Goal: Task Accomplishment & Management: Manage account settings

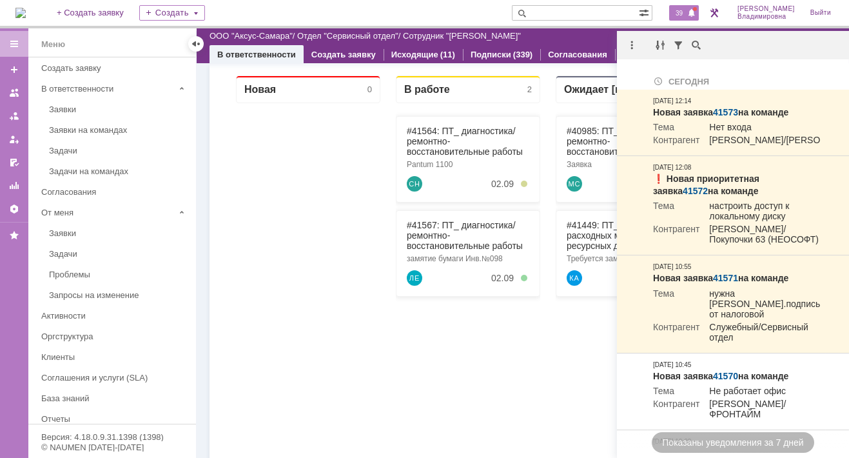
scroll to position [193, 0]
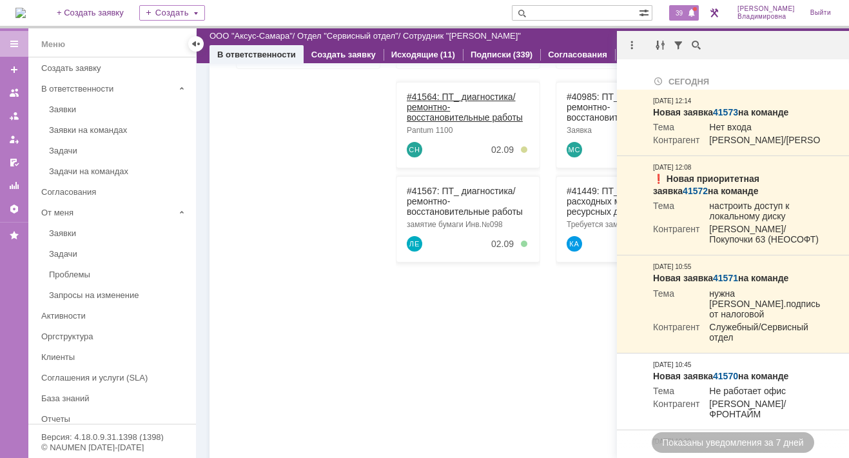
click at [425, 92] on link "#41564: ПТ_ диагностика/ ремонтно-восстановительные работы" at bounding box center [465, 107] width 116 height 31
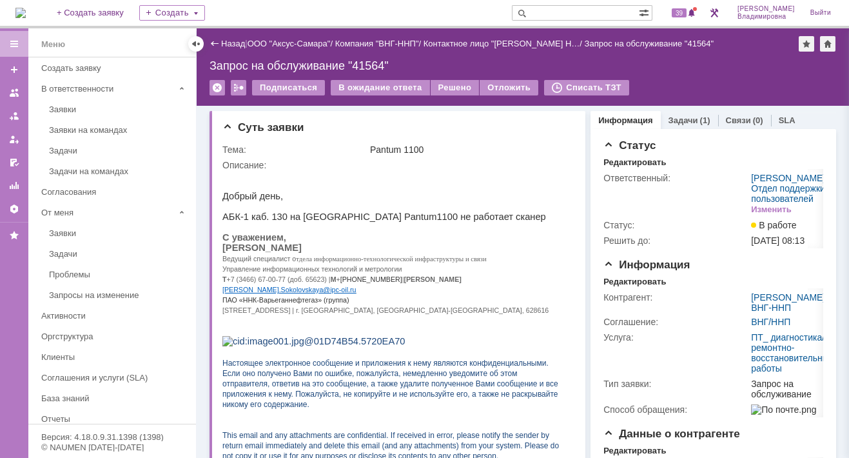
click at [680, 118] on link "Задачи" at bounding box center [683, 120] width 30 height 10
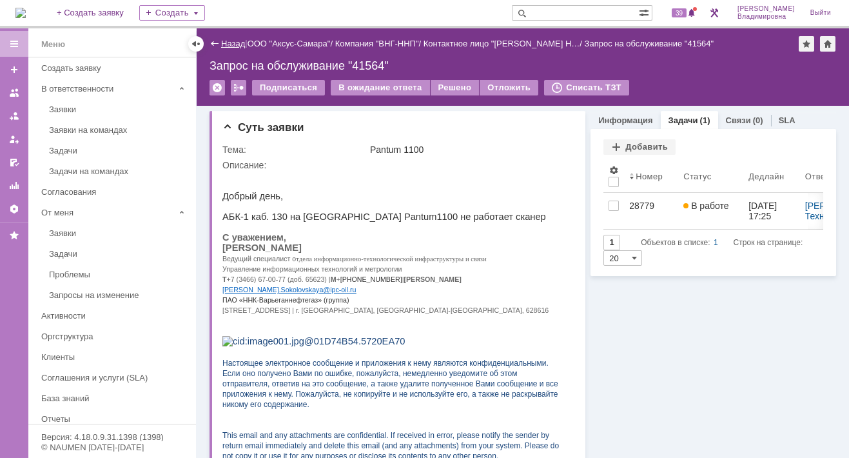
click at [224, 39] on link "Назад" at bounding box center [233, 44] width 24 height 10
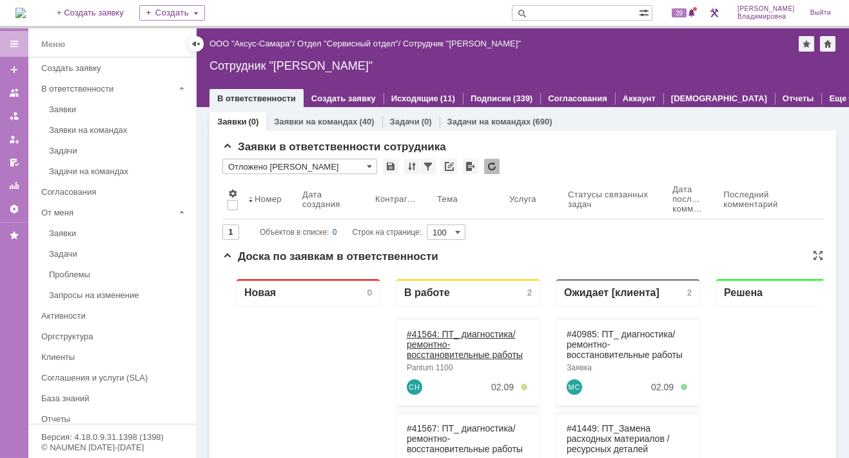
scroll to position [193, 0]
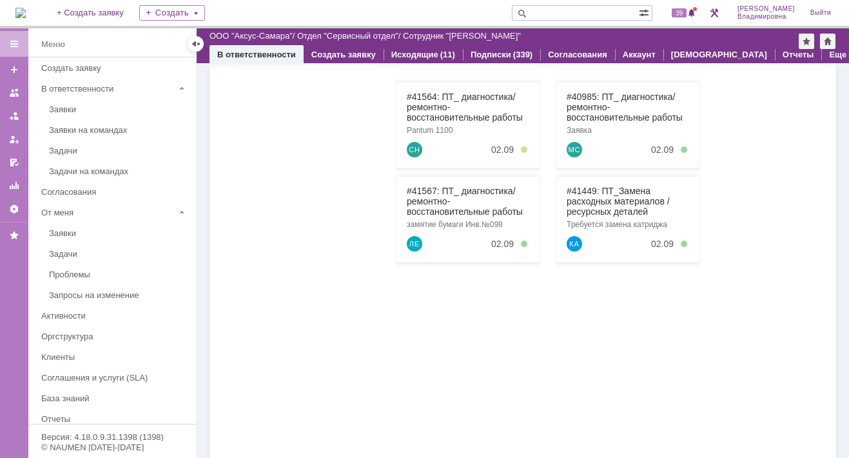
click at [433, 184] on div "#41567: ПТ_ диагностика/ ремонтно-восстановительные работы замятие бумаги Инв.№…" at bounding box center [468, 219] width 144 height 86
click at [430, 189] on link "#41567: ПТ_ диагностика/ ремонтно-восстановительные работы" at bounding box center [465, 201] width 116 height 31
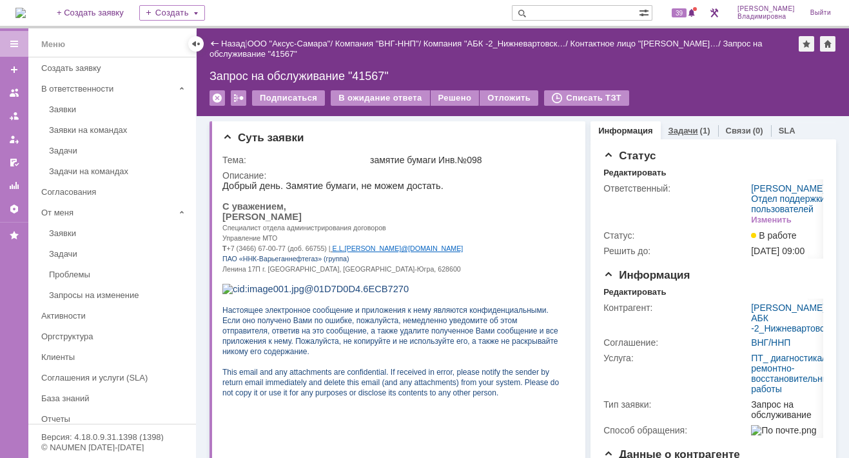
click at [680, 126] on link "Задачи" at bounding box center [683, 131] width 30 height 10
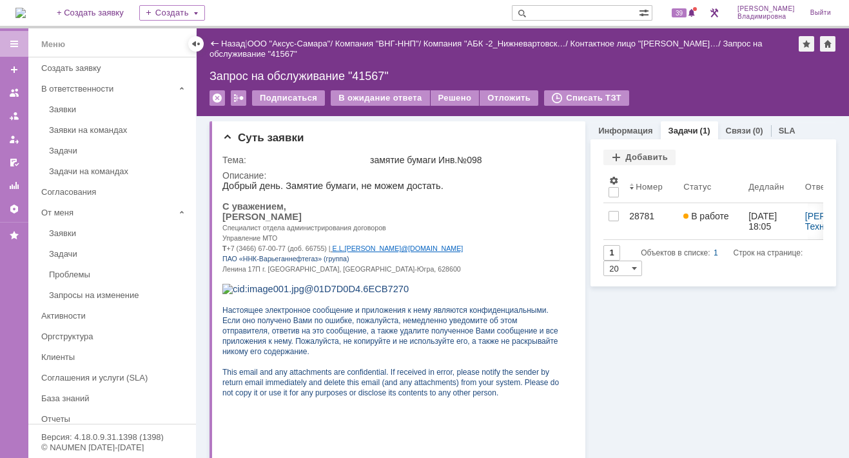
click at [26, 14] on img at bounding box center [20, 13] width 10 height 10
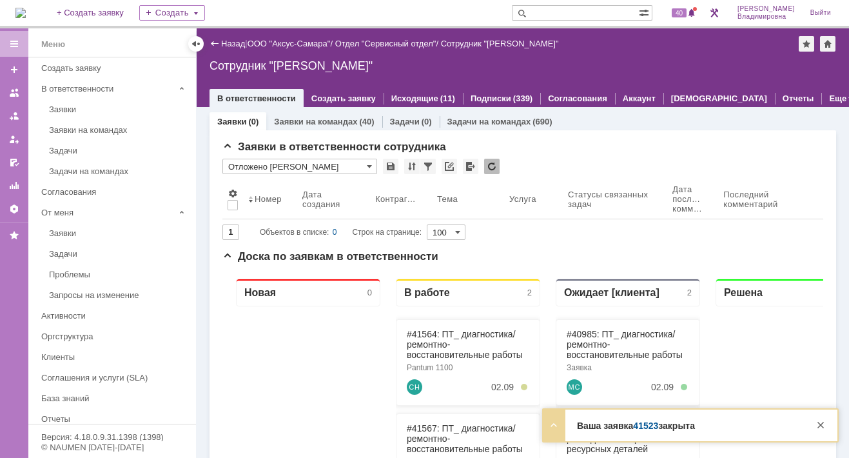
click at [653, 423] on link "41523" at bounding box center [645, 425] width 25 height 10
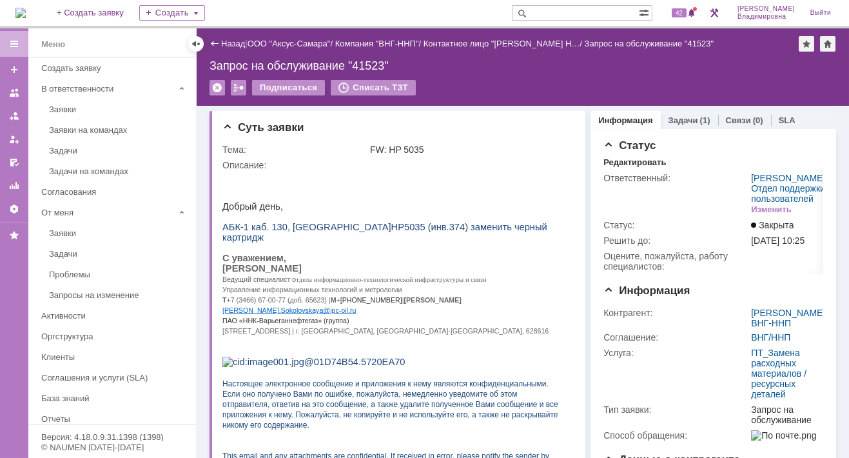
click at [568, 14] on input "text" at bounding box center [575, 12] width 127 height 15
type input "41574"
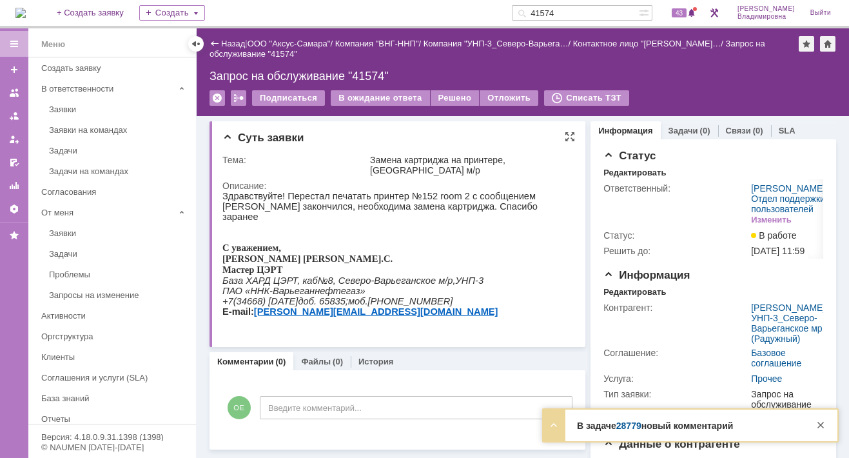
click at [519, 244] on p "С уважением ," at bounding box center [393, 247] width 343 height 11
click at [644, 427] on link "41575" at bounding box center [649, 425] width 25 height 10
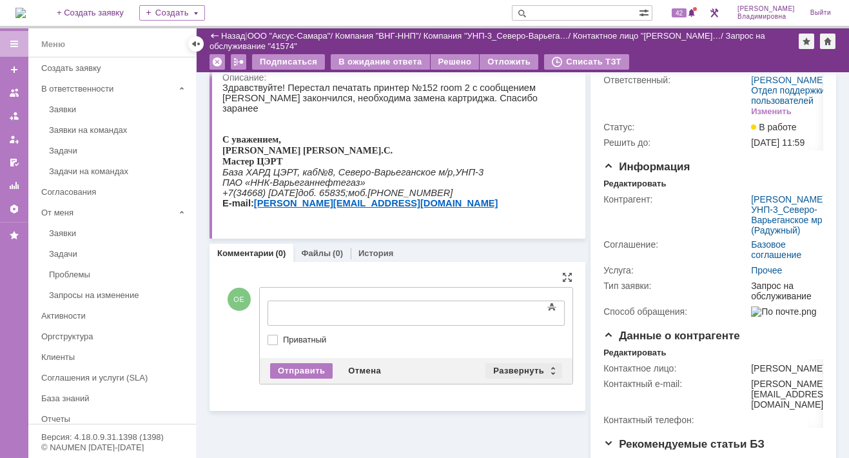
click at [523, 364] on div "Развернуть" at bounding box center [523, 370] width 77 height 15
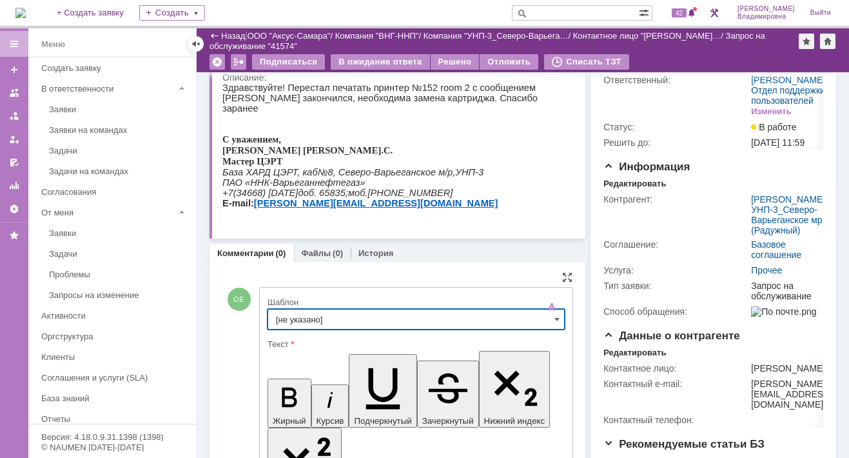
click at [284, 320] on input "[не указано]" at bounding box center [415, 319] width 297 height 21
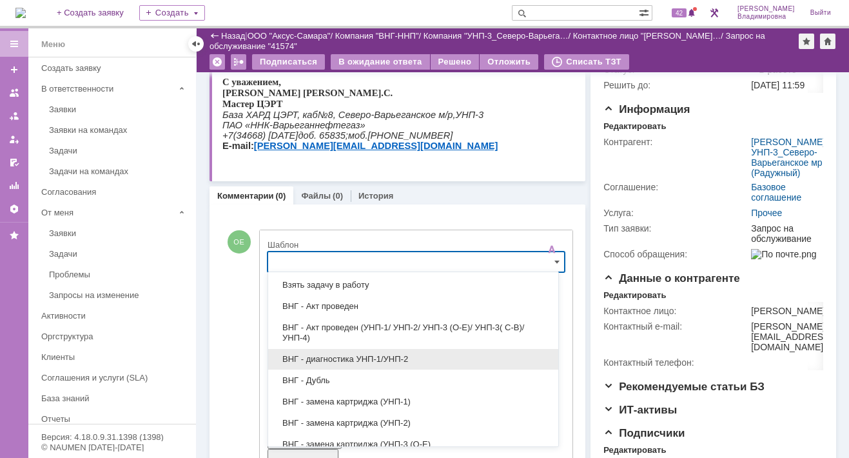
scroll to position [129, 0]
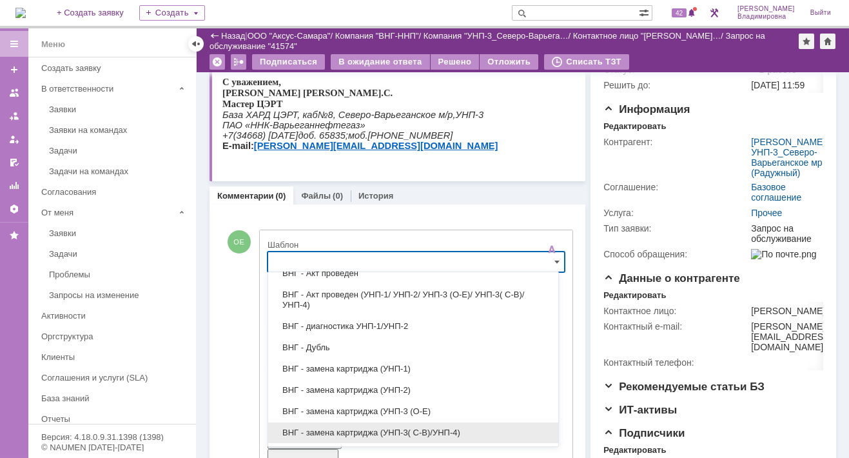
click at [356, 422] on div "ВНГ - замена картриджа (УНП-3( С-В)/УНП-4)" at bounding box center [413, 432] width 290 height 21
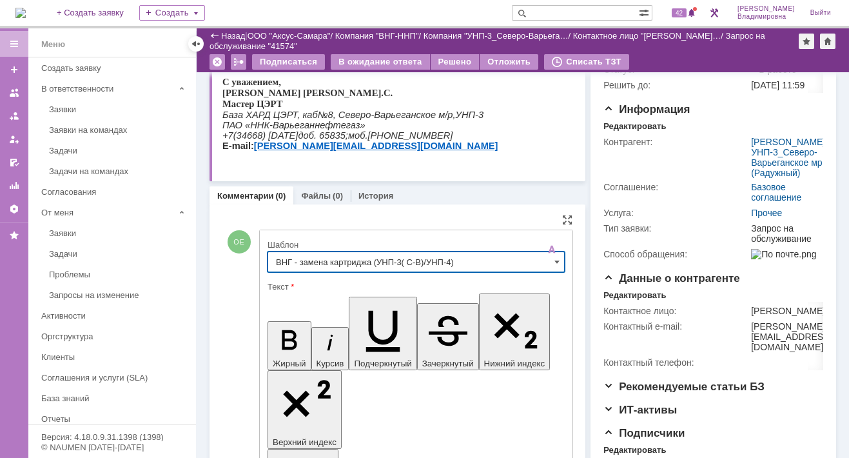
type input "ВНГ - замена картриджа (УНП-3( С-В)/УНП-4)"
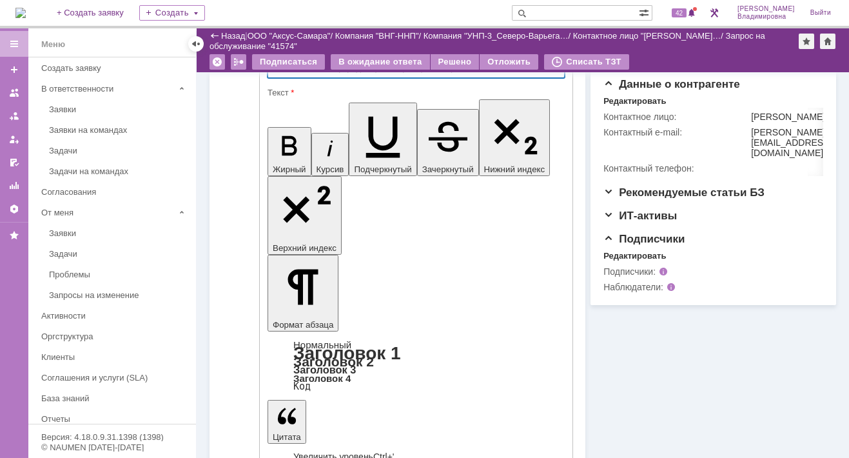
scroll to position [331, 0]
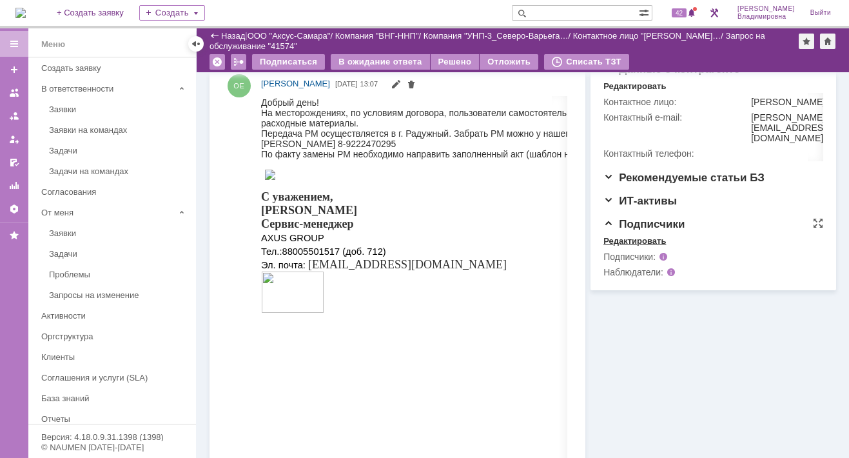
click at [626, 246] on div "Редактировать" at bounding box center [634, 241] width 63 height 10
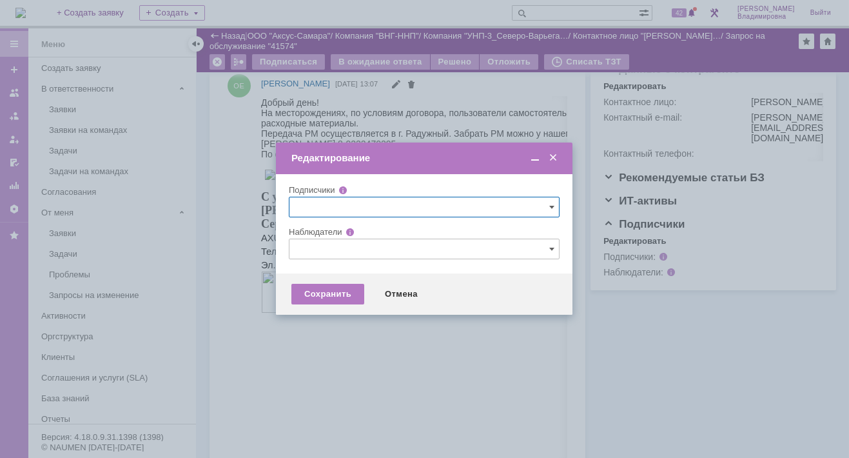
click at [311, 247] on input "text" at bounding box center [424, 248] width 271 height 21
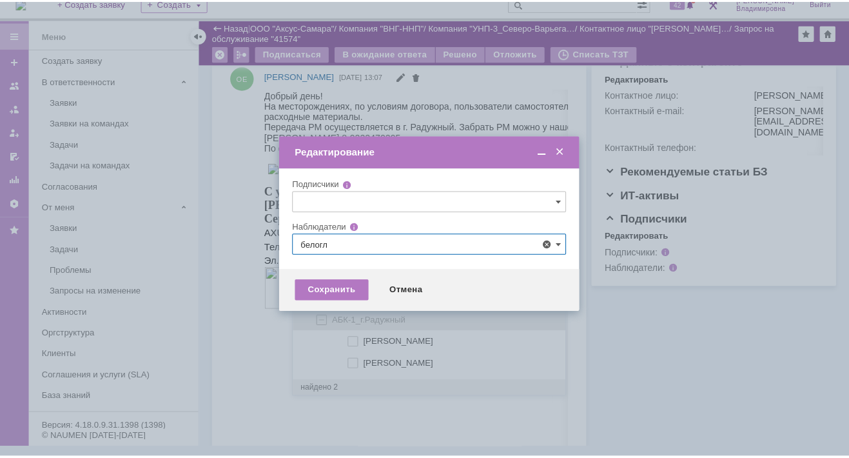
scroll to position [0, 0]
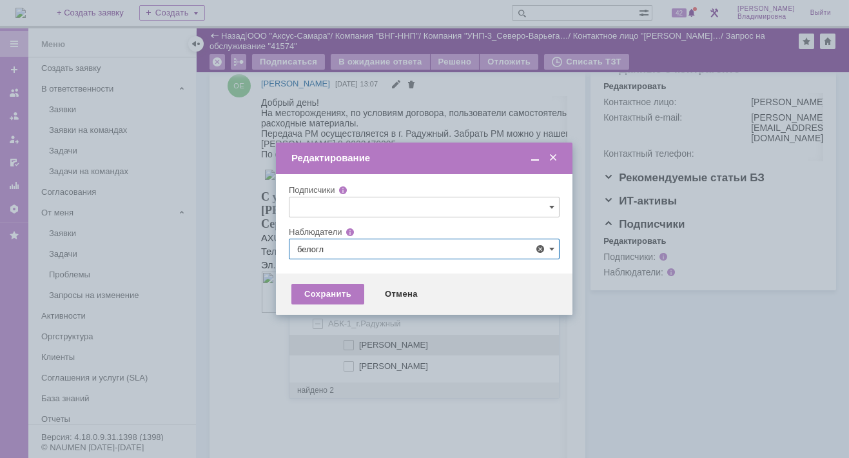
click at [359, 343] on span at bounding box center [359, 343] width 0 height 6
click at [349, 343] on input "[PERSON_NAME]" at bounding box center [349, 345] width 8 height 8
type input "[PERSON_NAME]"
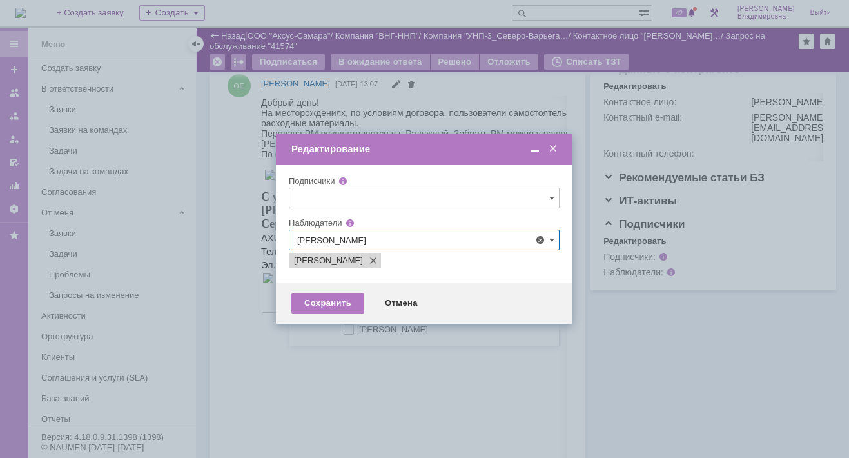
click at [235, 355] on div at bounding box center [424, 229] width 849 height 458
click at [336, 304] on div "Сохранить" at bounding box center [327, 303] width 73 height 21
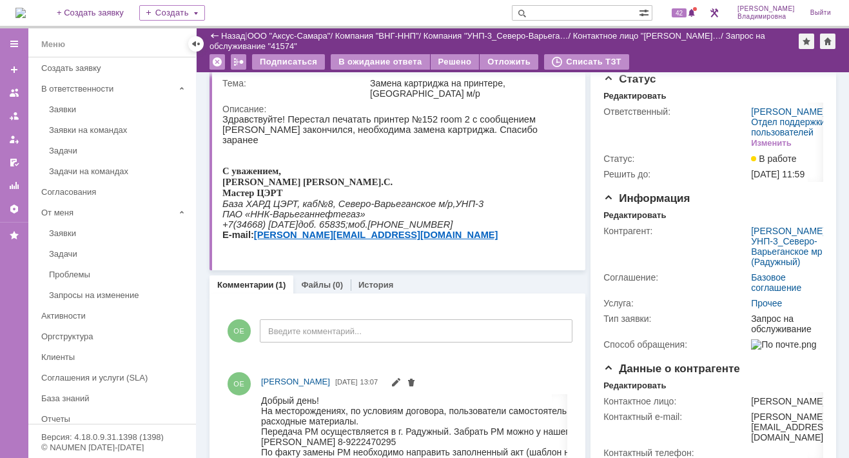
scroll to position [8, 0]
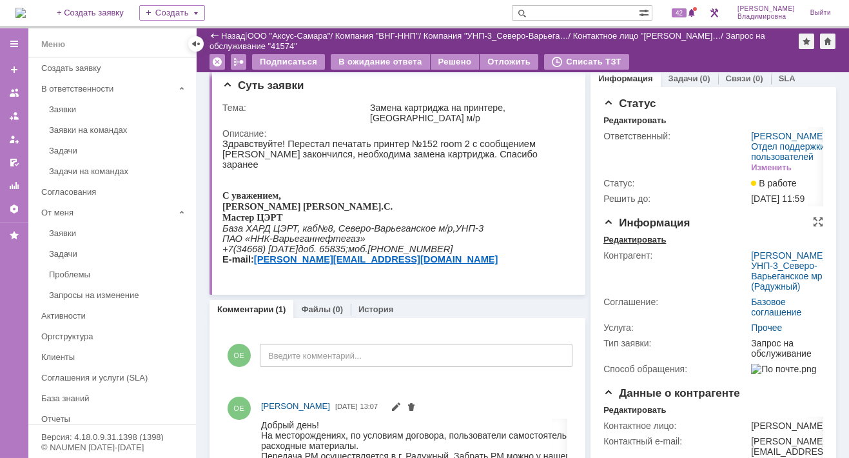
click at [637, 245] on div "Редактировать" at bounding box center [634, 240] width 63 height 10
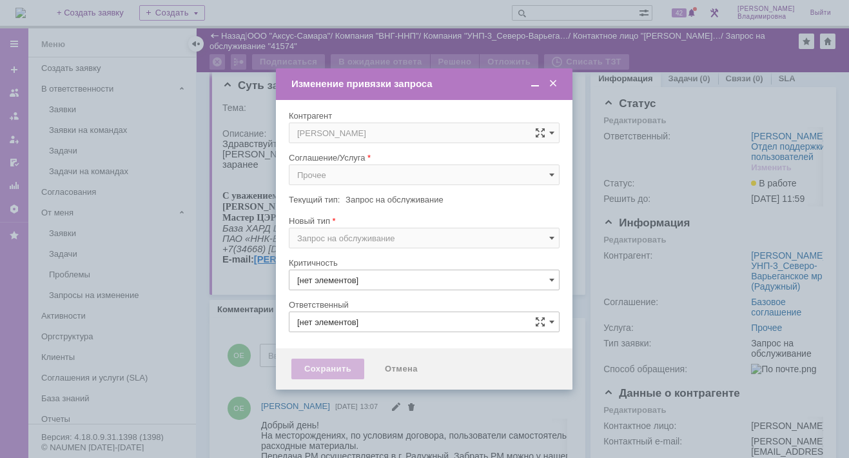
type input "[PERSON_NAME]"
type input "3. Низкая"
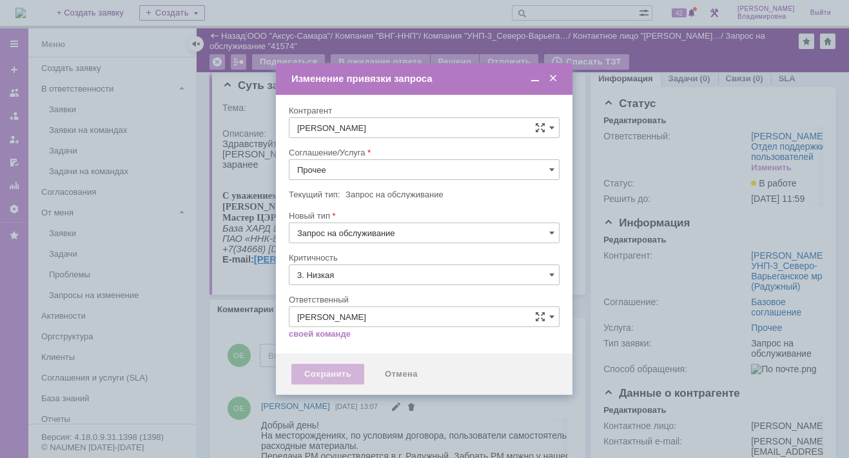
type input "[не указано]"
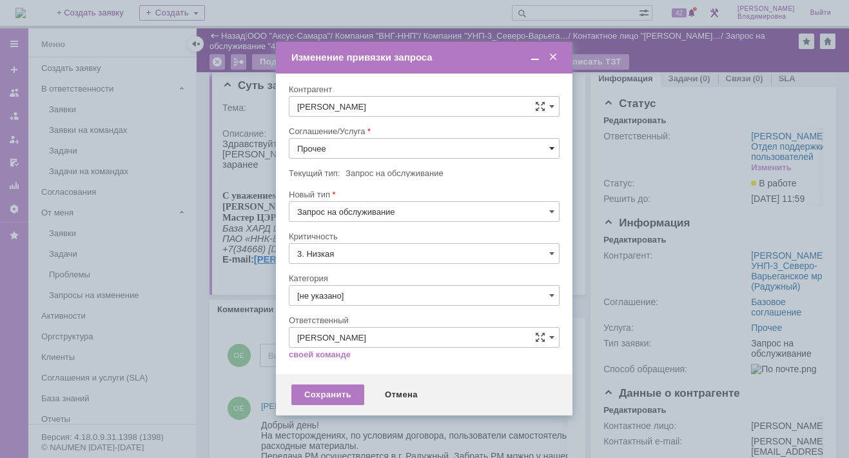
click at [549, 146] on span at bounding box center [551, 148] width 5 height 10
click at [343, 303] on span "ПТ_Замена расходных материалов / ресурсных деталей" at bounding box center [424, 307] width 254 height 10
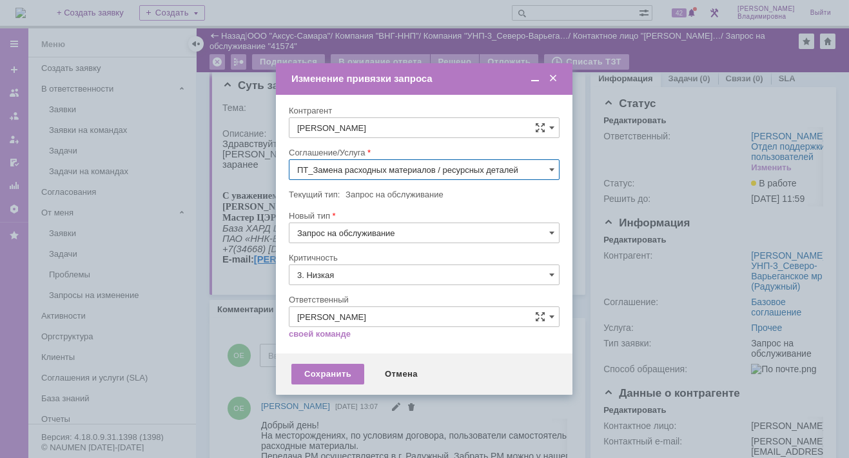
type input "ПТ_Замена расходных материалов / ресурсных деталей"
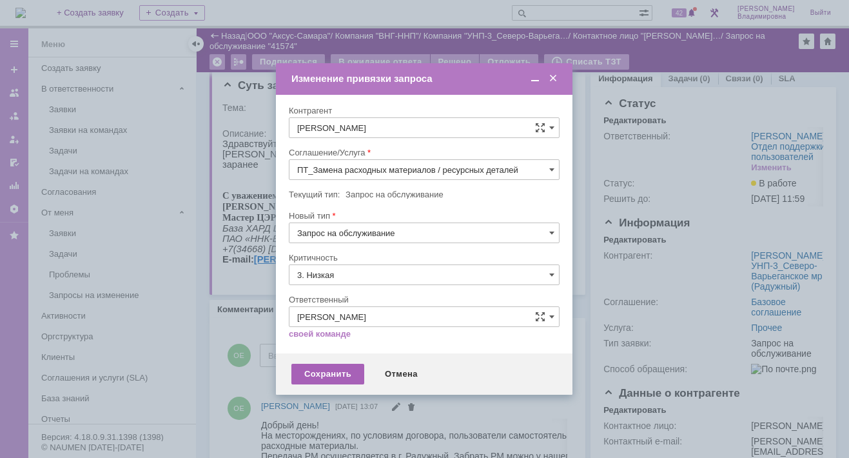
click at [310, 373] on div "Сохранить" at bounding box center [327, 373] width 73 height 21
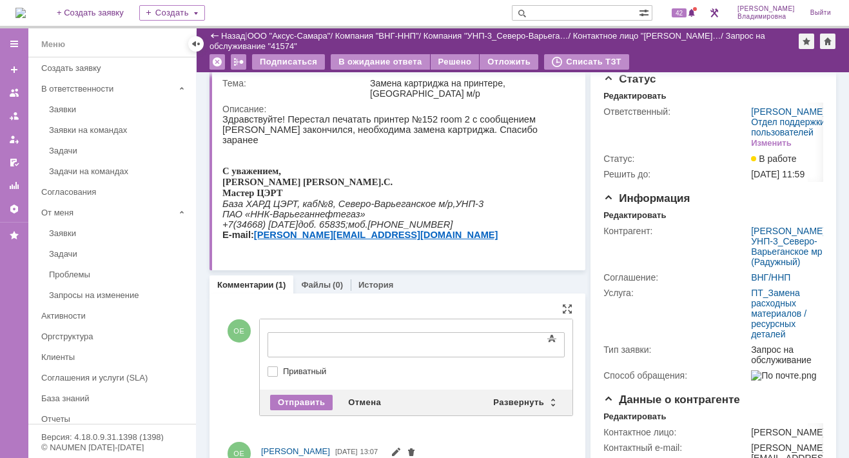
scroll to position [0, 0]
click at [510, 400] on div "Развернуть" at bounding box center [523, 401] width 77 height 15
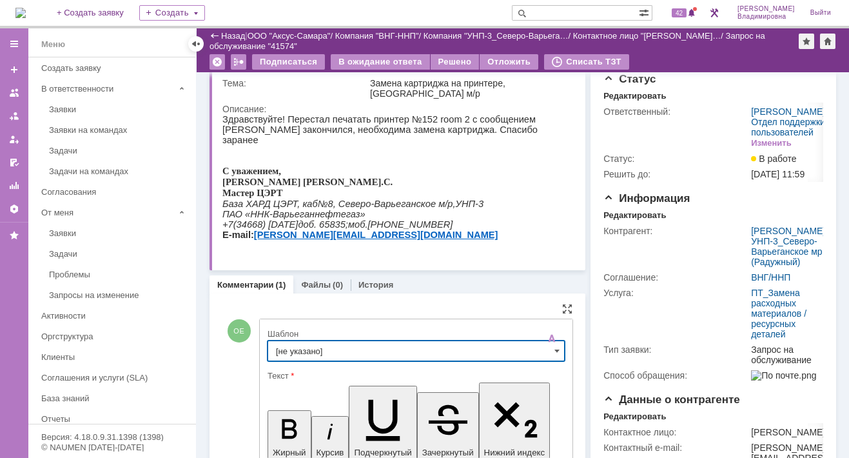
click at [304, 351] on input "[не указано]" at bounding box center [415, 350] width 297 height 21
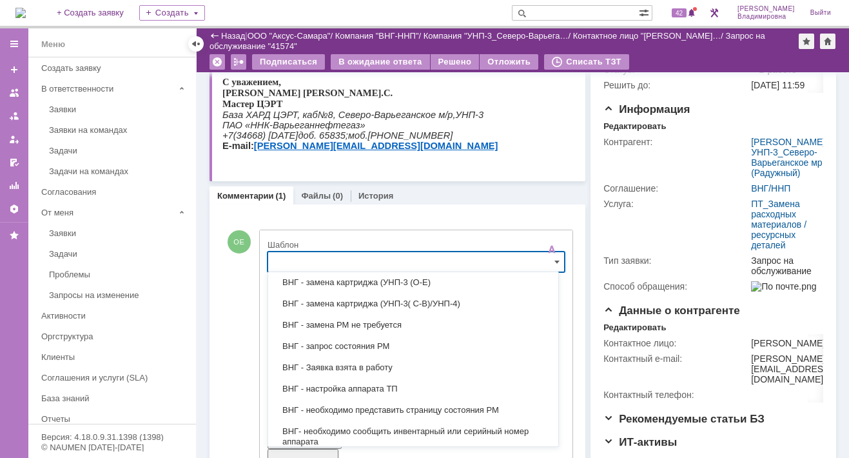
scroll to position [322, 0]
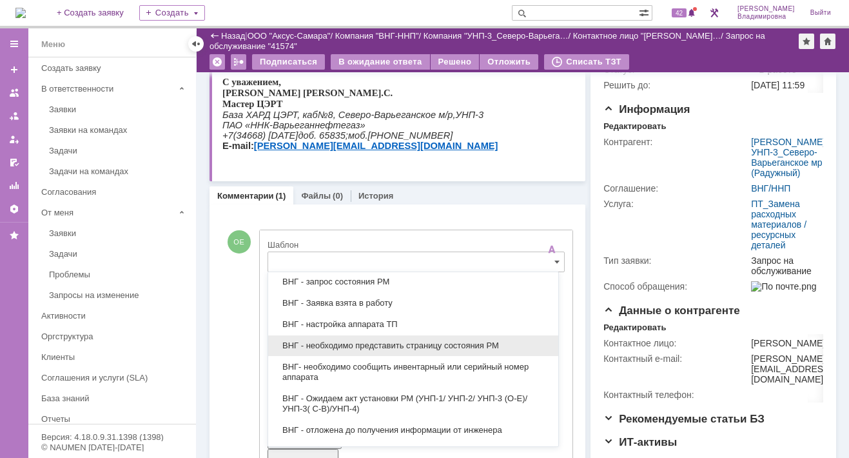
click at [341, 342] on span "ВНГ - необходимо представить страницу состояния РМ" at bounding box center [413, 345] width 275 height 10
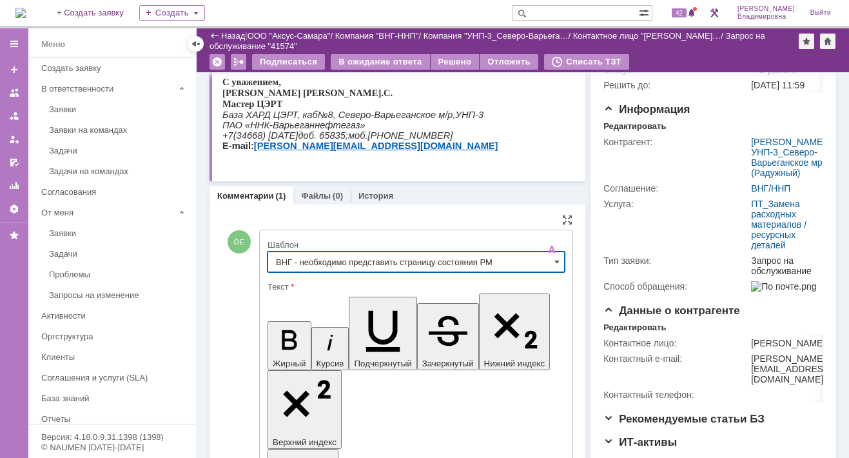
type input "ВНГ - необходимо представить страницу состояния РМ"
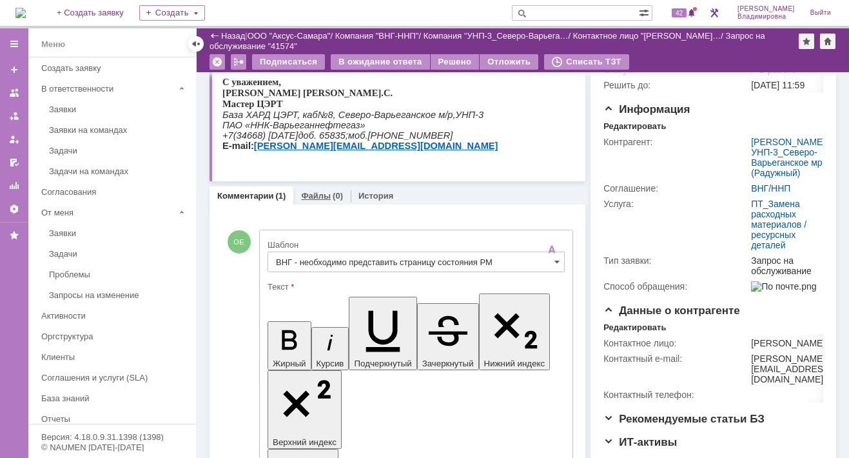
click at [310, 191] on link "Файлы" at bounding box center [316, 196] width 30 height 10
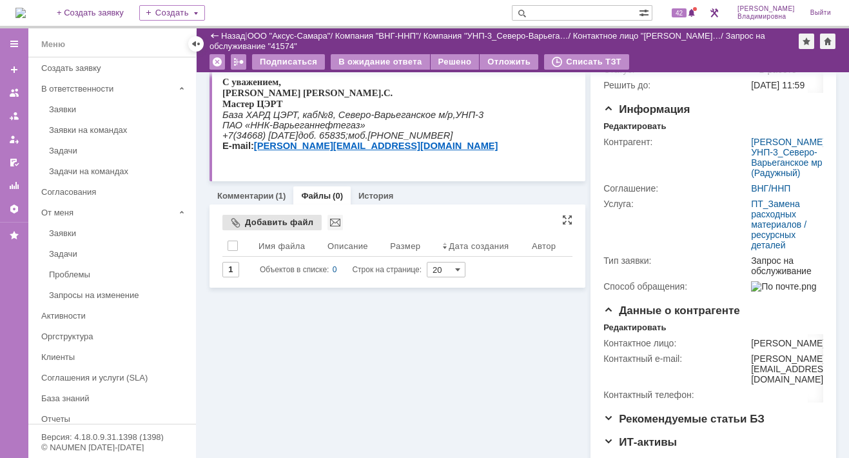
click at [237, 218] on div "Добавить файл" at bounding box center [271, 222] width 99 height 15
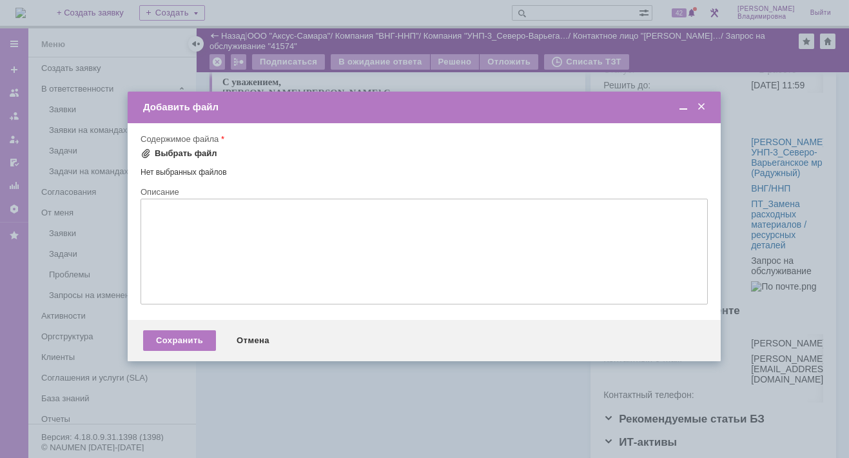
click at [146, 148] on span at bounding box center [145, 153] width 10 height 10
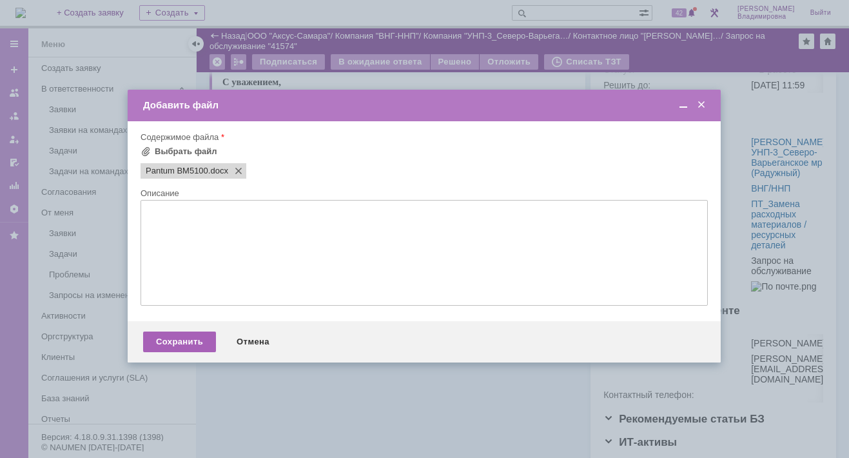
click at [180, 345] on div "Сохранить" at bounding box center [179, 341] width 73 height 21
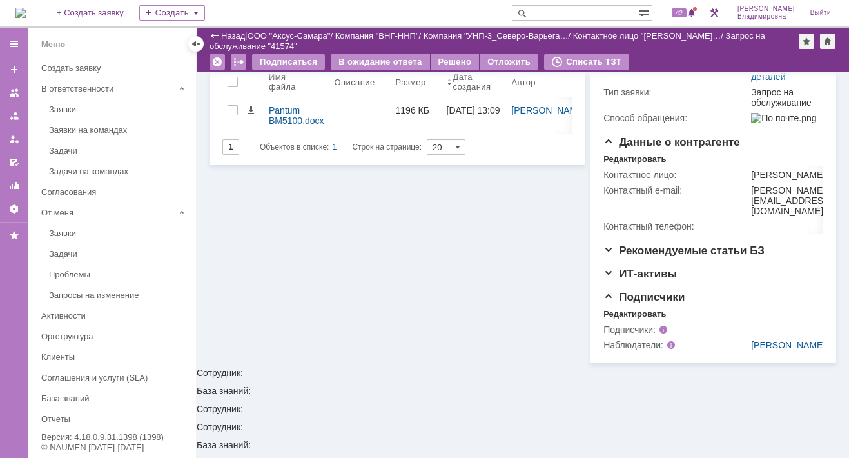
scroll to position [161, 0]
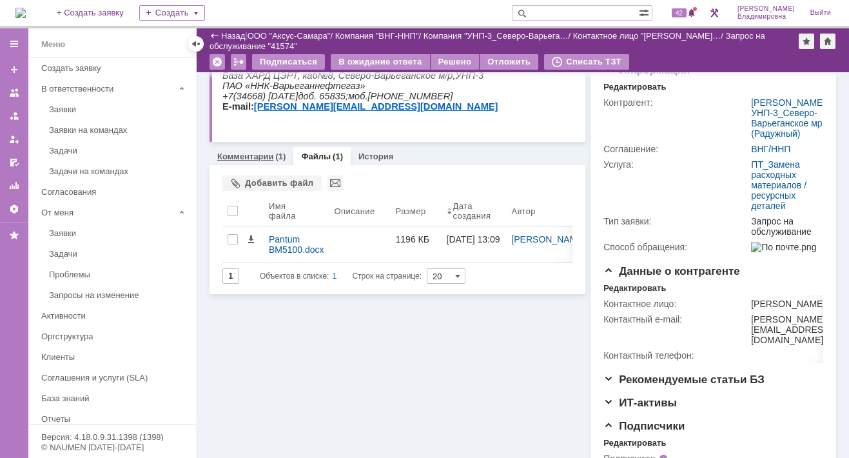
click at [256, 155] on link "Комментарии" at bounding box center [245, 156] width 57 height 10
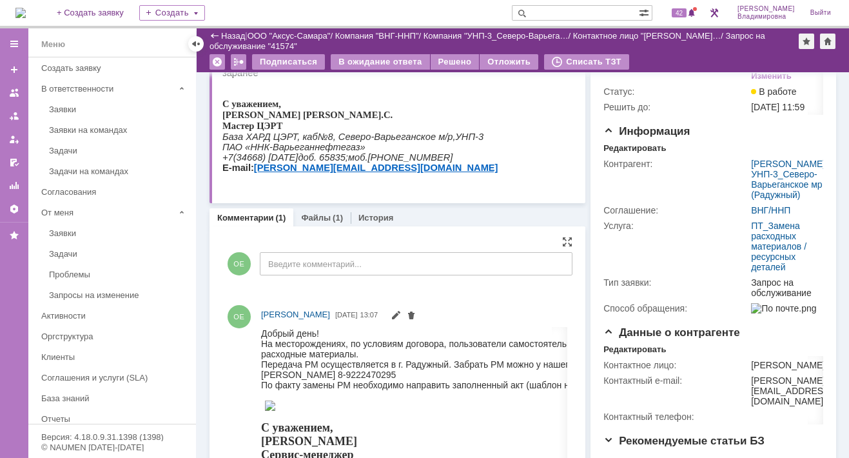
scroll to position [97, 0]
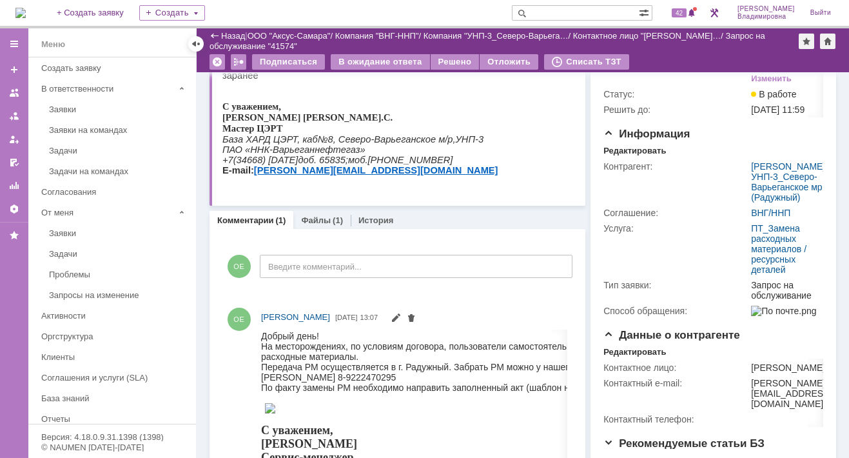
click at [262, 216] on link "Комментарии" at bounding box center [245, 220] width 57 height 10
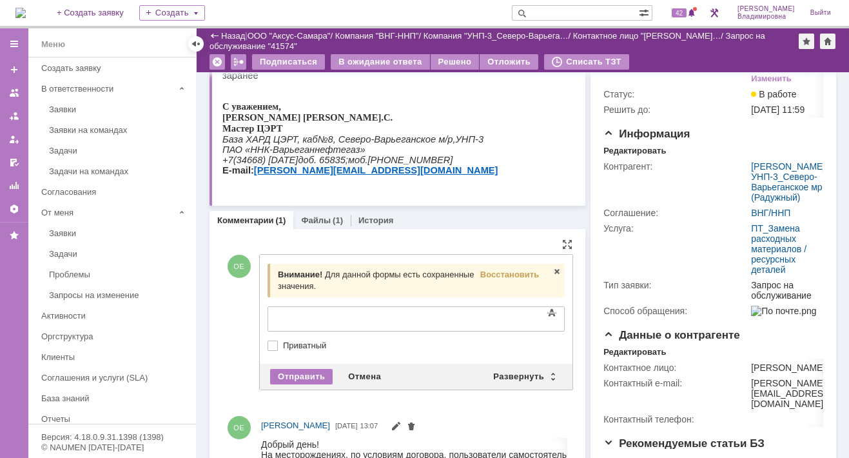
scroll to position [0, 0]
drag, startPoint x: 500, startPoint y: 274, endPoint x: 218, endPoint y: 21, distance: 378.8
click at [500, 274] on span "Восстановить" at bounding box center [509, 274] width 59 height 10
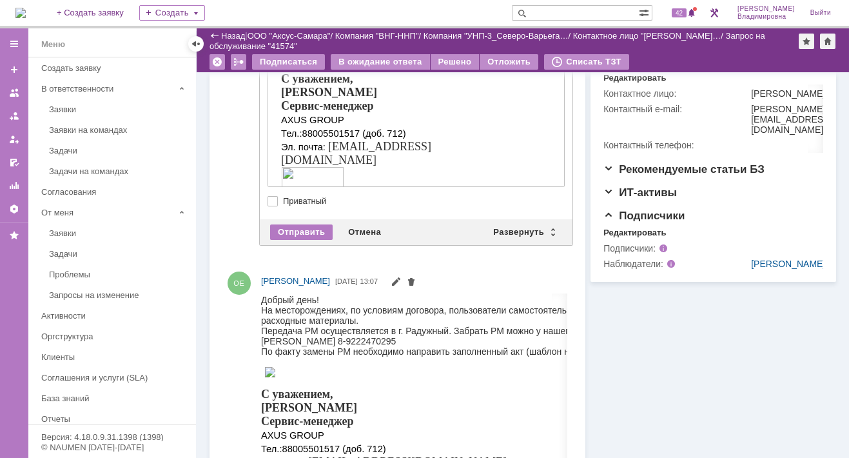
scroll to position [355, 0]
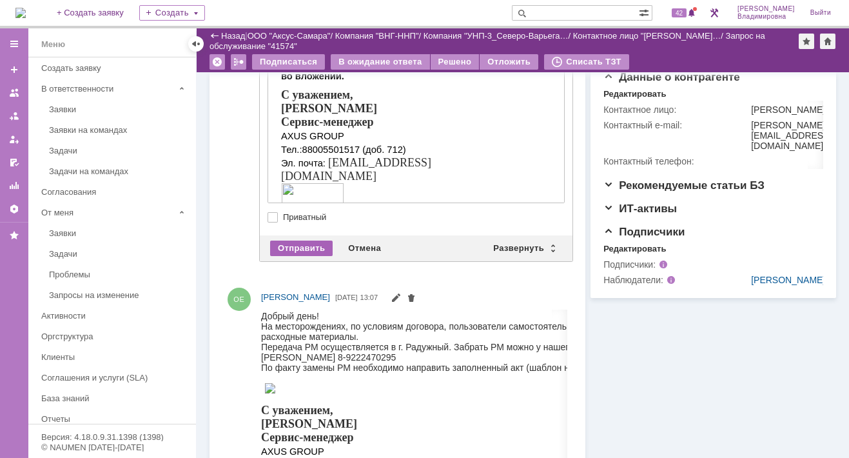
click at [304, 243] on div "Отправить" at bounding box center [301, 247] width 63 height 15
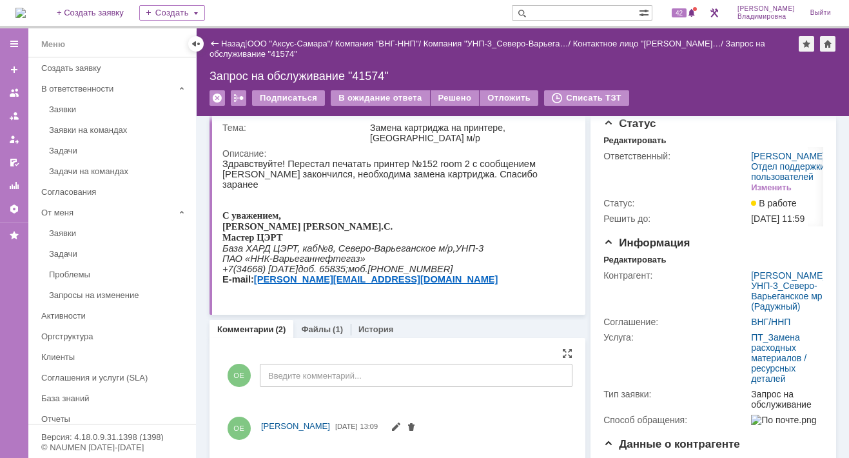
scroll to position [0, 0]
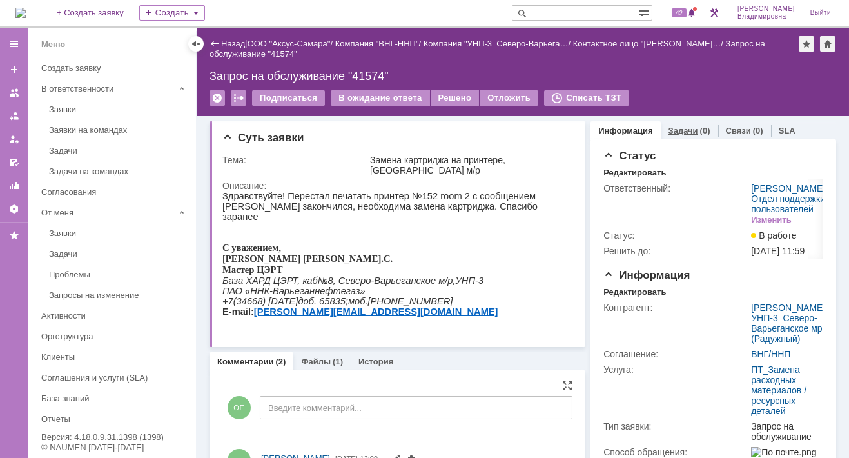
click at [679, 128] on link "Задачи" at bounding box center [683, 131] width 30 height 10
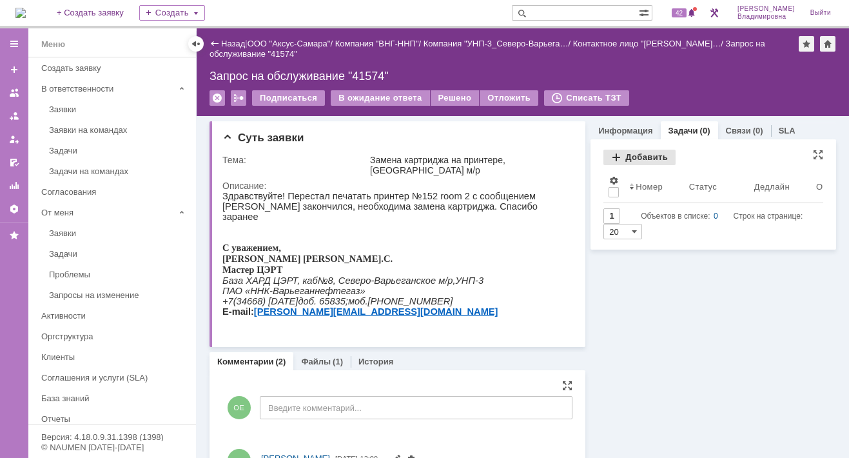
click at [626, 153] on div "Добавить" at bounding box center [639, 157] width 72 height 15
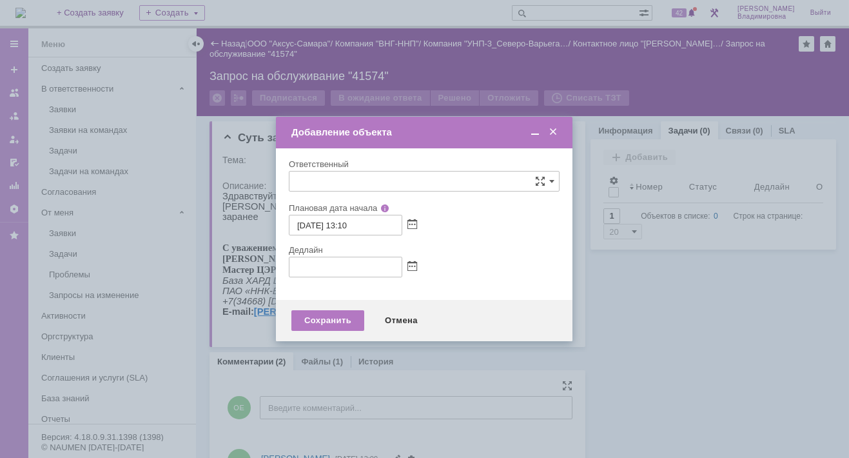
type input "[не указано]"
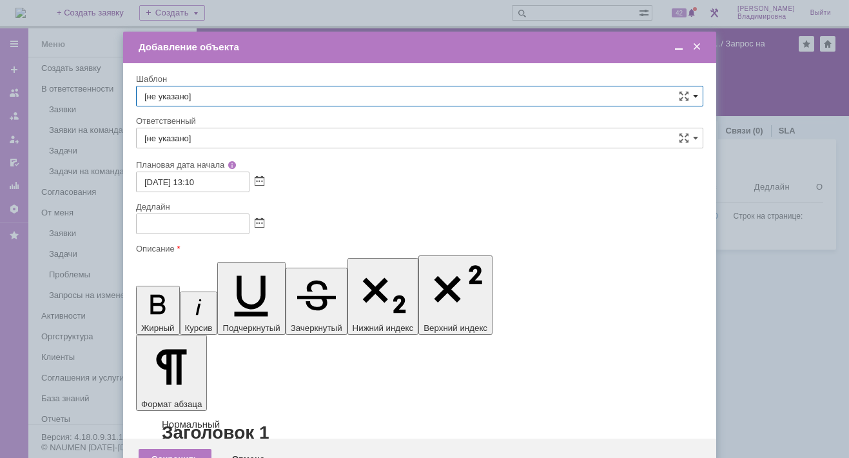
click at [694, 93] on span at bounding box center [695, 96] width 5 height 10
click at [253, 208] on span "ВНГ / ННП - передача РМ на УНП-4 Ван-Еганское мр" at bounding box center [419, 213] width 550 height 10
type input "ВНГ / ННП - передача РМ на УНП-4 Ван-Еганское мр"
type input "Раков Константин Сергеевич"
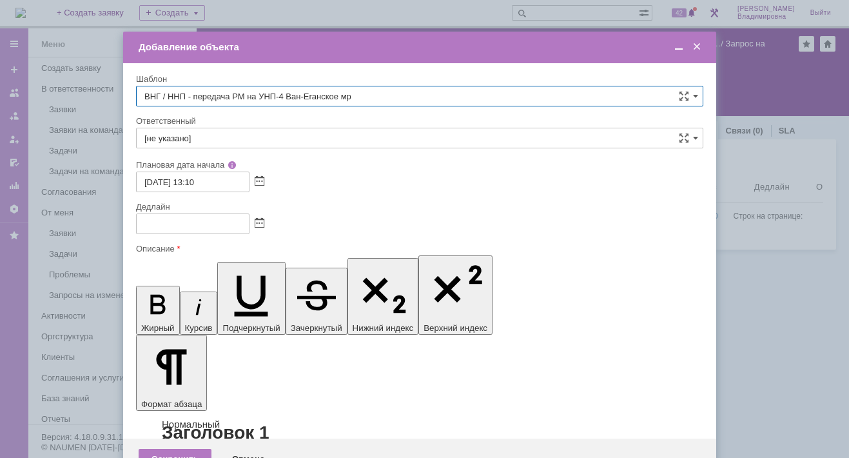
type input "01.09.2025 21:10"
type input "ВНГ / ННП - передача РМ на УНП-4 Ван-Еганское мр"
click at [677, 48] on span at bounding box center [678, 47] width 13 height 12
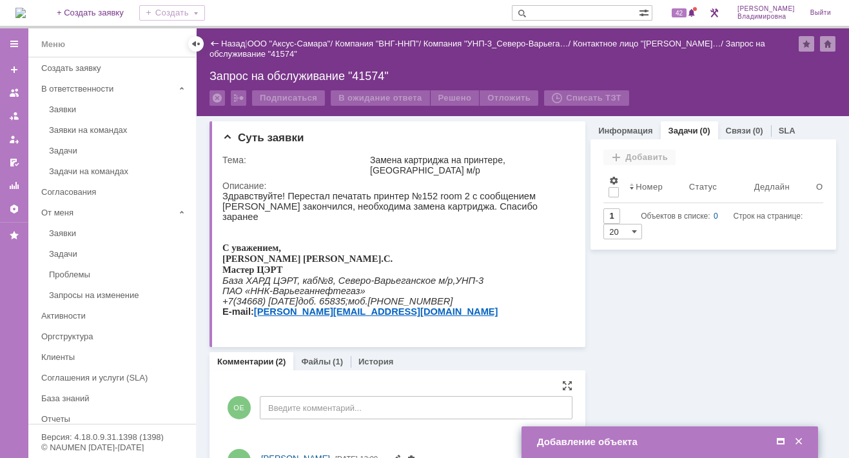
click at [777, 440] on span at bounding box center [780, 442] width 13 height 12
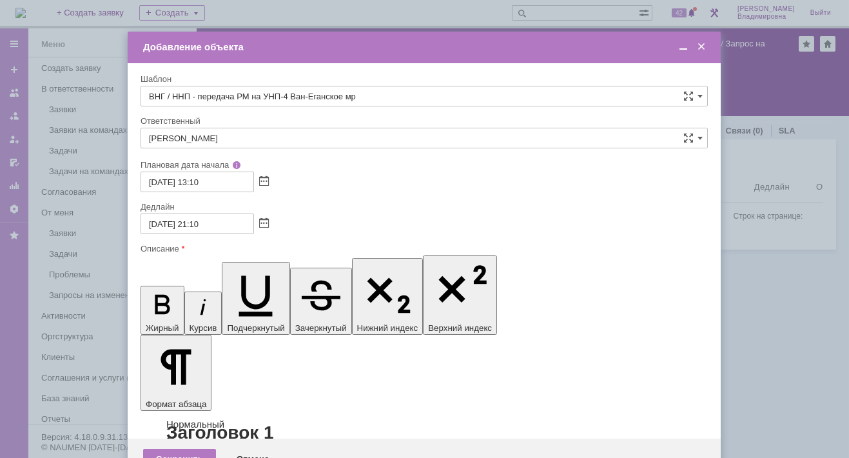
drag, startPoint x: 363, startPoint y: 3710, endPoint x: 433, endPoint y: 3711, distance: 69.6
drag, startPoint x: 318, startPoint y: 3732, endPoint x: 461, endPoint y: 3737, distance: 143.1
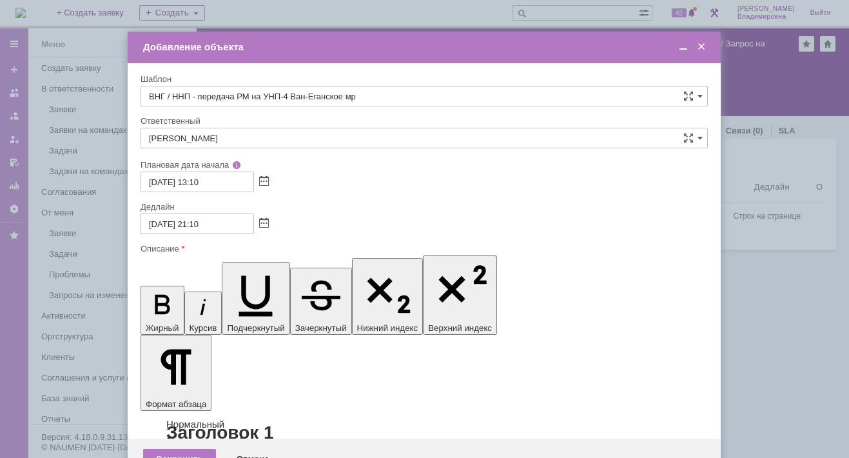
click at [681, 46] on span at bounding box center [683, 47] width 13 height 12
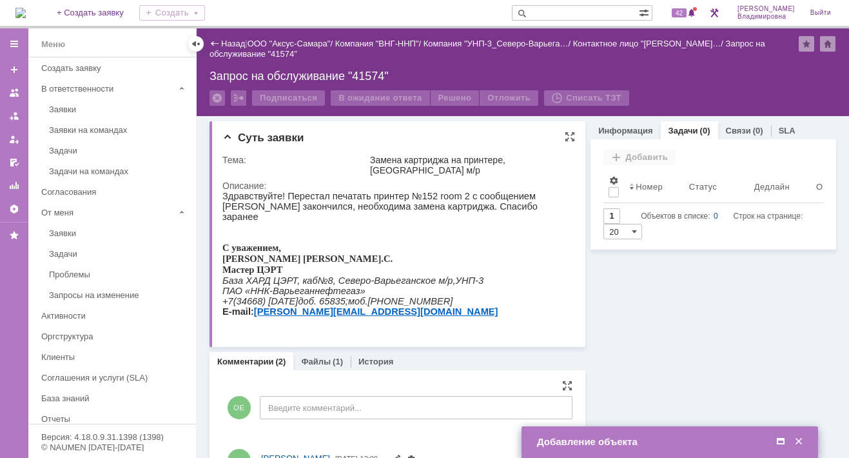
drag, startPoint x: 444, startPoint y: 445, endPoint x: 278, endPoint y: 255, distance: 252.6
drag, startPoint x: 281, startPoint y: 256, endPoint x: 224, endPoint y: 255, distance: 56.7
click at [224, 255] on p "Касимов А . С ." at bounding box center [393, 258] width 343 height 11
copy p "Касимов А . С ."
click at [782, 439] on span at bounding box center [780, 442] width 13 height 12
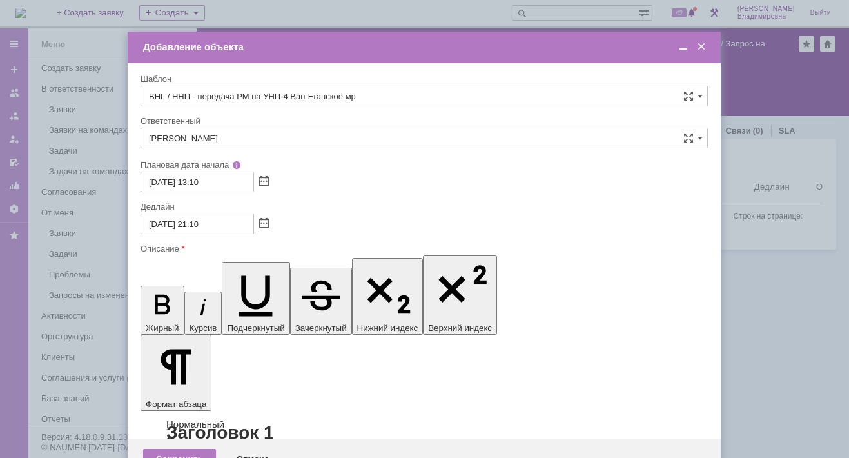
click at [679, 44] on span at bounding box center [683, 47] width 13 height 12
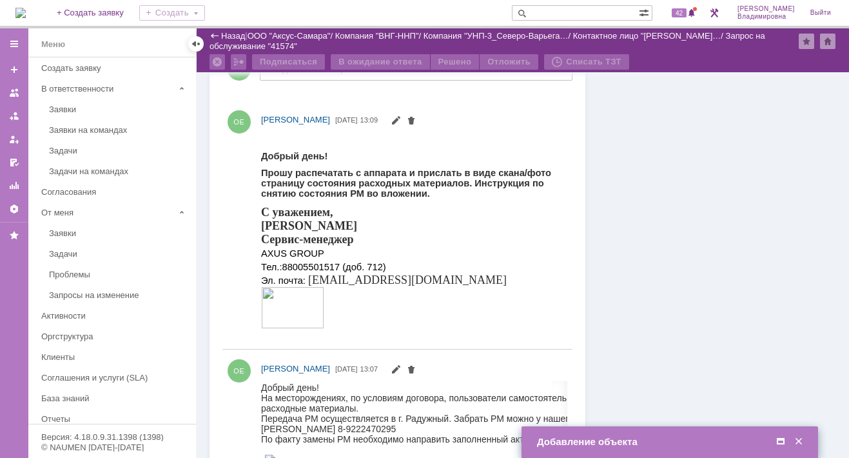
scroll to position [451, 0]
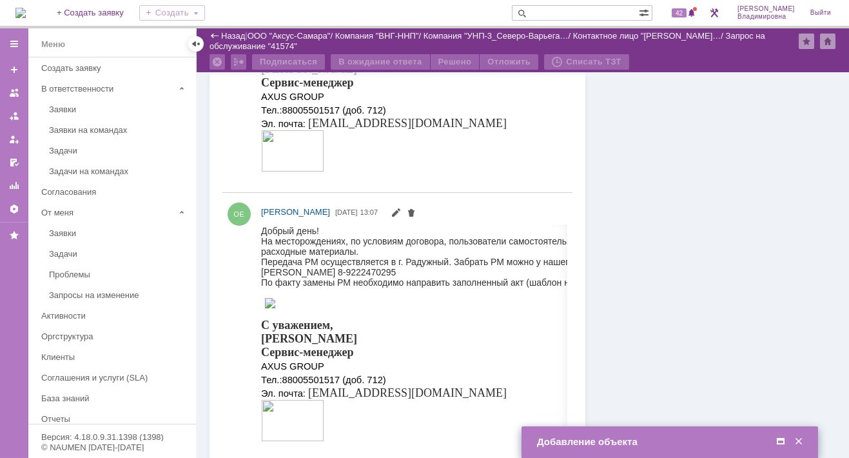
click at [782, 441] on span at bounding box center [780, 442] width 13 height 12
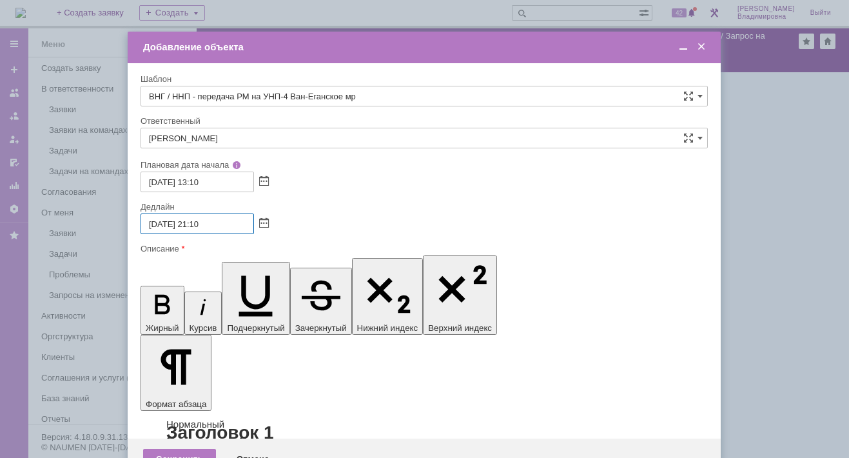
drag, startPoint x: 192, startPoint y: 220, endPoint x: 200, endPoint y: 220, distance: 8.4
click at [200, 220] on input "01.09.2025 21:10" at bounding box center [196, 223] width 113 height 21
type input "01.09.2025 19:10"
click at [682, 45] on span at bounding box center [683, 47] width 13 height 12
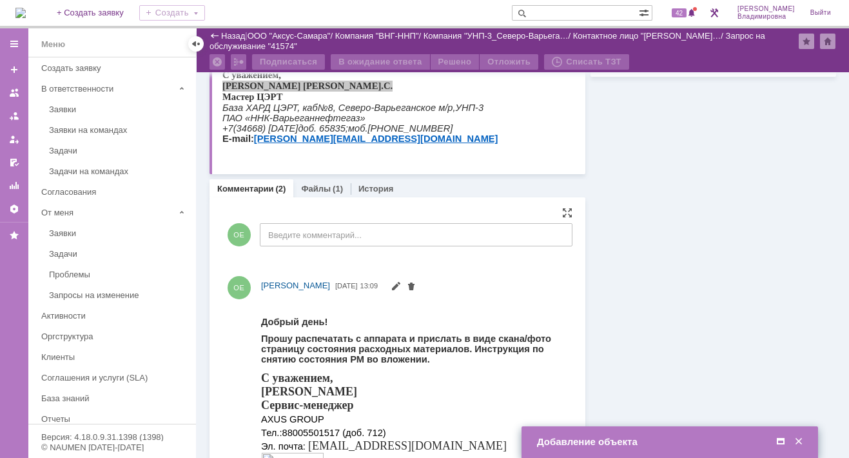
scroll to position [0, 0]
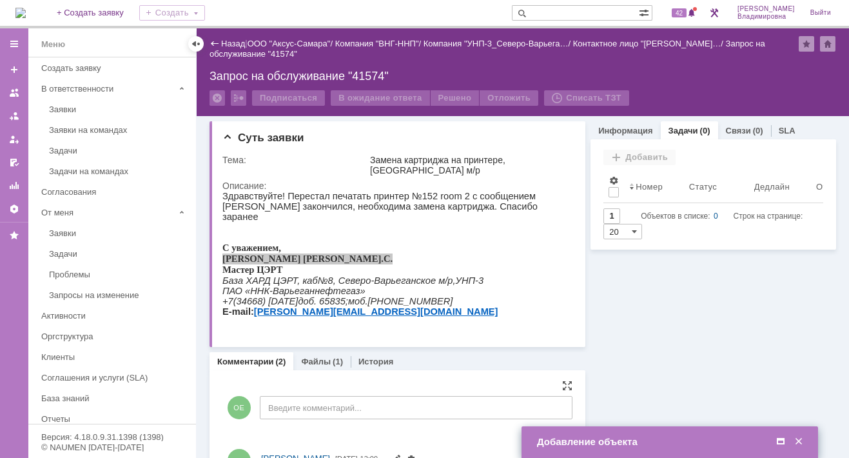
click at [780, 440] on span at bounding box center [780, 442] width 13 height 12
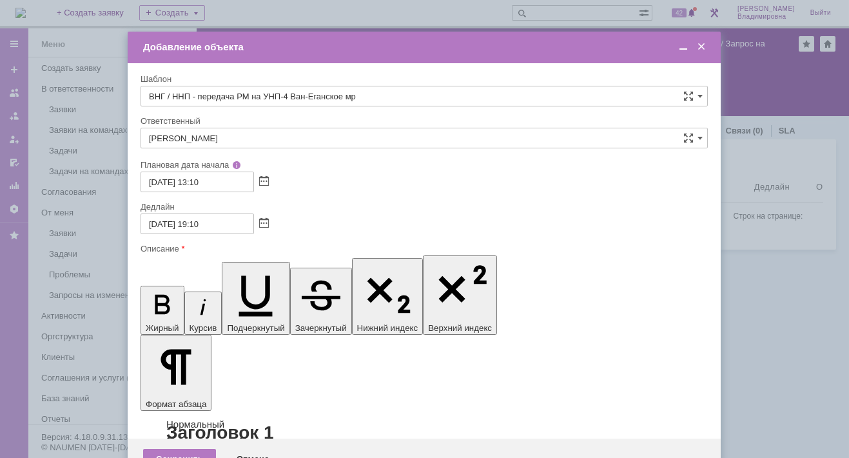
drag, startPoint x: 331, startPoint y: 3777, endPoint x: 255, endPoint y: 3775, distance: 76.1
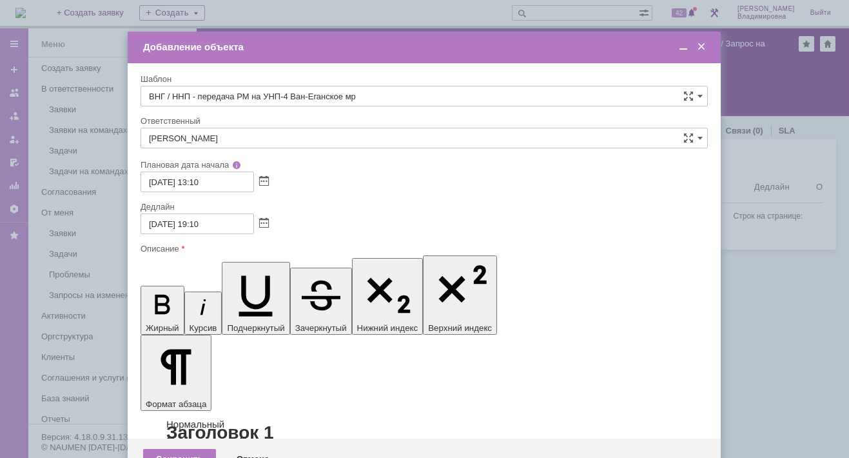
drag, startPoint x: 155, startPoint y: 3773, endPoint x: 341, endPoint y: 3775, distance: 186.3
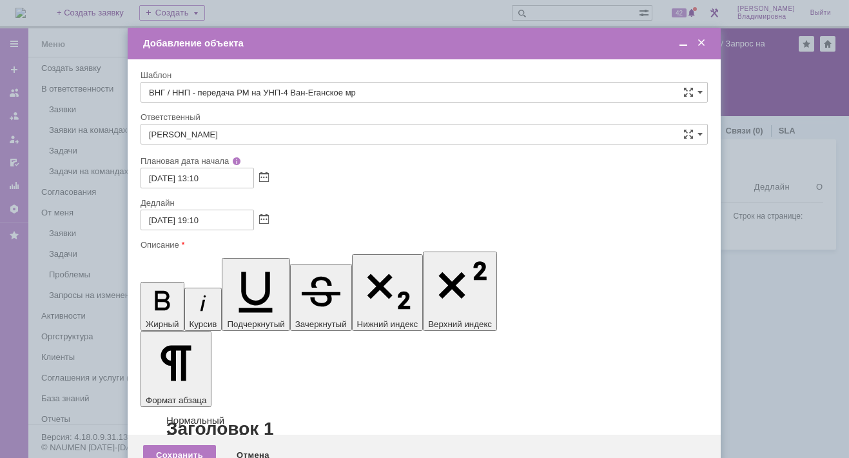
scroll to position [344, 4]
drag, startPoint x: 429, startPoint y: 3728, endPoint x: 438, endPoint y: 3728, distance: 9.7
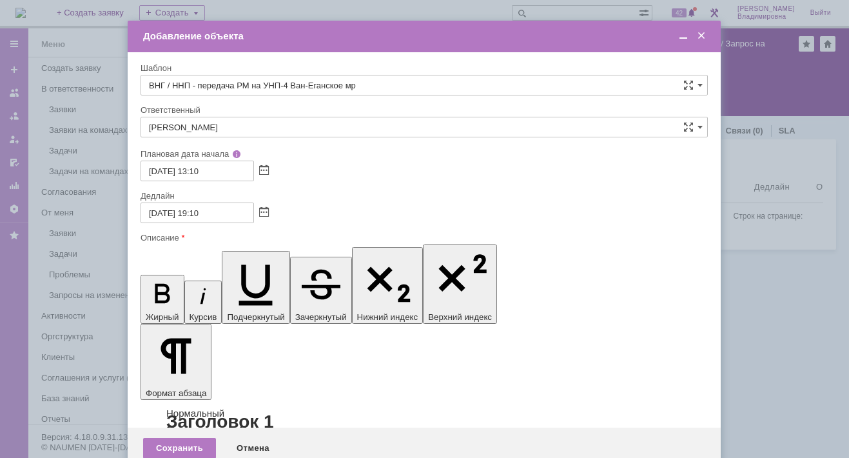
scroll to position [1313, 2]
drag, startPoint x: 477, startPoint y: 3724, endPoint x: 565, endPoint y: 3725, distance: 87.7
drag, startPoint x: 153, startPoint y: 3736, endPoint x: 549, endPoint y: 3740, distance: 395.7
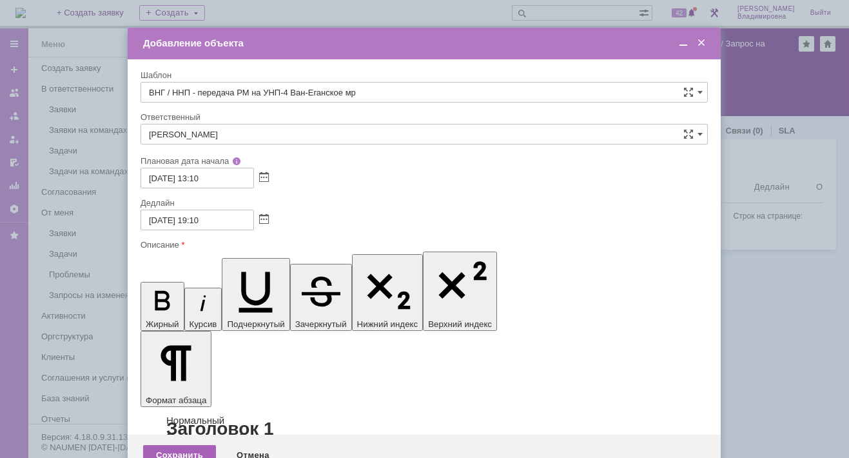
click at [180, 445] on div "Сохранить" at bounding box center [179, 455] width 73 height 21
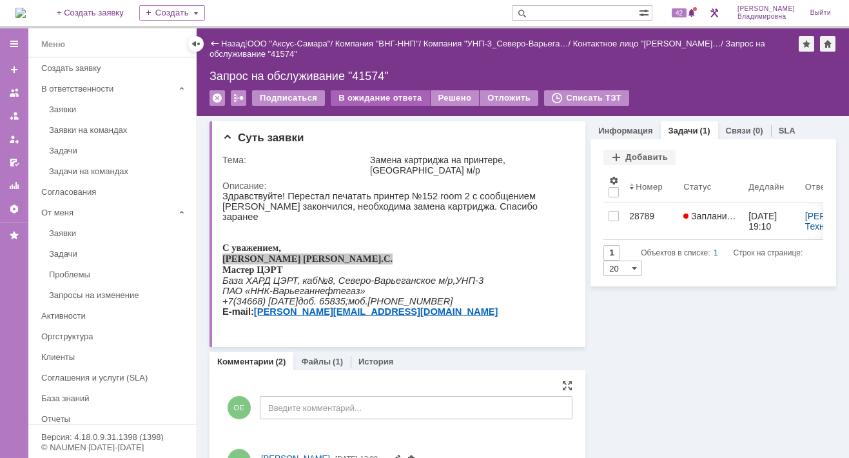
click at [365, 95] on div "В ожидание ответа" at bounding box center [380, 97] width 99 height 15
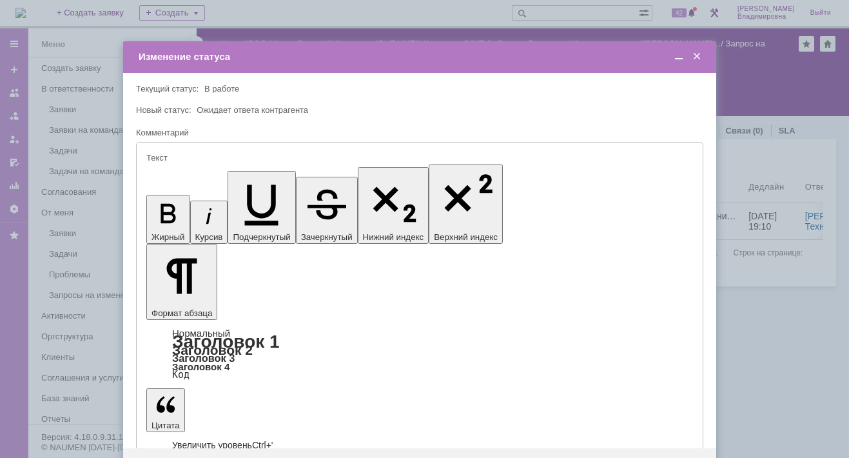
type input "[не указано]"
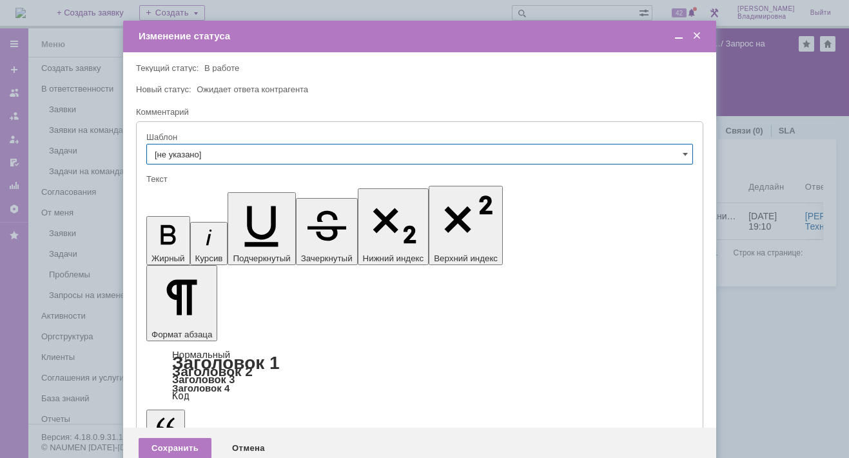
click at [692, 37] on span at bounding box center [696, 36] width 13 height 12
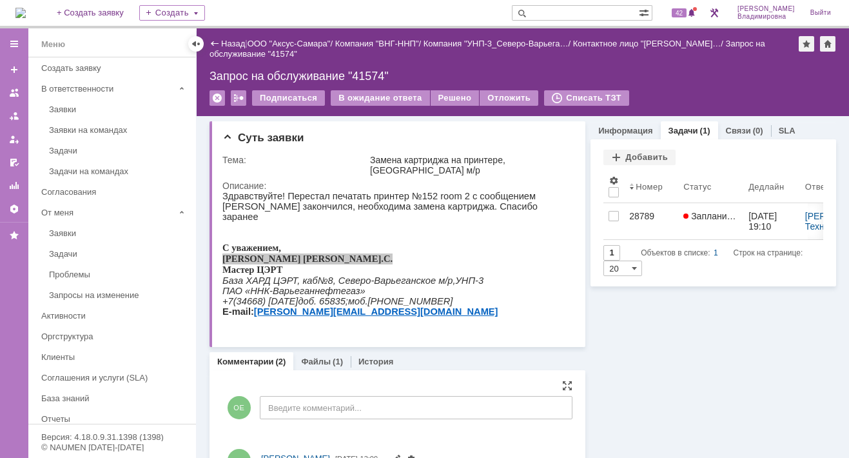
click at [371, 70] on div "Запрос на обслуживание "41574"" at bounding box center [522, 76] width 626 height 13
click at [362, 72] on div "Запрос на обслуживание "41574"" at bounding box center [522, 76] width 626 height 13
click at [389, 96] on div "В ожидание ответа" at bounding box center [380, 97] width 99 height 15
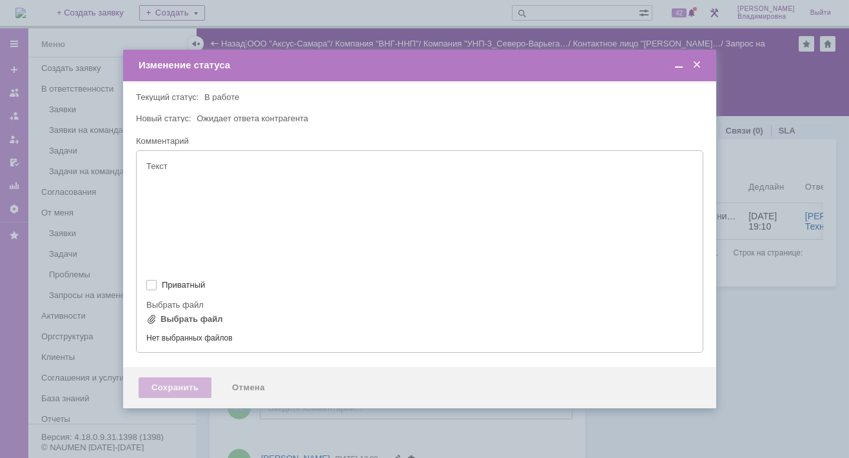
type input "[не указано]"
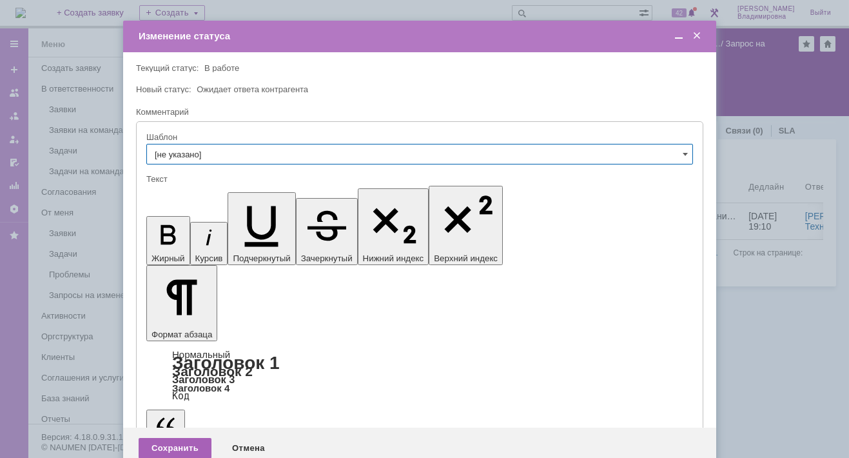
click at [189, 438] on div "Сохранить" at bounding box center [175, 448] width 73 height 21
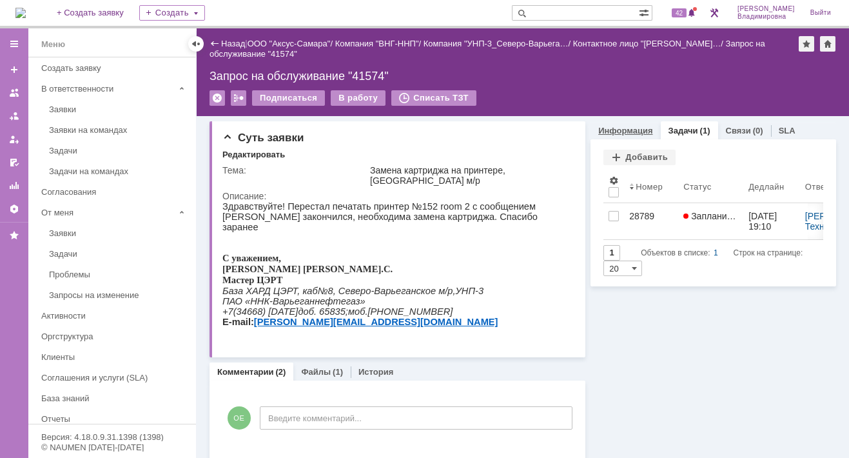
click at [634, 127] on link "Информация" at bounding box center [625, 131] width 54 height 10
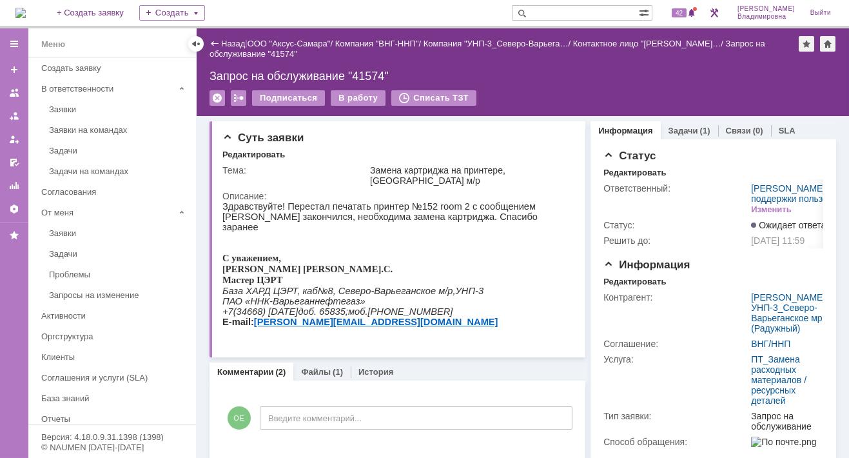
click at [441, 12] on div "На домашнюю + Создать заявку Создать 42 Орлова Елена Владимировна Выйти" at bounding box center [424, 14] width 849 height 28
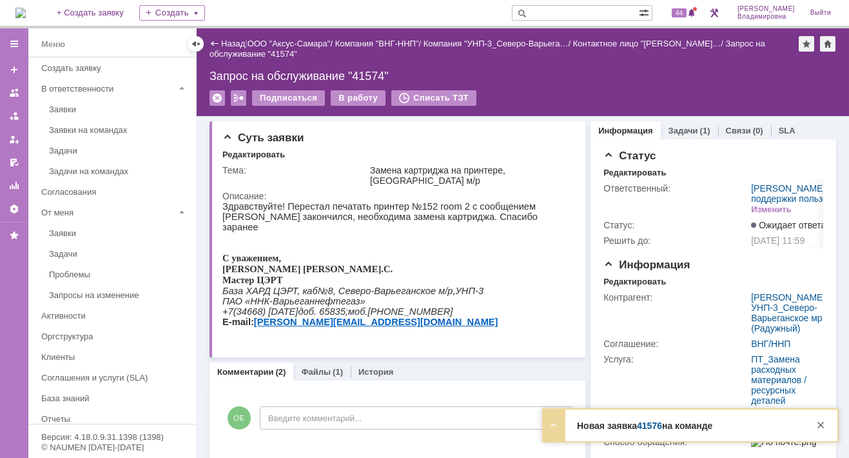
click at [651, 424] on link "41576" at bounding box center [649, 425] width 25 height 10
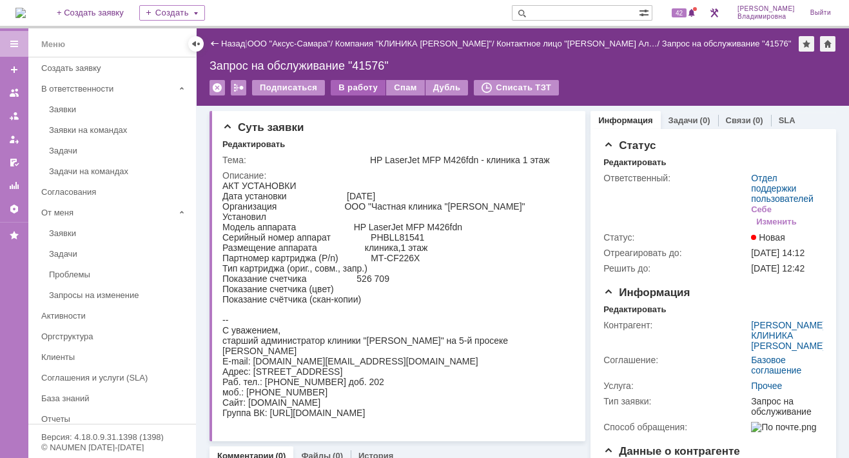
click at [356, 88] on div "В работу" at bounding box center [358, 87] width 55 height 15
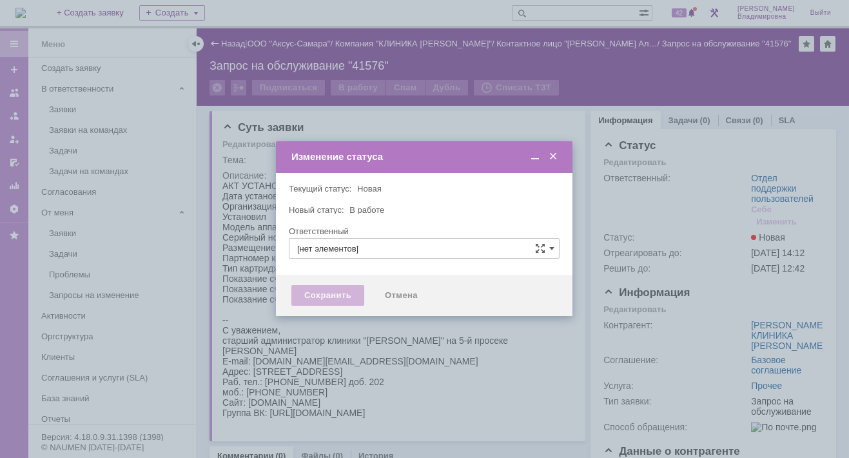
type input "Отдел поддержки пользователей"
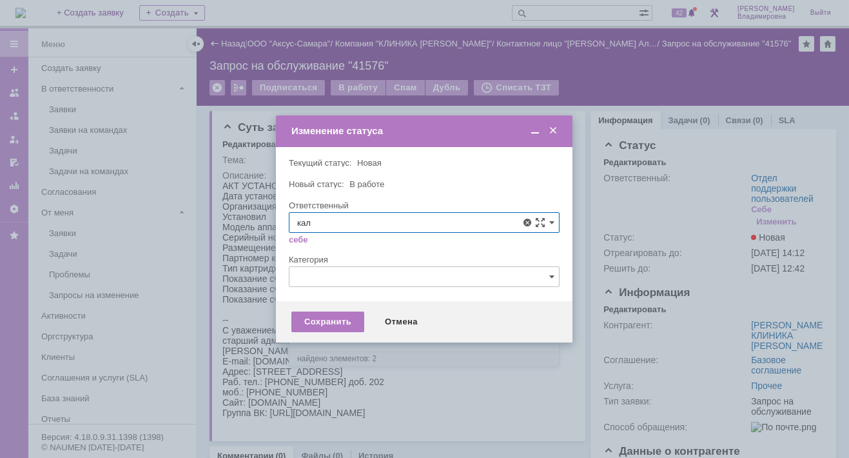
click at [353, 318] on span "Калугин Александр Николаевич" at bounding box center [424, 316] width 254 height 10
type input "Калугин Александр Николаевич"
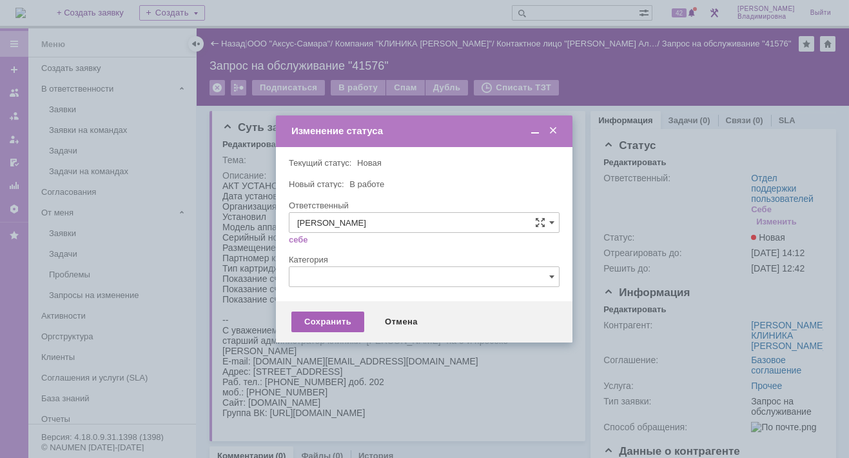
click at [334, 312] on div "Сохранить" at bounding box center [327, 321] width 73 height 21
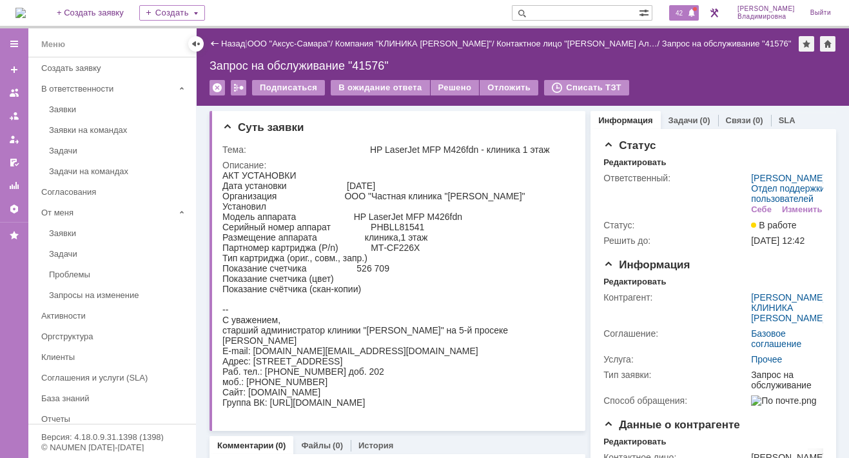
click at [686, 15] on span "42" at bounding box center [679, 12] width 15 height 9
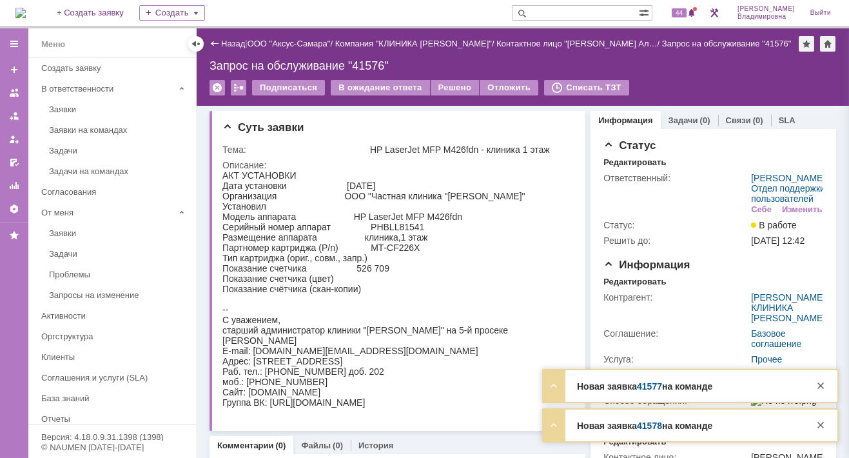
click at [655, 381] on div "Новая заявка 41577 на команде Тема замена картриджа Контрагент Загороднев Влади…" at bounding box center [690, 386] width 294 height 32
click at [686, 14] on span "44" at bounding box center [679, 12] width 15 height 9
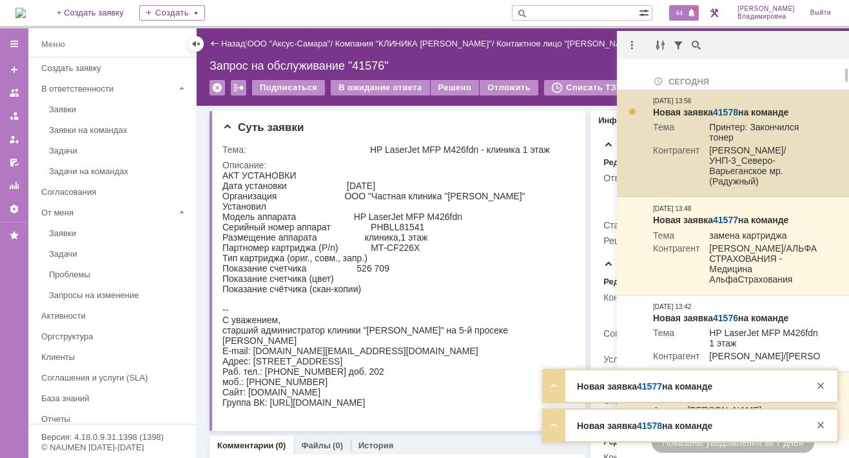
click at [727, 108] on link "41578" at bounding box center [725, 112] width 25 height 10
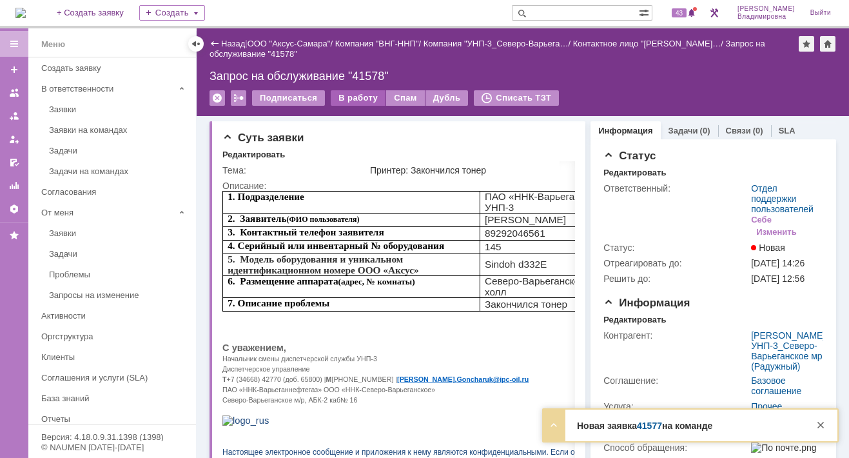
click at [357, 99] on div "В работу" at bounding box center [358, 97] width 55 height 15
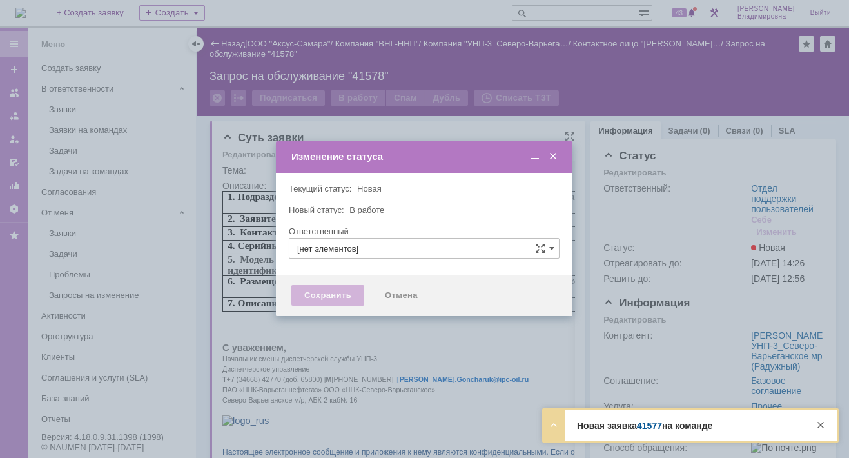
type input "Отдел поддержки пользователей"
type input "[PERSON_NAME]"
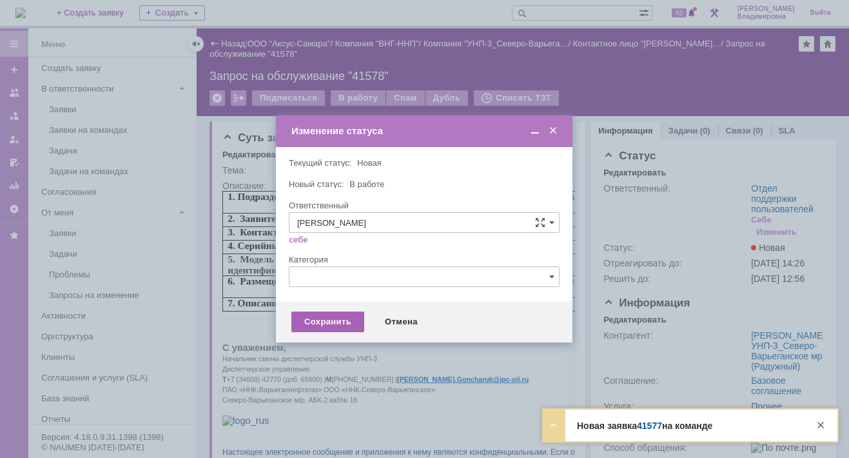
click at [349, 319] on div "Сохранить" at bounding box center [327, 321] width 73 height 21
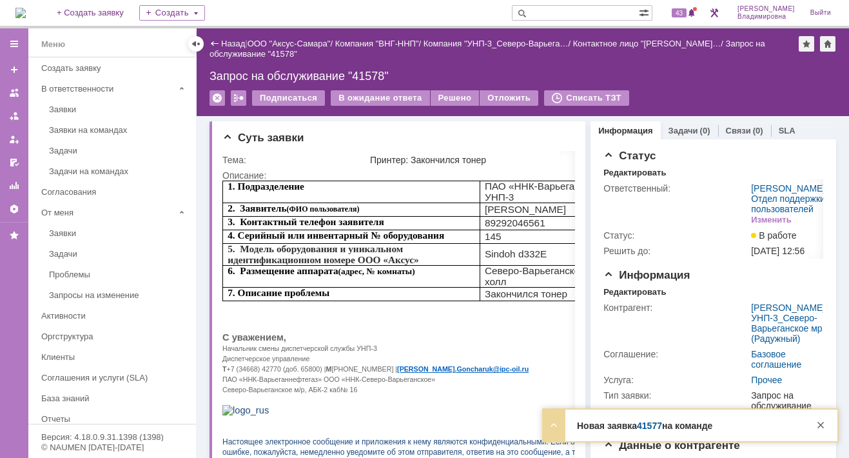
click at [645, 423] on link "41577" at bounding box center [649, 425] width 25 height 10
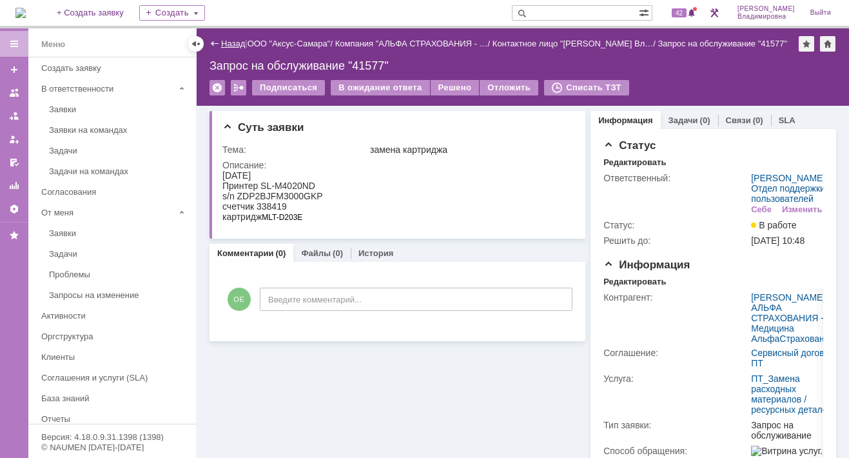
click at [222, 39] on link "Назад" at bounding box center [233, 44] width 24 height 10
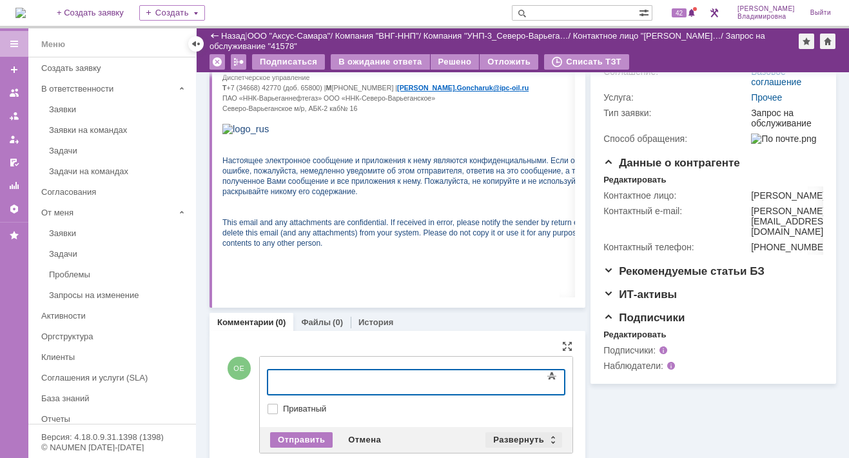
click at [509, 438] on div "Развернуть" at bounding box center [523, 439] width 77 height 15
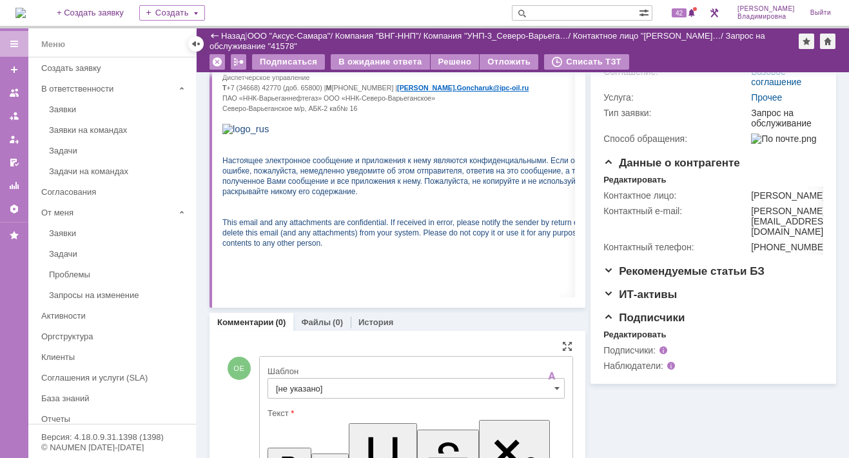
scroll to position [440, 0]
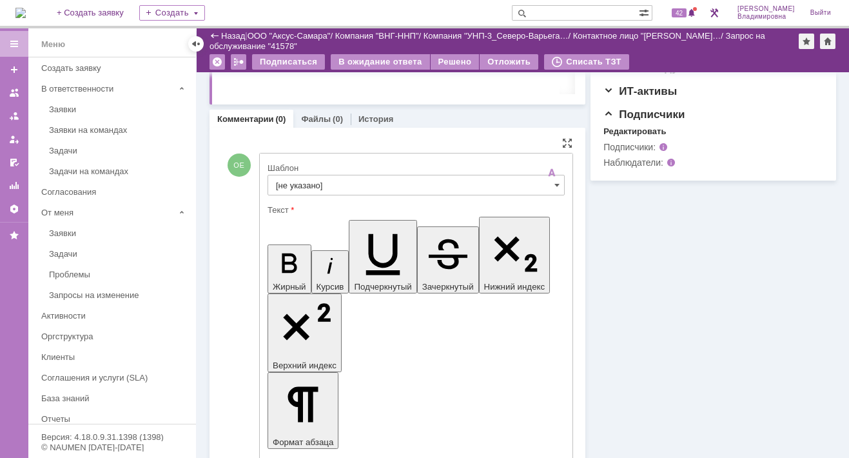
click at [287, 184] on input "[не указано]" at bounding box center [415, 185] width 297 height 21
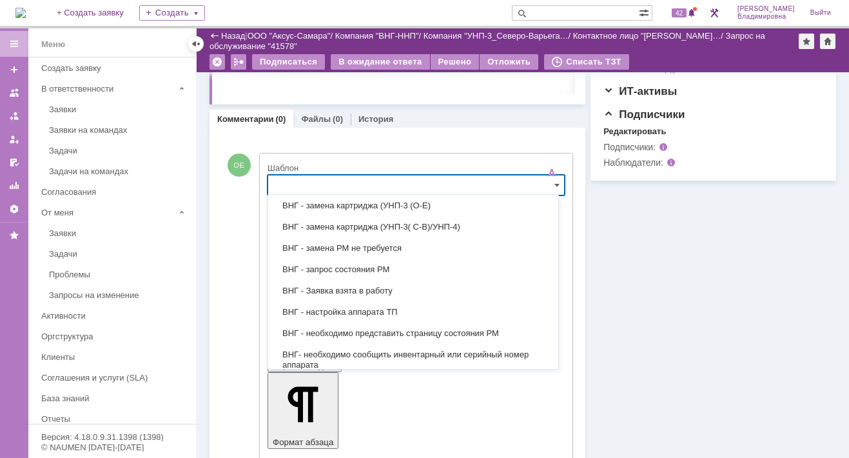
scroll to position [258, 0]
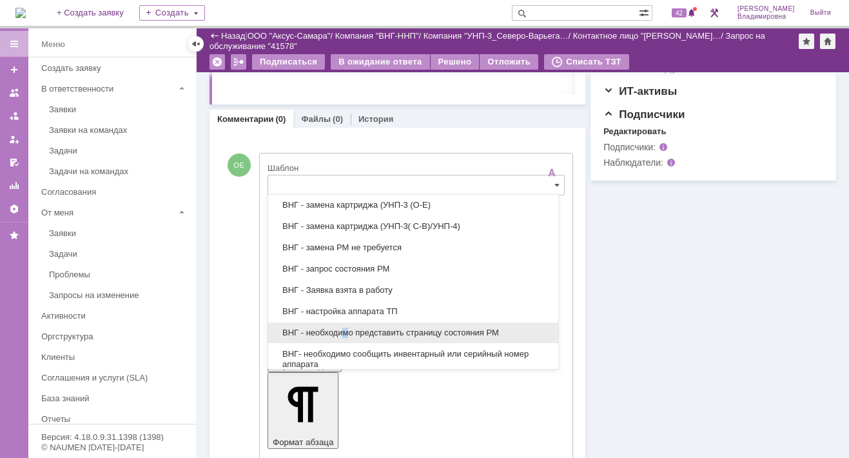
click at [344, 327] on span "ВНГ - необходимо представить страницу состояния РМ" at bounding box center [413, 332] width 275 height 10
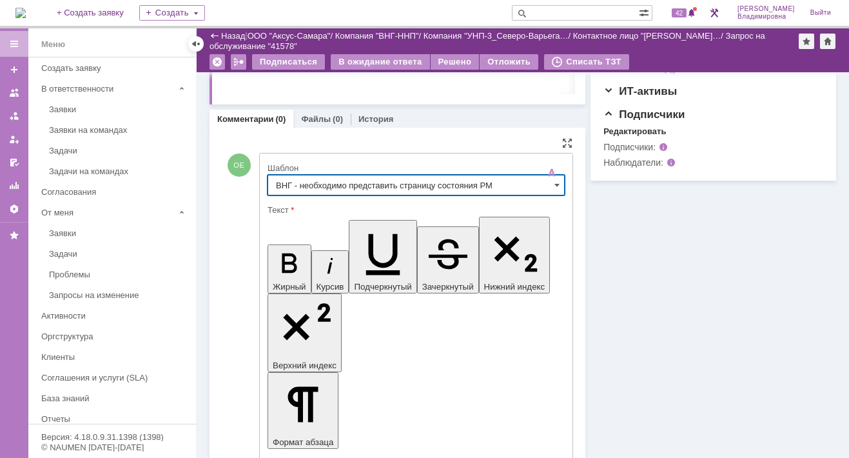
type input "ВНГ - необходимо представить страницу состояния РМ"
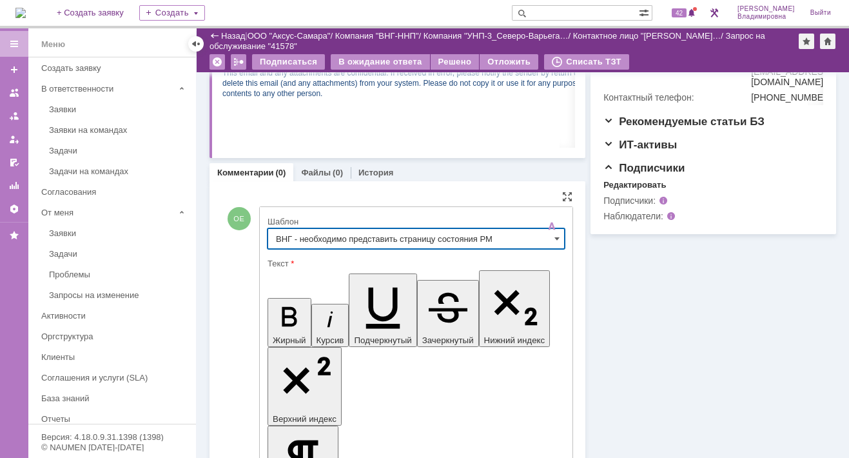
scroll to position [20, 0]
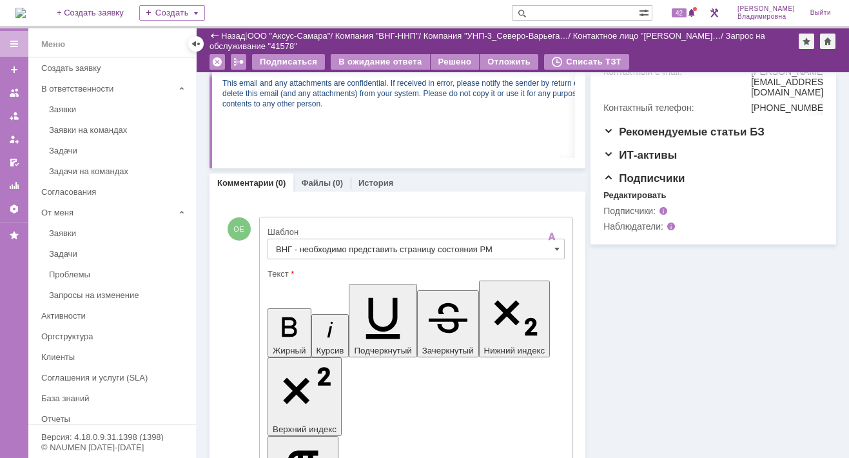
scroll to position [387, 0]
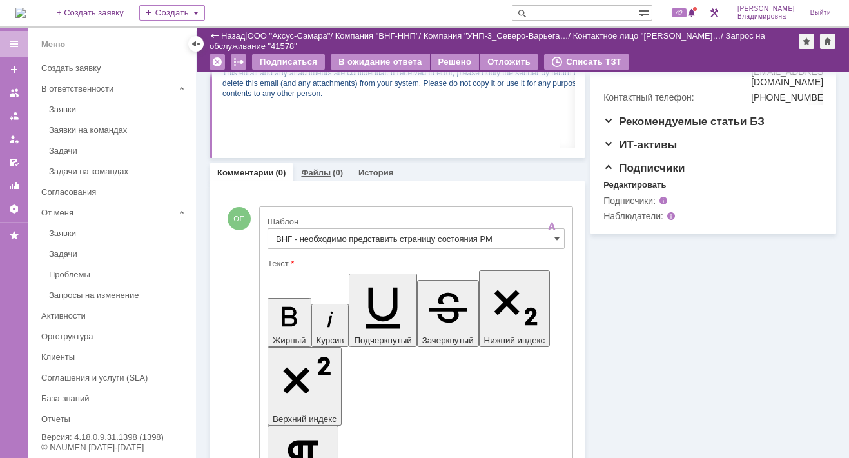
click at [313, 170] on link "Файлы" at bounding box center [316, 173] width 30 height 10
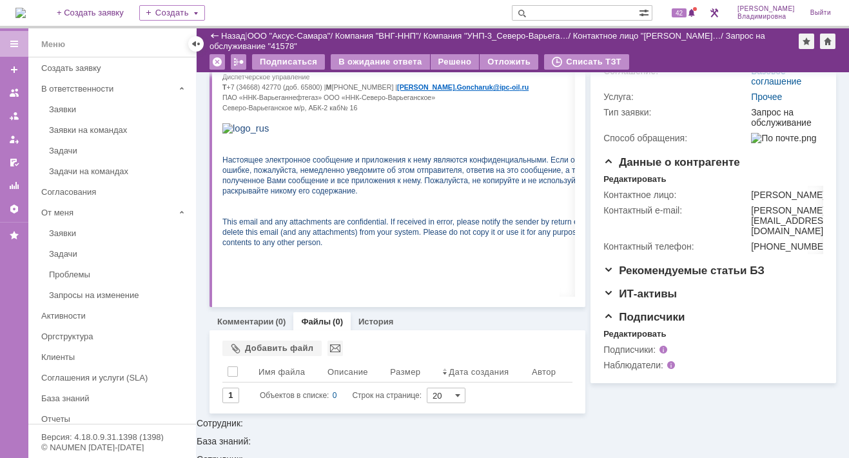
click at [307, 318] on link "Файлы" at bounding box center [316, 321] width 30 height 10
click at [314, 319] on link "Файлы" at bounding box center [316, 321] width 30 height 10
click at [257, 342] on div "Добавить файл" at bounding box center [271, 347] width 99 height 15
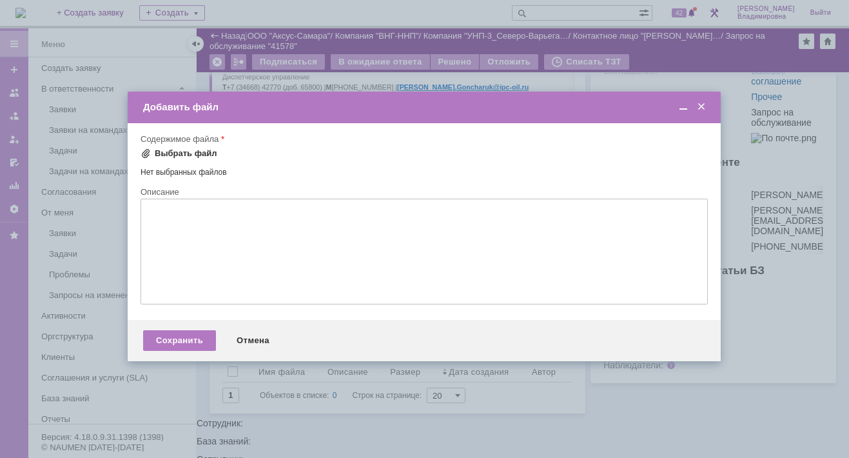
click at [153, 148] on div "Выбрать файл" at bounding box center [178, 153] width 77 height 10
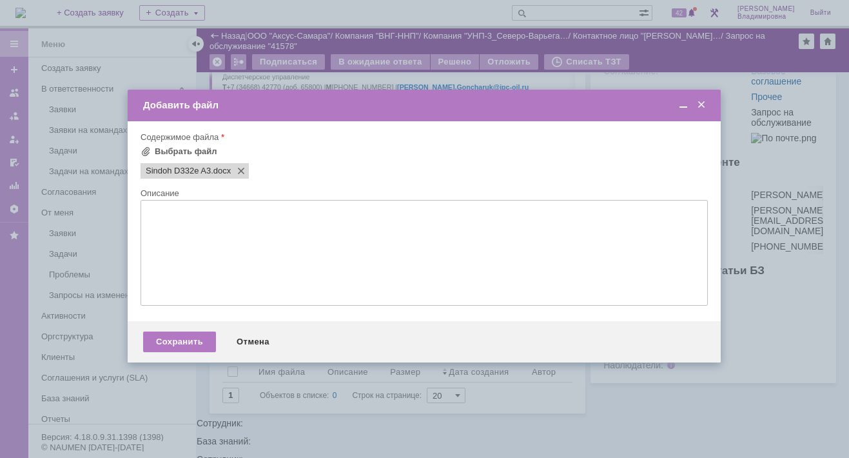
scroll to position [0, 0]
click at [149, 151] on span at bounding box center [145, 151] width 10 height 10
click at [195, 342] on div "Сохранить" at bounding box center [179, 341] width 73 height 21
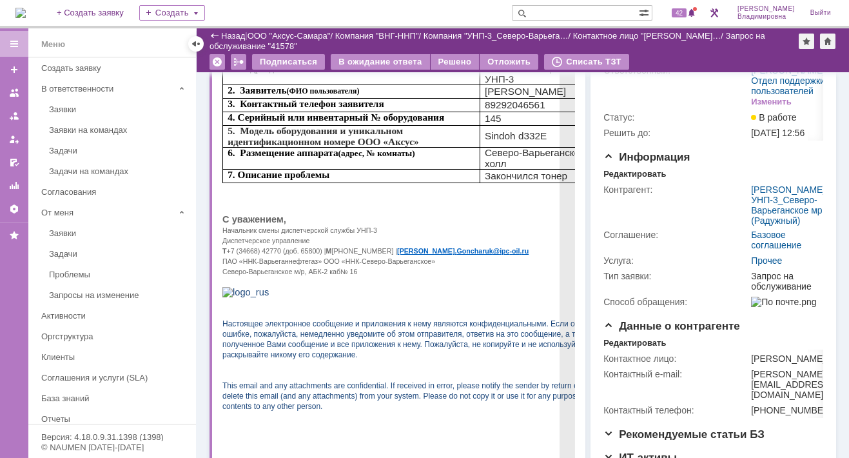
scroll to position [129, 0]
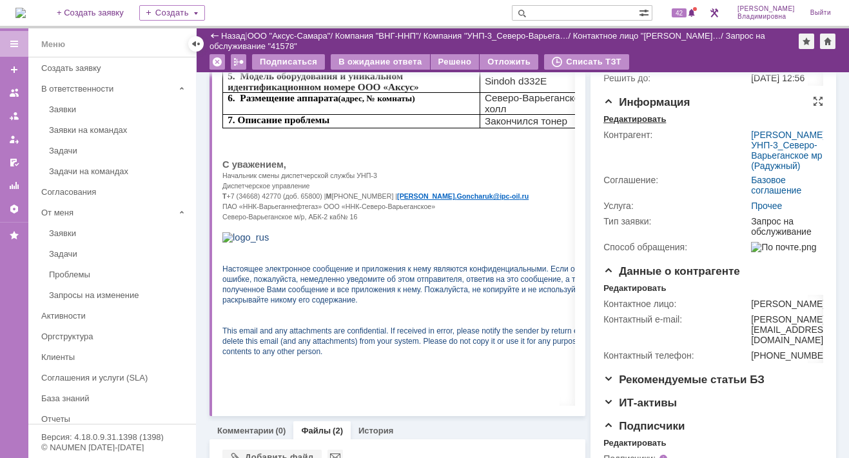
click at [630, 124] on div "Редактировать" at bounding box center [634, 119] width 63 height 10
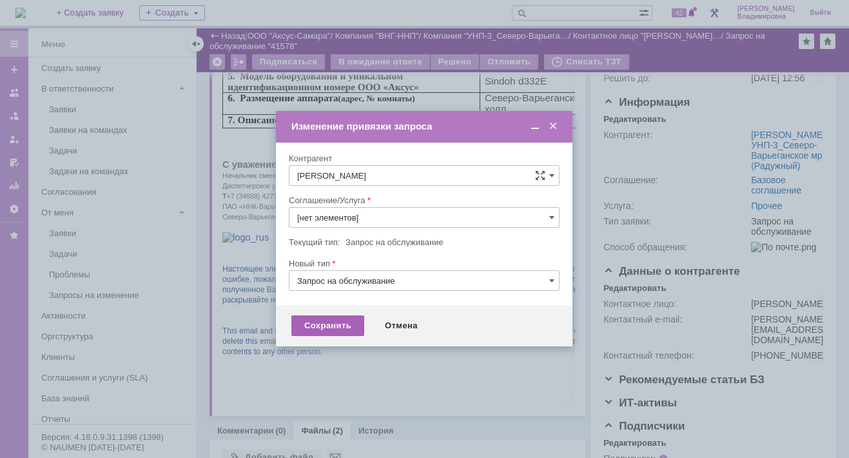
type input "Прочее"
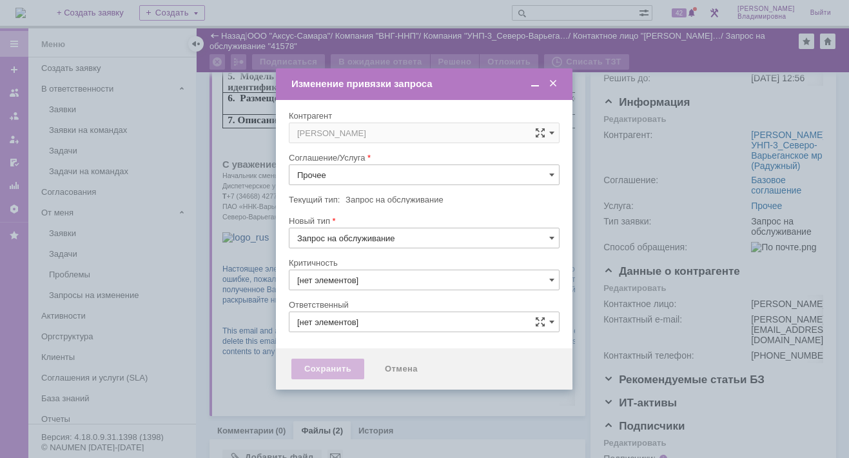
type input "3. Низкая"
type input "[PERSON_NAME]"
type input "[не указано]"
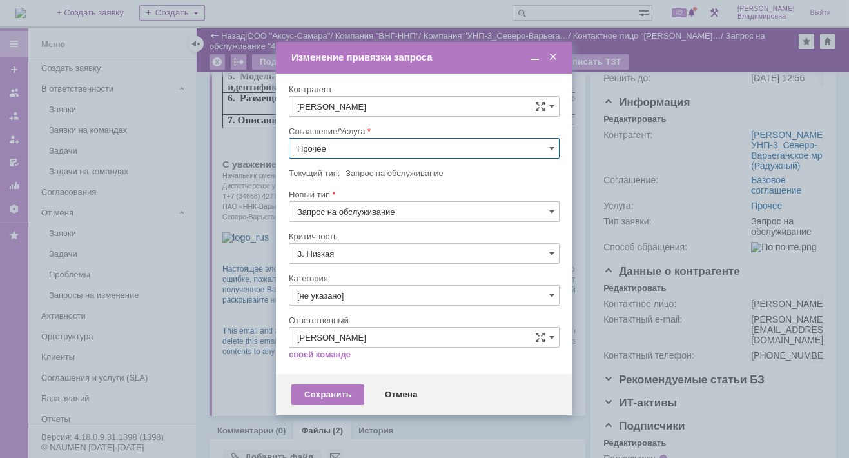
click at [548, 145] on input "Прочее" at bounding box center [424, 148] width 271 height 21
click at [347, 305] on span "ПТ_Замена расходных материалов / ресурсных деталей" at bounding box center [424, 307] width 254 height 10
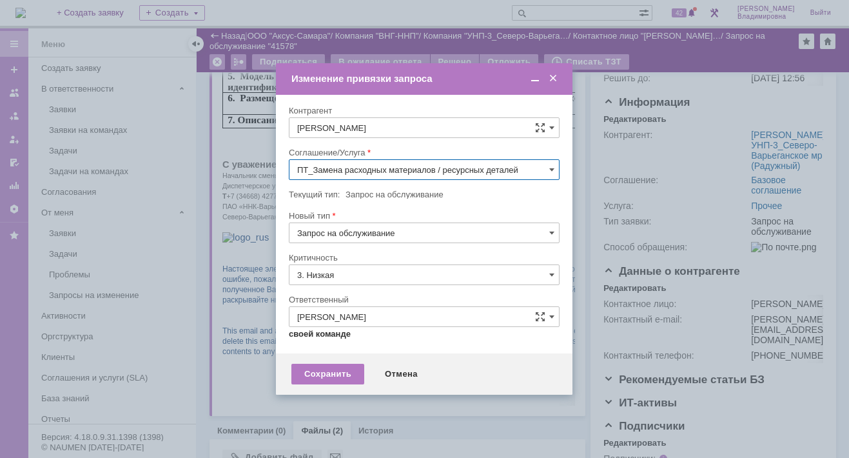
type input "ПТ_Замена расходных материалов / ресурсных деталей"
click at [310, 374] on div "Сохранить" at bounding box center [327, 373] width 73 height 21
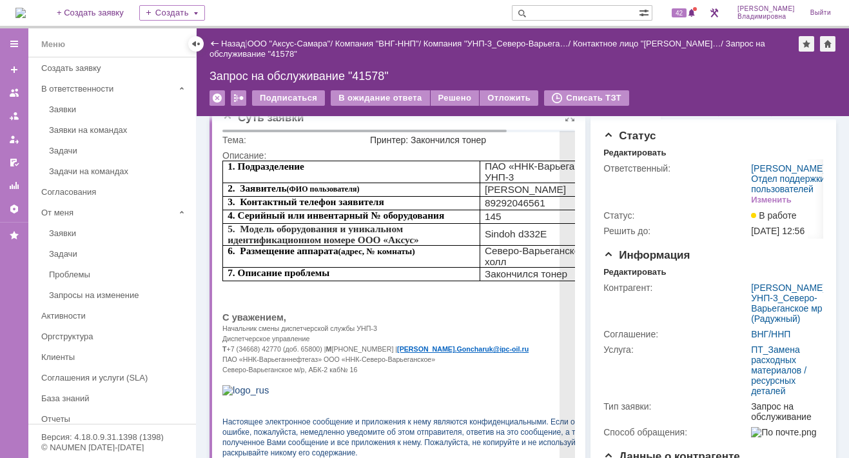
scroll to position [0, 0]
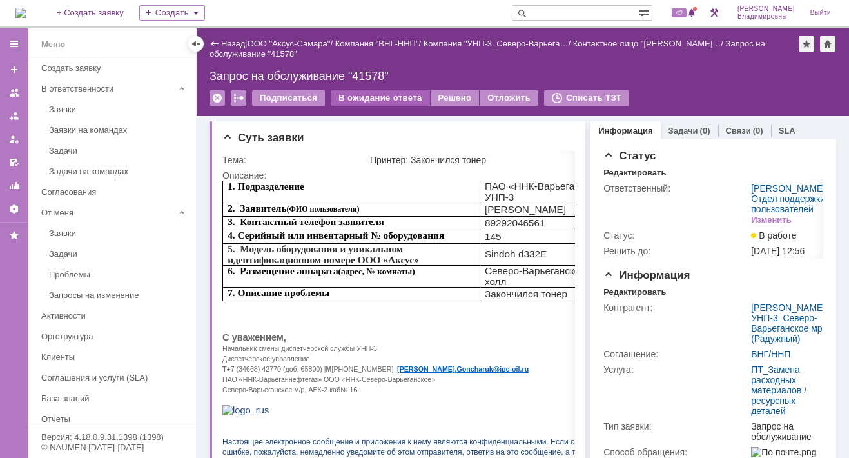
click at [378, 96] on div "В ожидание ответа" at bounding box center [380, 97] width 99 height 15
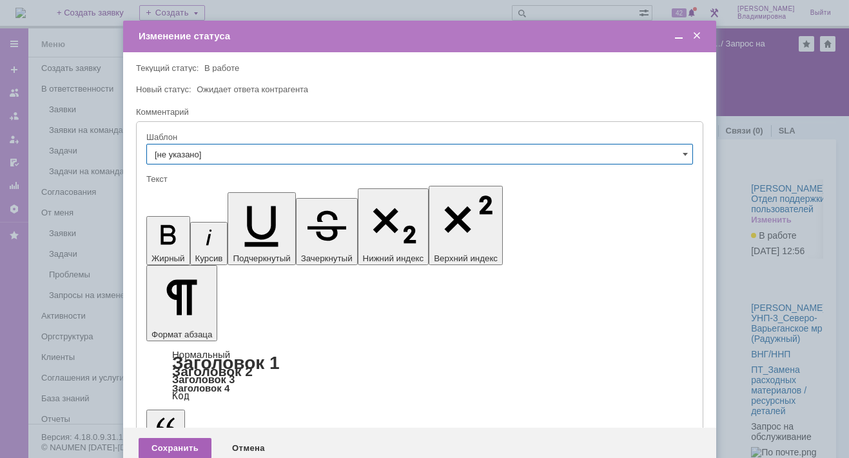
click at [172, 438] on div "Сохранить" at bounding box center [175, 448] width 73 height 21
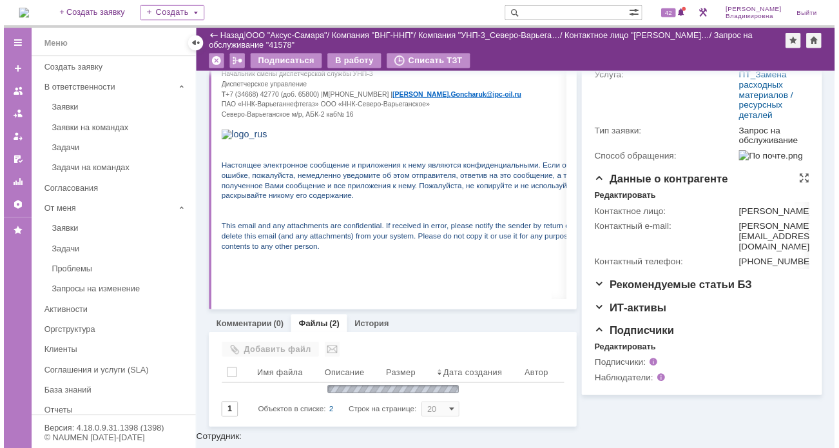
scroll to position [238, 0]
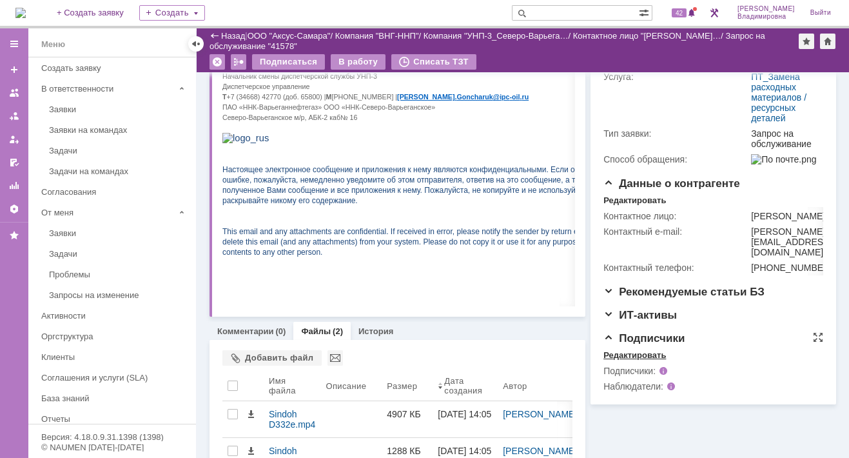
click at [631, 360] on div "Редактировать" at bounding box center [634, 355] width 63 height 10
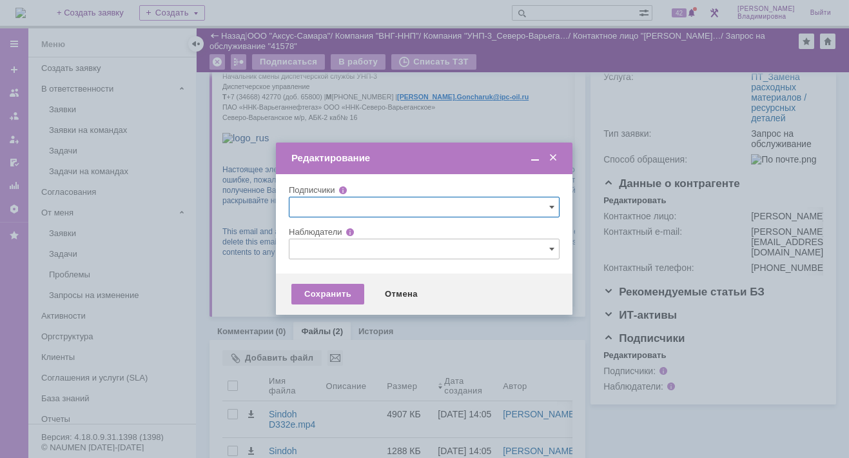
click at [308, 248] on input "text" at bounding box center [424, 248] width 271 height 21
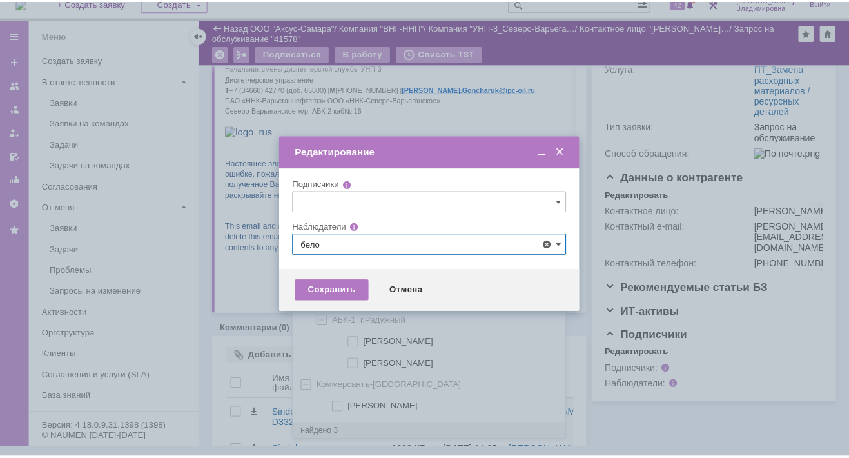
scroll to position [0, 0]
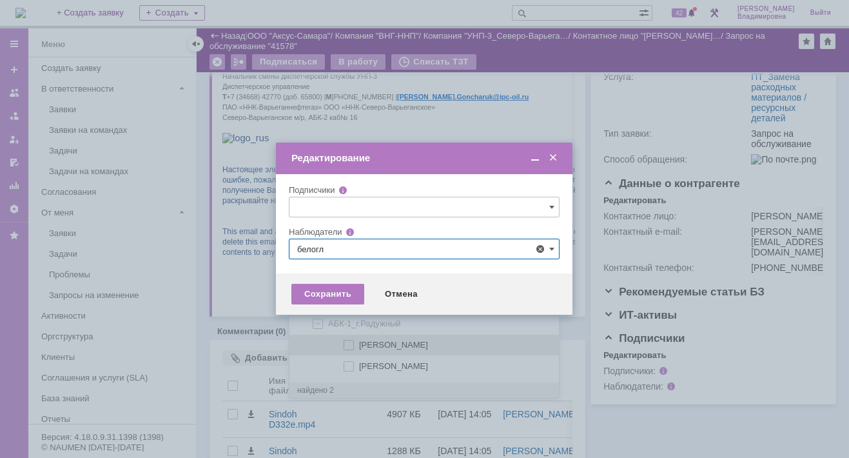
click at [359, 342] on span at bounding box center [359, 343] width 0 height 6
click at [350, 342] on input "[PERSON_NAME]" at bounding box center [349, 345] width 8 height 8
type input "[PERSON_NAME]"
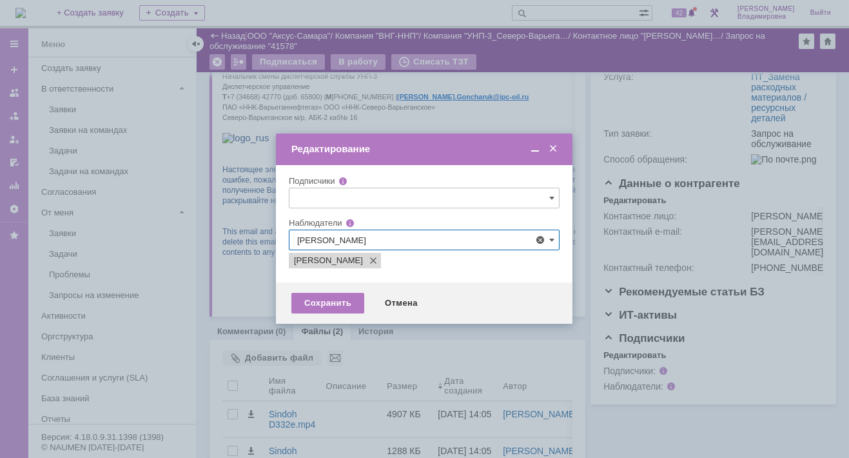
click at [247, 289] on div at bounding box center [424, 229] width 849 height 458
click at [334, 305] on div "Сохранить" at bounding box center [327, 303] width 73 height 21
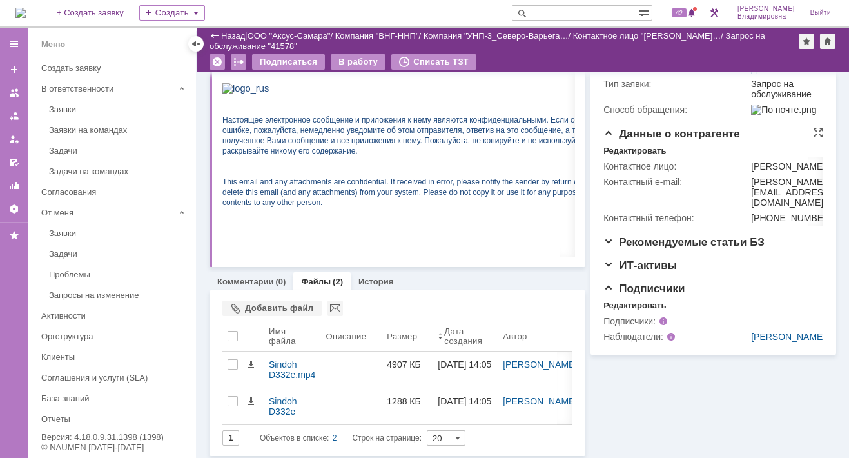
scroll to position [290, 0]
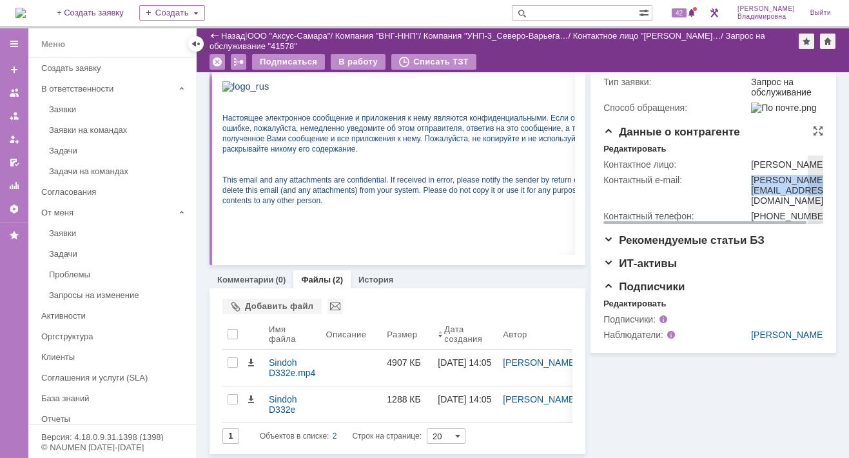
drag, startPoint x: 744, startPoint y: 238, endPoint x: 773, endPoint y: 251, distance: 32.3
click at [773, 208] on td "[PERSON_NAME][EMAIL_ADDRESS][DOMAIN_NAME]" at bounding box center [791, 190] width 86 height 36
drag, startPoint x: 773, startPoint y: 251, endPoint x: 757, endPoint y: 240, distance: 19.9
copy div "[PERSON_NAME][EMAIL_ADDRESS][DOMAIN_NAME]"
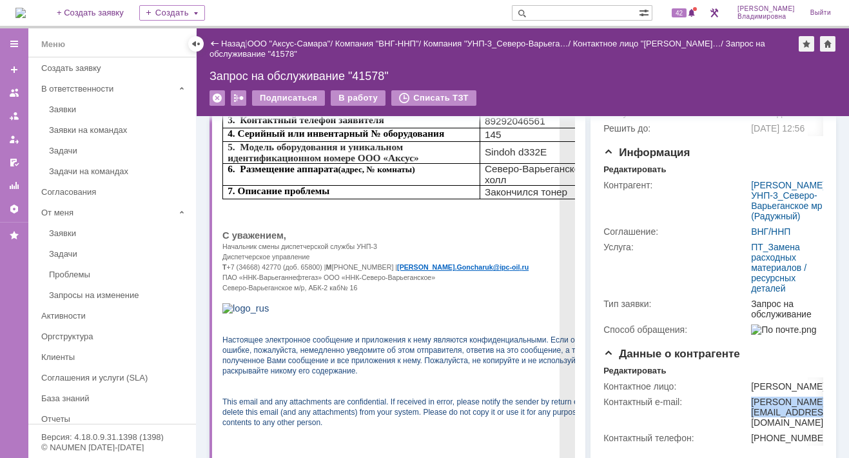
scroll to position [0, 0]
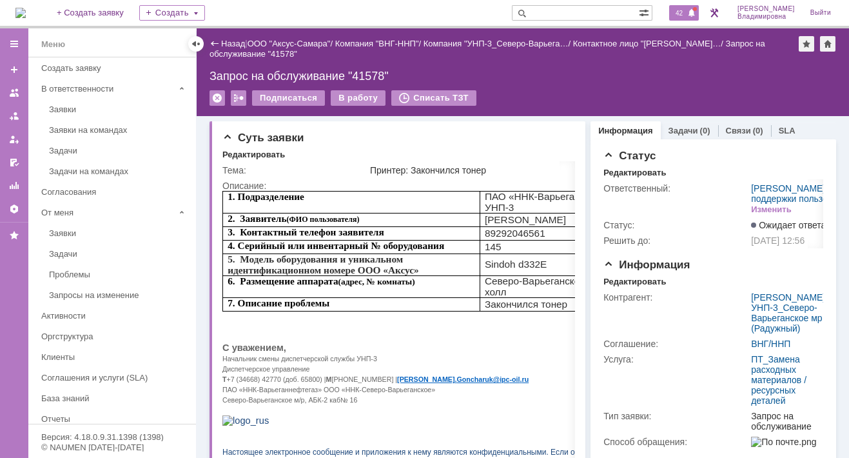
click at [684, 12] on span "42" at bounding box center [679, 12] width 15 height 9
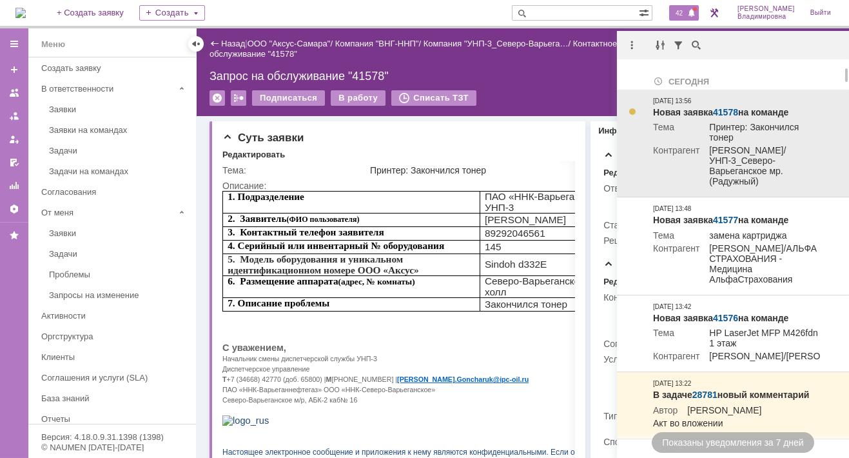
click at [727, 111] on link "41578" at bounding box center [725, 112] width 25 height 10
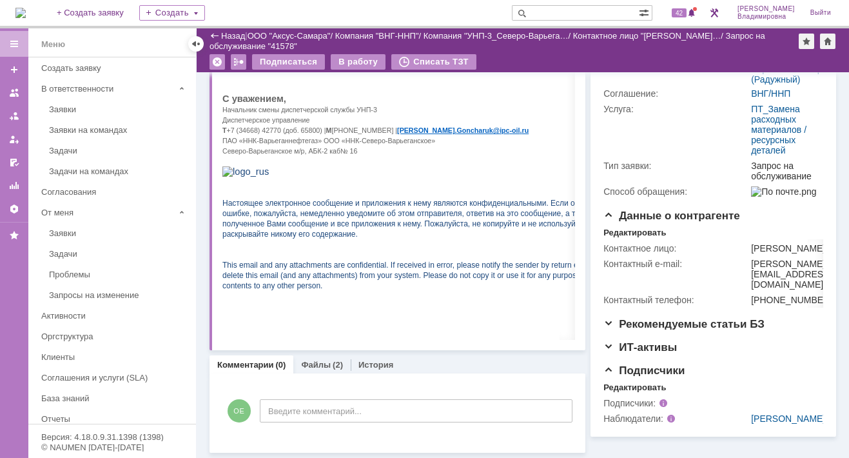
scroll to position [54, 0]
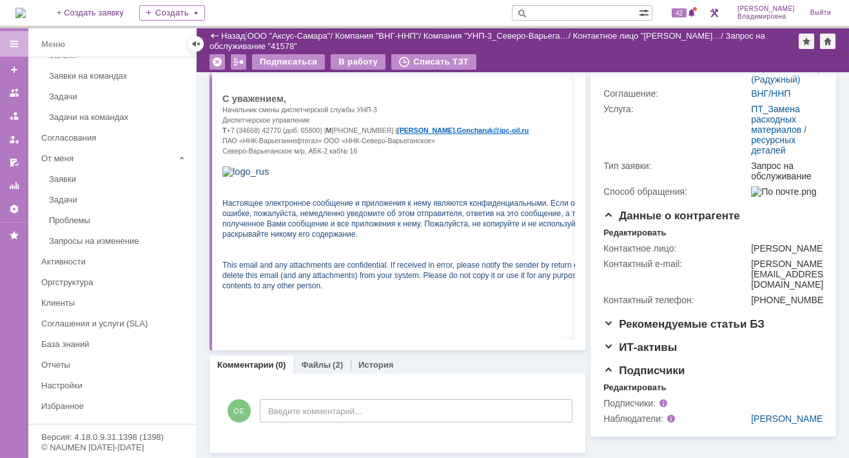
click at [253, 425] on div "Суть заявки Редактировать Тема: Принтер: Закончился тонер Описание: Комментарии…" at bounding box center [397, 159] width 376 height 585
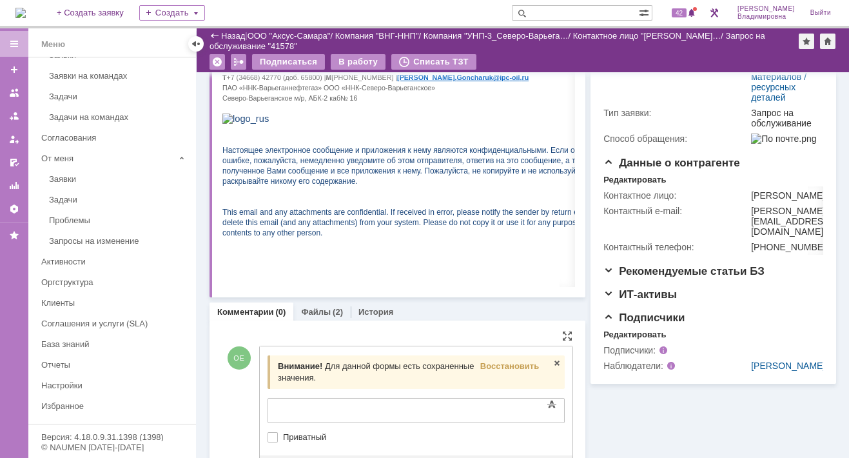
scroll to position [0, 0]
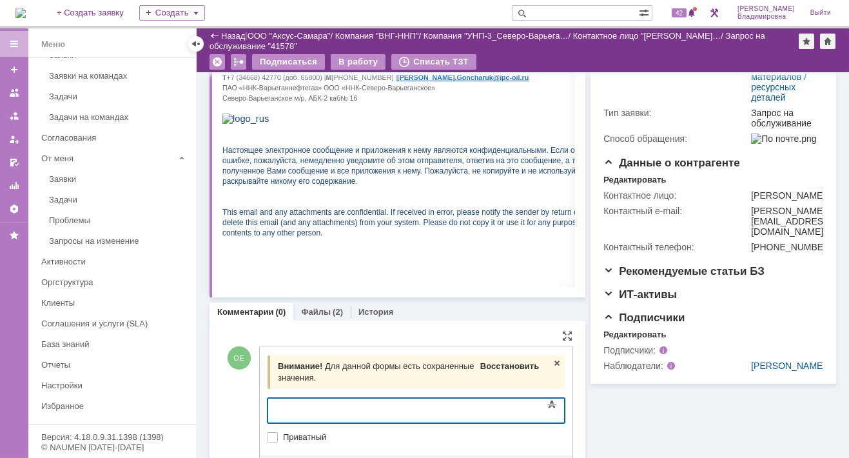
click at [497, 364] on span "Восстановить" at bounding box center [509, 366] width 59 height 10
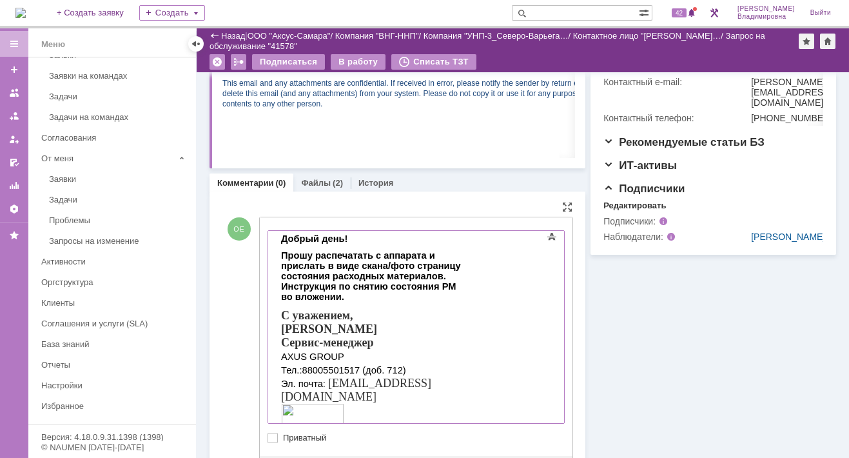
scroll to position [442, 0]
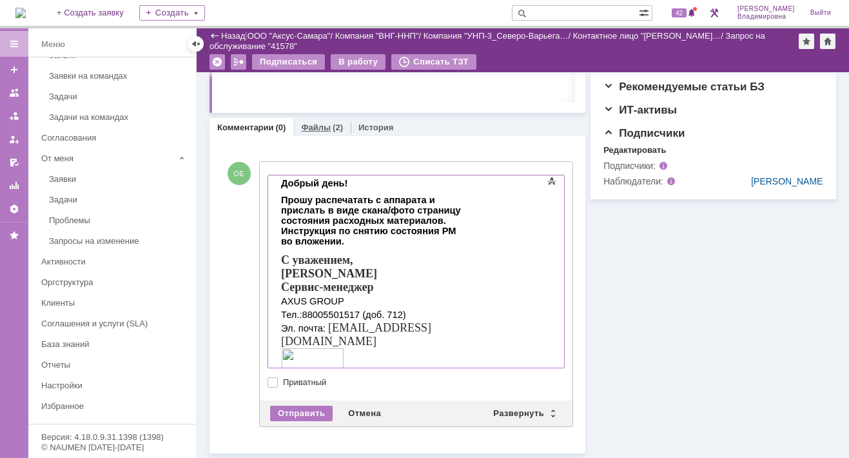
click at [316, 126] on link "Файлы" at bounding box center [316, 127] width 30 height 10
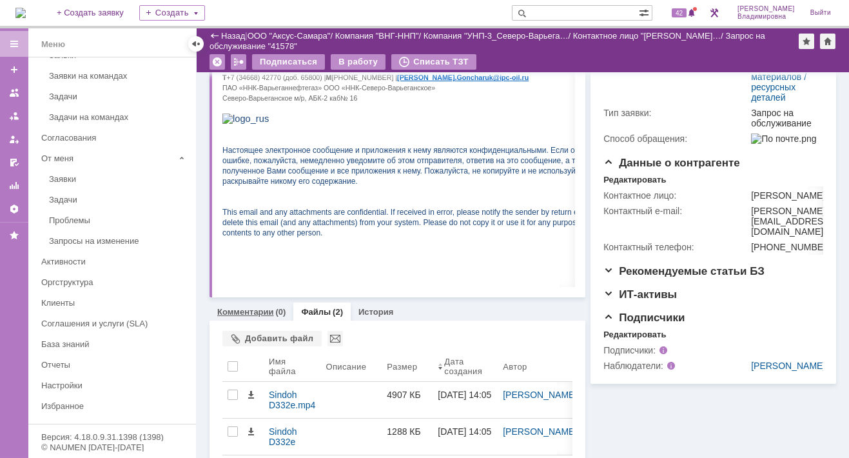
click at [237, 309] on link "Комментарии" at bounding box center [245, 312] width 57 height 10
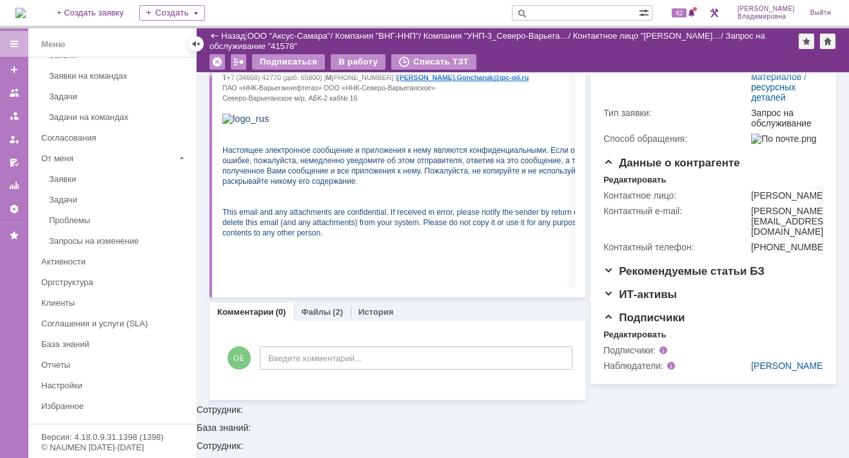
click at [248, 307] on link "Комментарии" at bounding box center [245, 312] width 57 height 10
click at [247, 308] on link "Комментарии" at bounding box center [245, 312] width 57 height 10
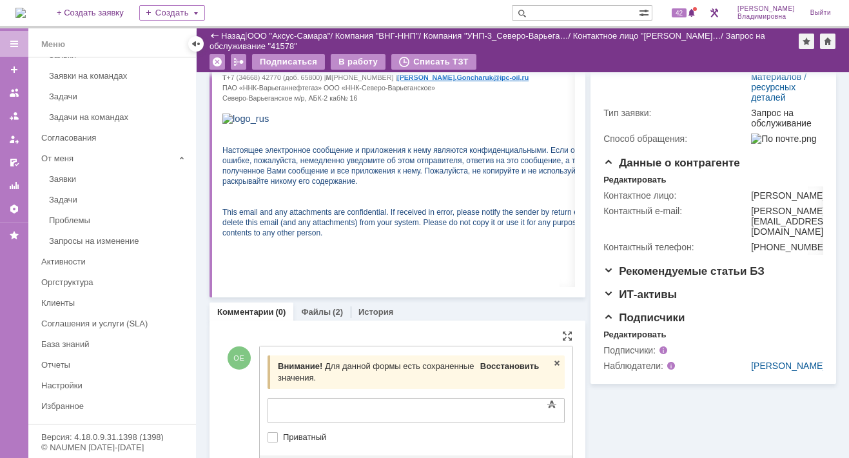
click at [510, 365] on span "Восстановить" at bounding box center [509, 366] width 59 height 10
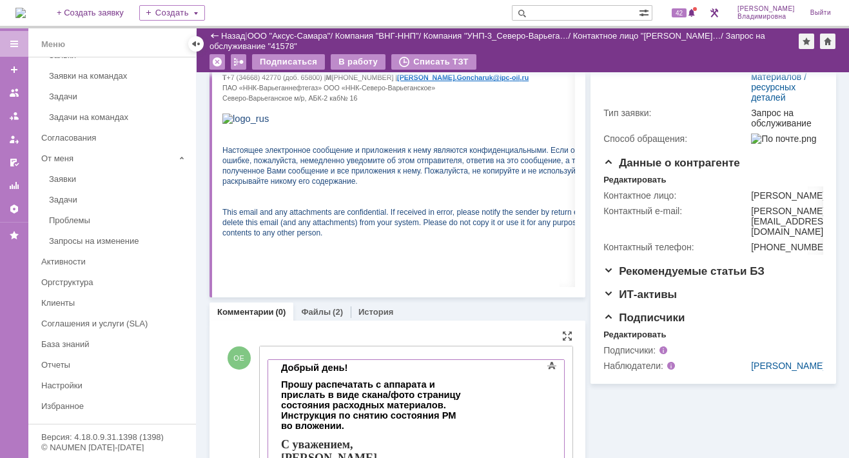
scroll to position [442, 0]
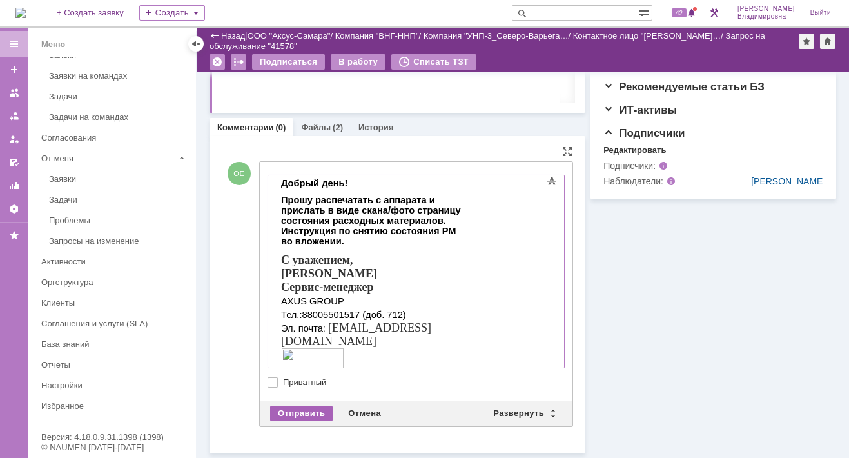
click at [295, 410] on div "Отправить" at bounding box center [301, 412] width 63 height 15
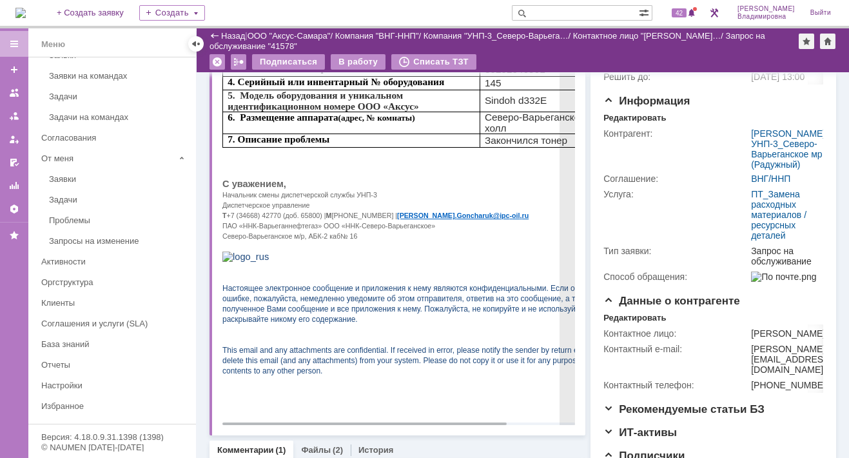
scroll to position [0, 0]
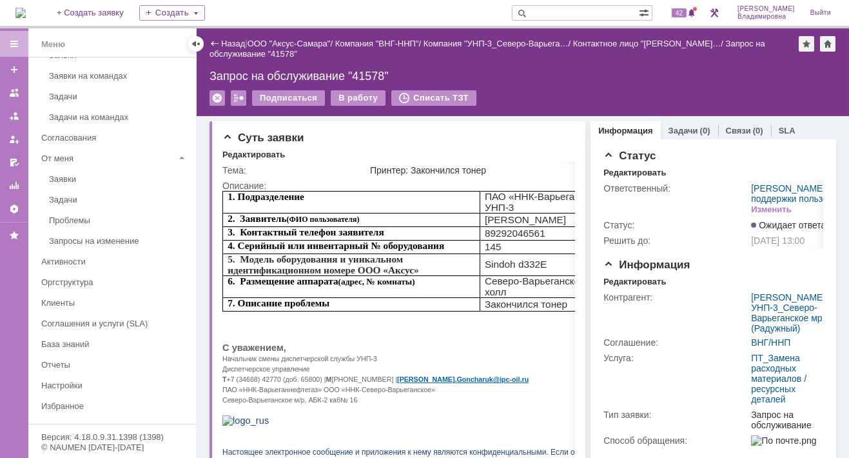
click at [562, 12] on input "text" at bounding box center [575, 12] width 127 height 15
type input "41564"
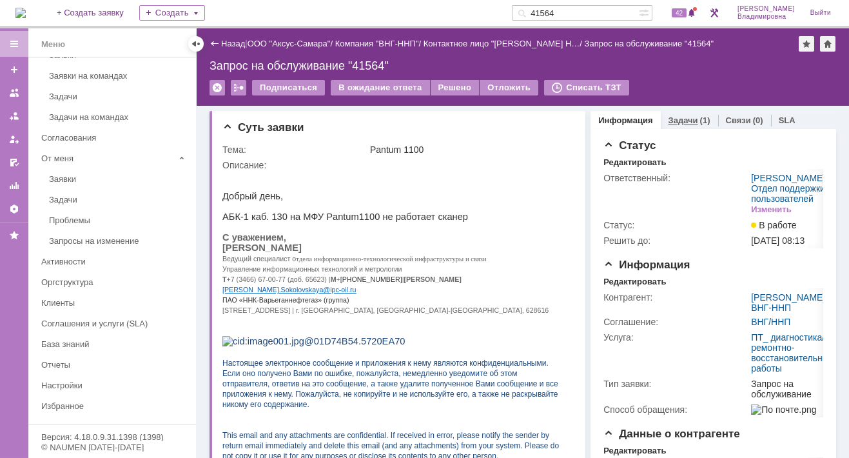
click at [681, 119] on link "Задачи" at bounding box center [683, 120] width 30 height 10
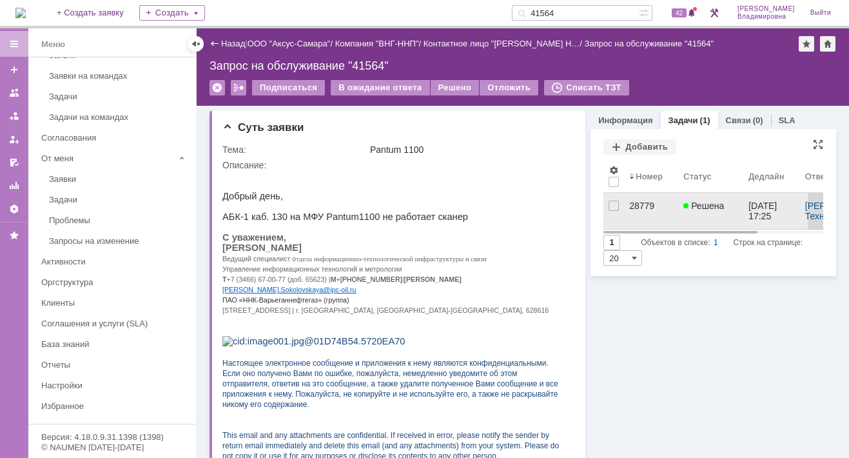
click at [633, 206] on div "28779" at bounding box center [651, 205] width 44 height 10
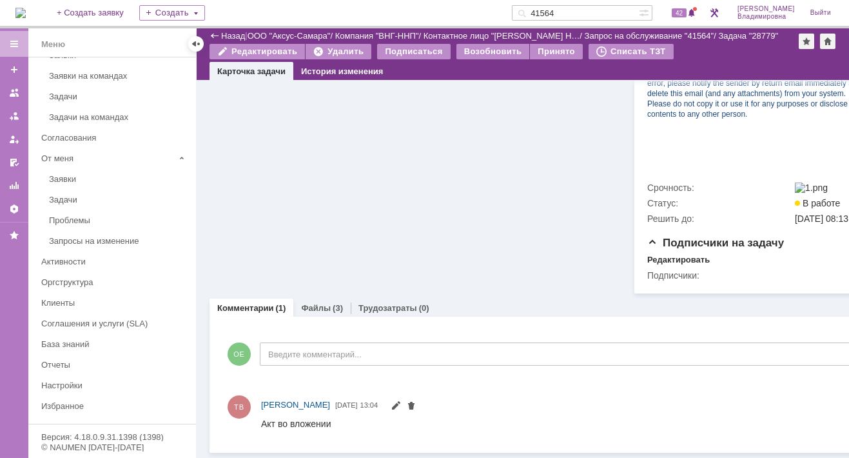
scroll to position [603, 0]
click at [317, 303] on link "Файлы" at bounding box center [316, 308] width 30 height 10
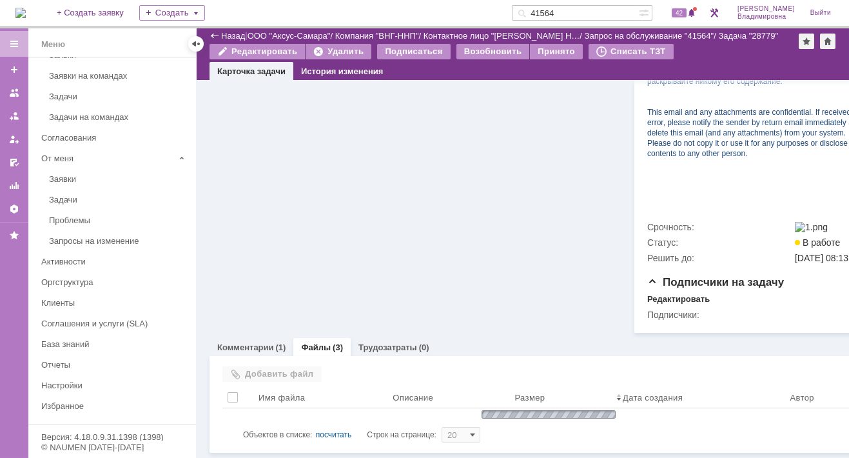
scroll to position [603, 0]
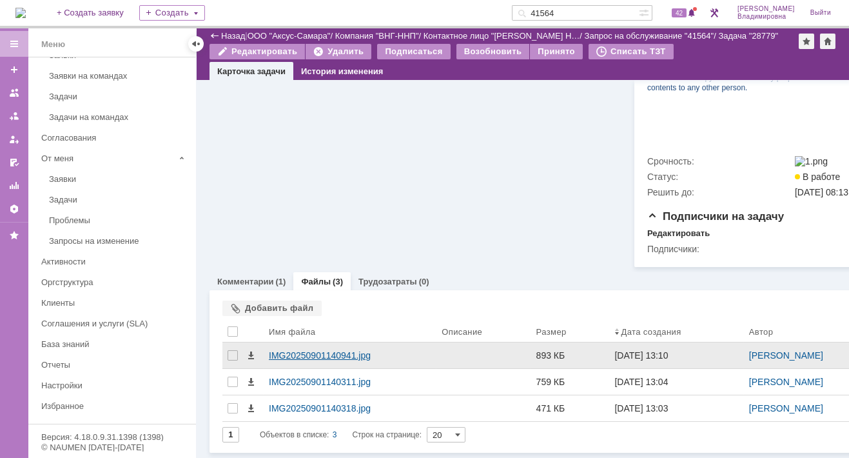
click at [290, 360] on div "IMG20250901140941.jpg" at bounding box center [350, 355] width 162 height 10
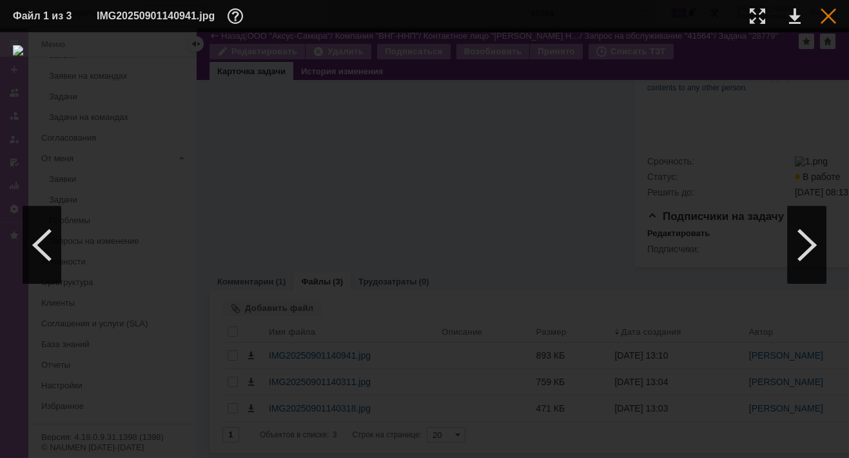
click at [827, 15] on div at bounding box center [827, 15] width 15 height 15
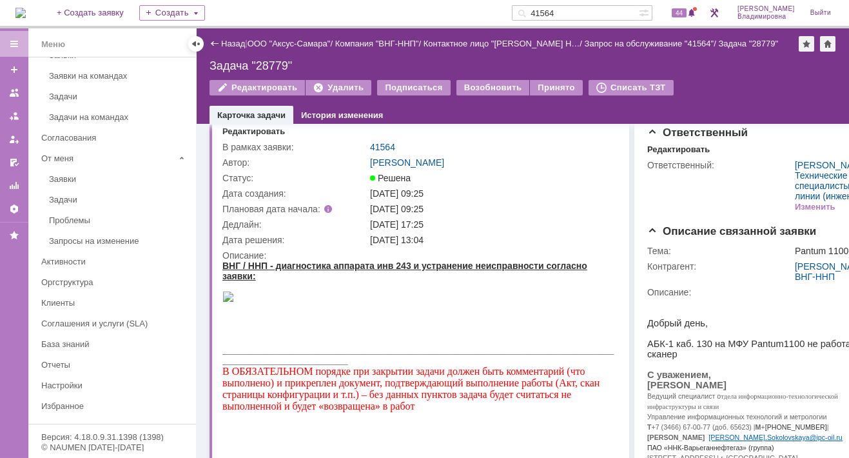
scroll to position [0, 0]
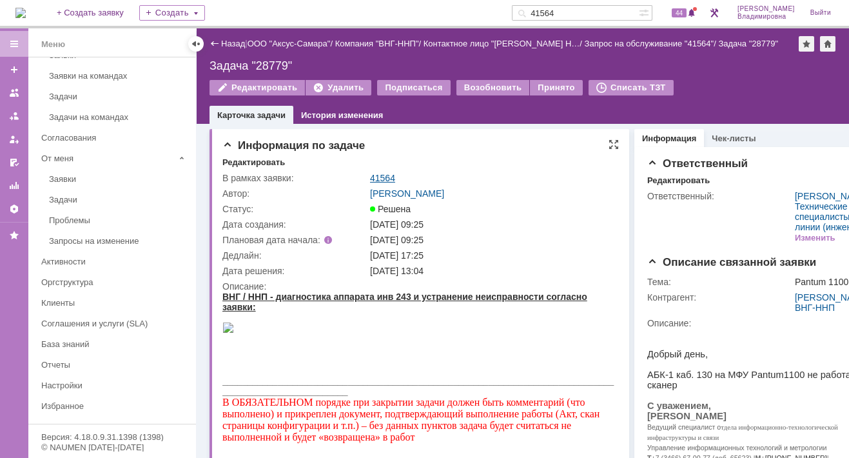
click at [377, 176] on link "41564" at bounding box center [382, 178] width 25 height 10
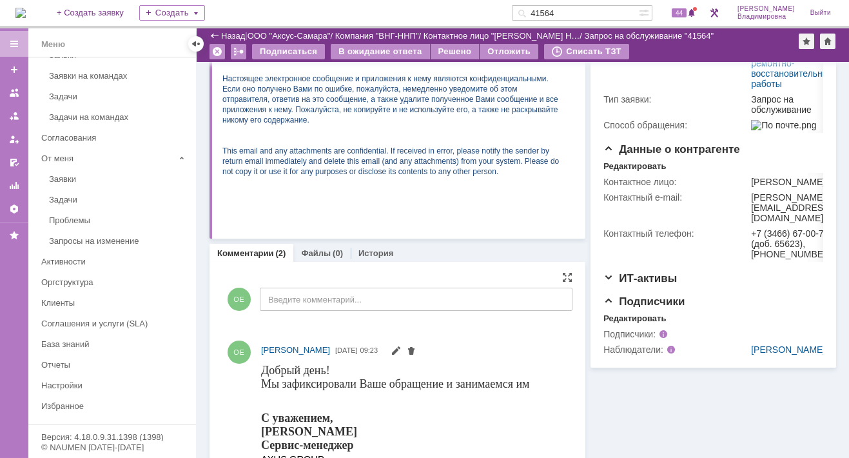
scroll to position [322, 0]
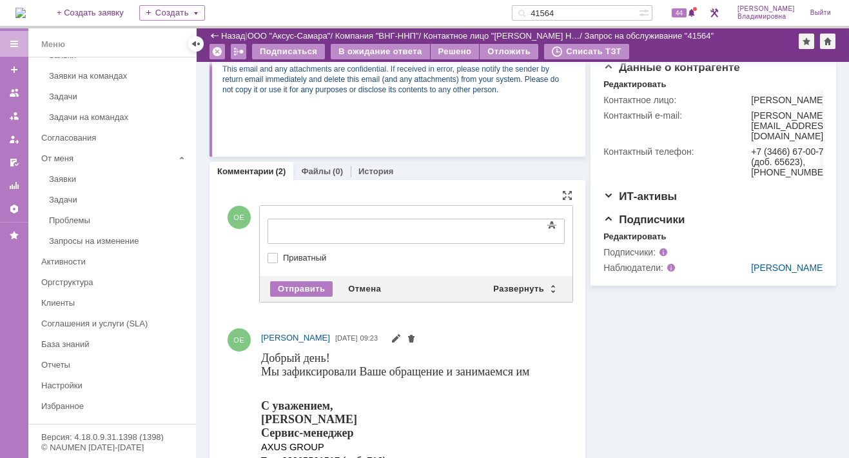
drag, startPoint x: 271, startPoint y: 217, endPoint x: 28, endPoint y: 15, distance: 315.8
click at [530, 283] on div "Развернуть" at bounding box center [523, 288] width 77 height 15
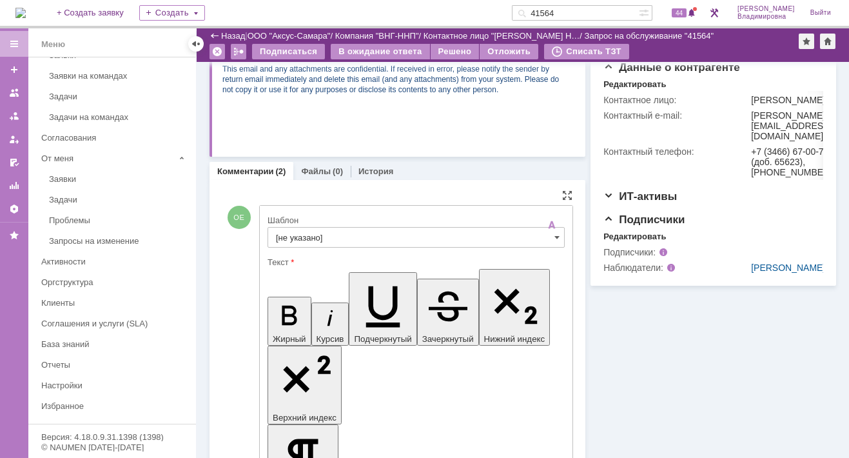
click at [290, 235] on input "[не указано]" at bounding box center [415, 237] width 297 height 21
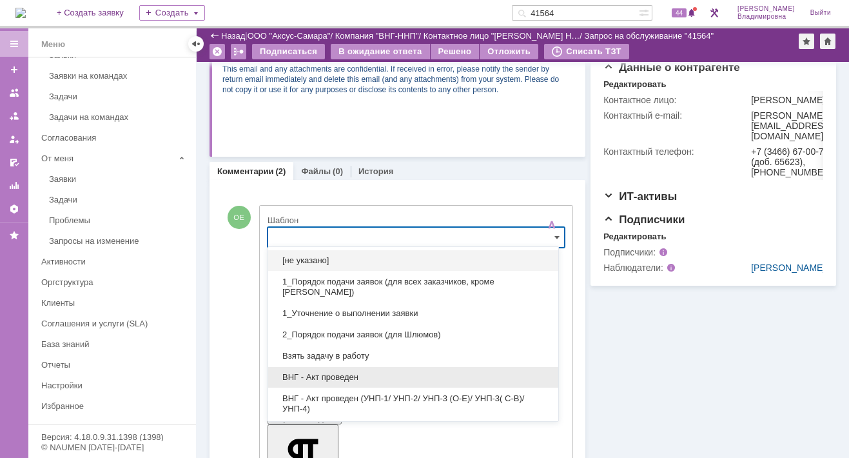
click at [328, 372] on span "ВНГ - Акт проведен" at bounding box center [413, 377] width 275 height 10
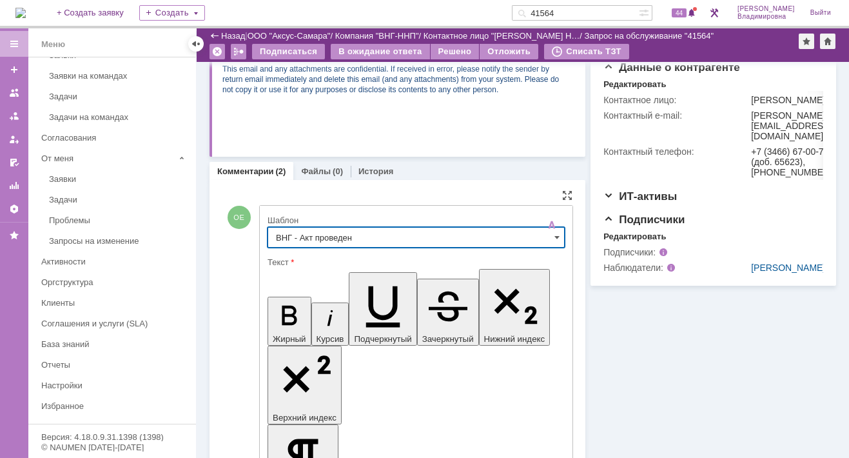
type input "ВНГ - Акт проведен"
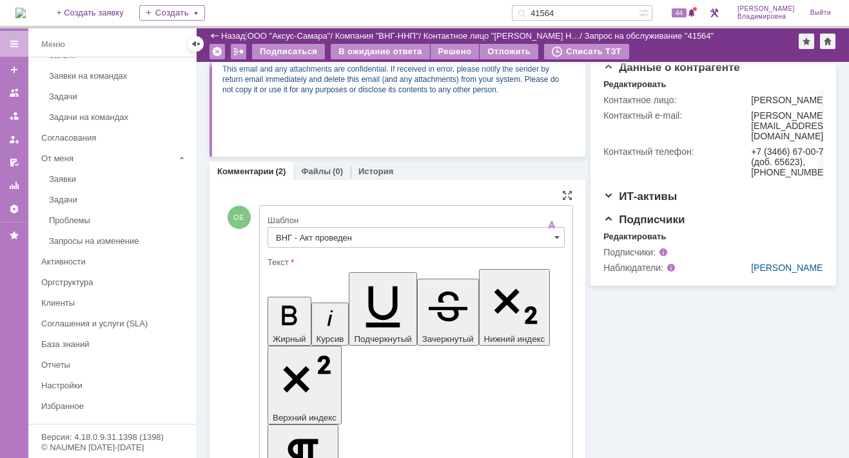
drag, startPoint x: 429, startPoint y: 2926, endPoint x: 440, endPoint y: 2941, distance: 17.5
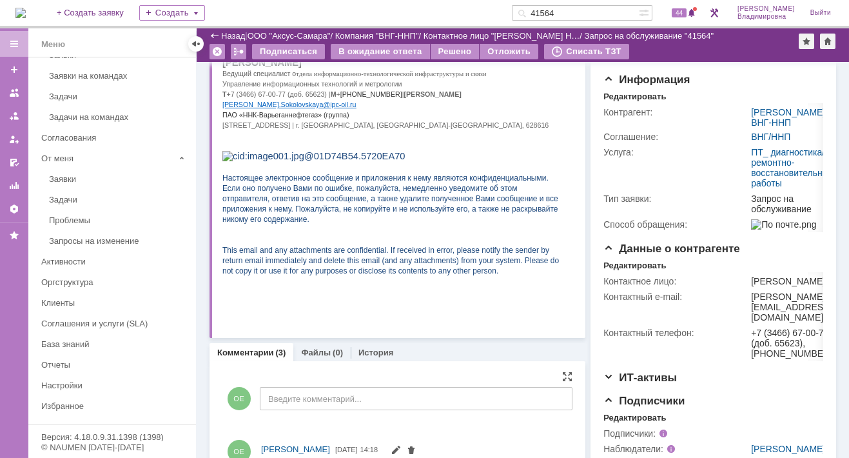
scroll to position [0, 0]
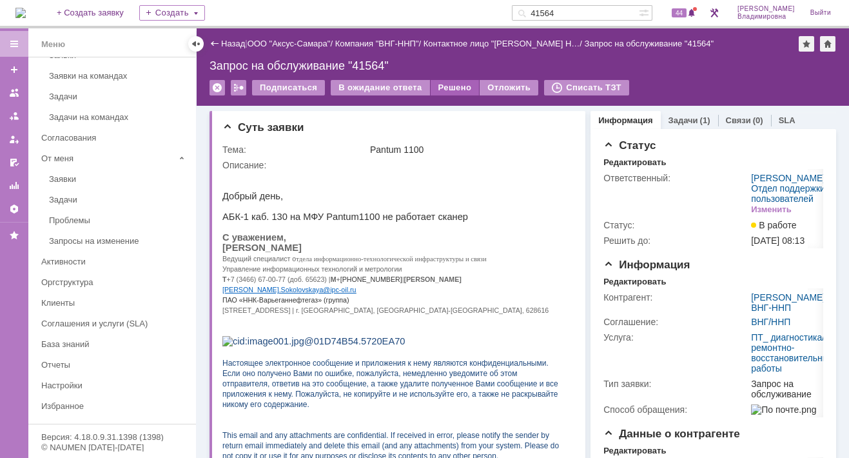
click at [440, 82] on div "Решено" at bounding box center [454, 87] width 49 height 15
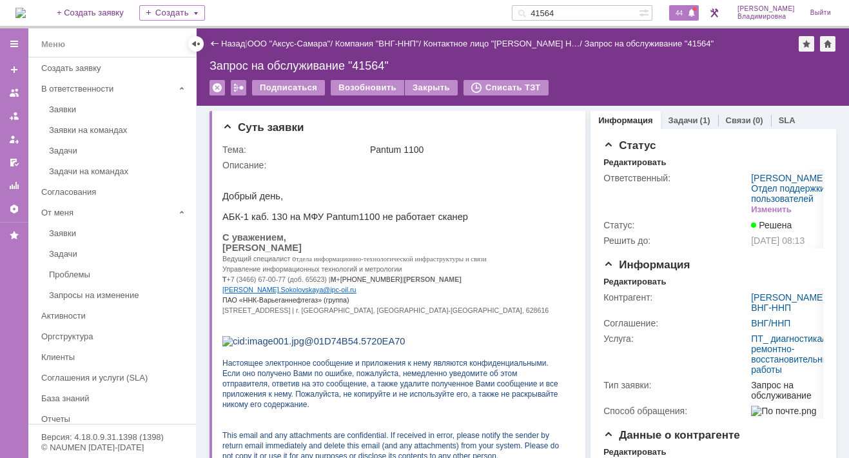
click at [686, 11] on span "44" at bounding box center [679, 12] width 15 height 9
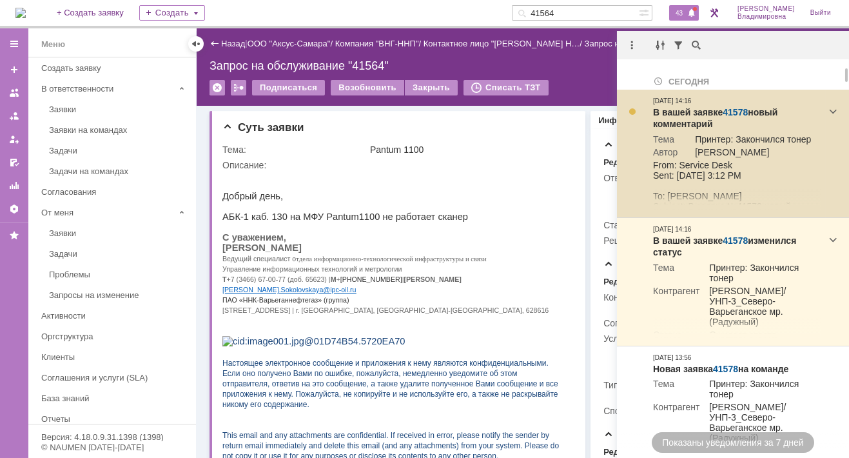
click at [733, 107] on link "41578" at bounding box center [734, 112] width 25 height 10
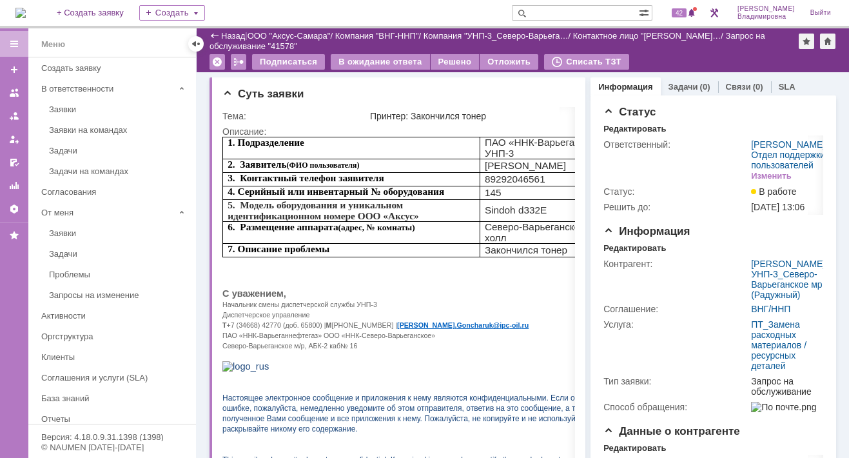
scroll to position [322, 0]
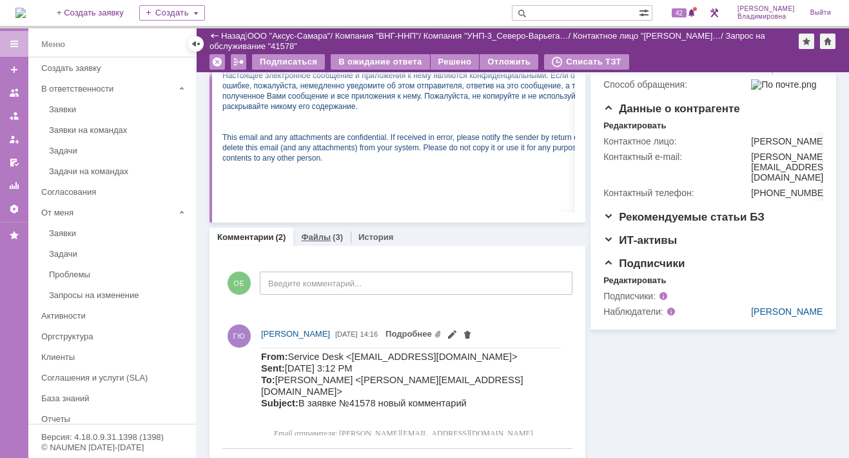
click at [315, 235] on link "Файлы" at bounding box center [316, 237] width 30 height 10
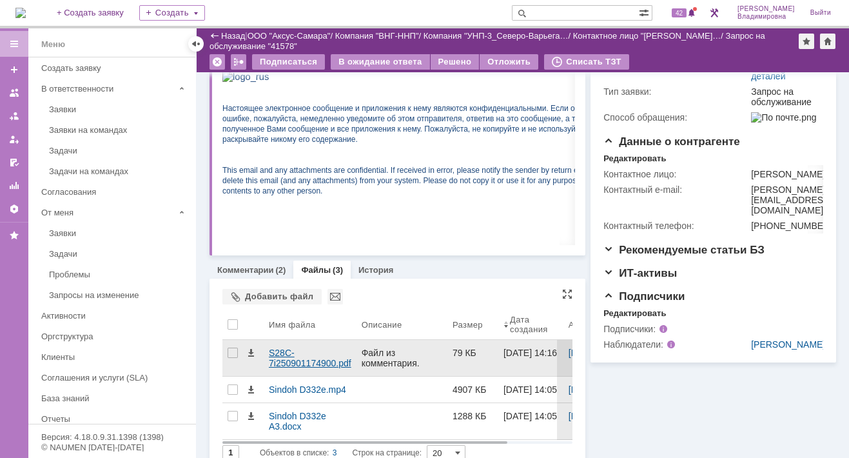
scroll to position [316, 0]
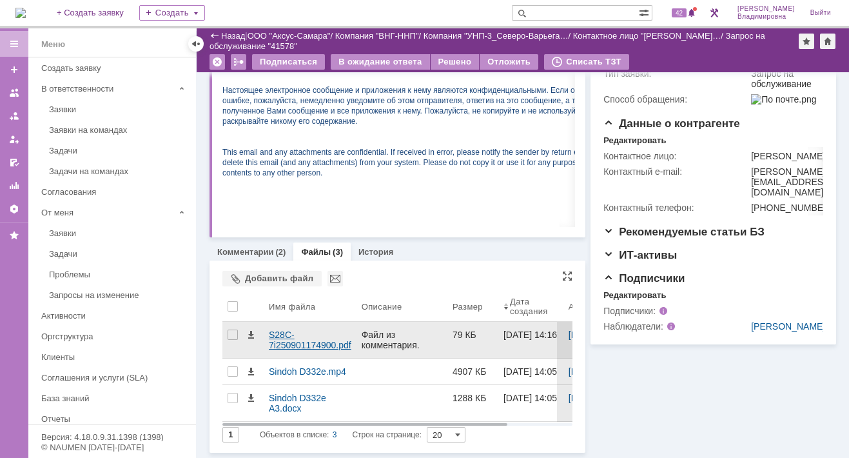
click at [276, 329] on div "S28C-7i250901174900.pdf" at bounding box center [310, 339] width 82 height 21
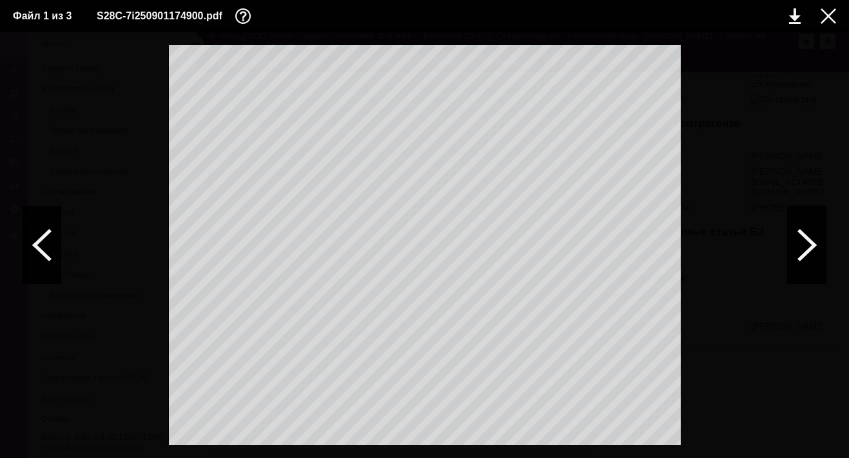
scroll to position [0, 0]
click at [804, 240] on div at bounding box center [807, 244] width 39 height 77
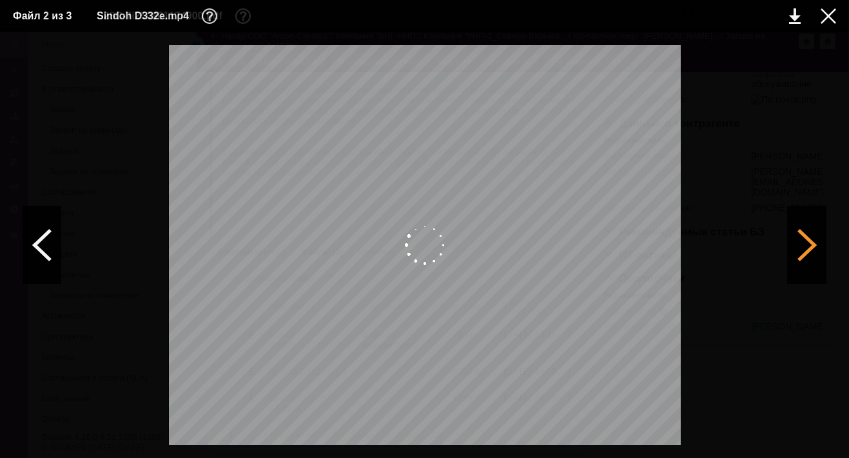
click at [813, 244] on div at bounding box center [807, 244] width 39 height 77
click at [811, 244] on div at bounding box center [807, 244] width 39 height 77
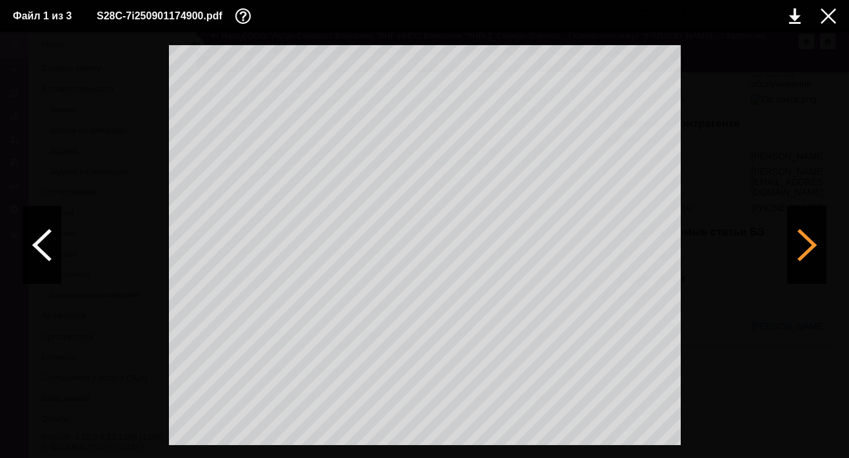
click at [813, 245] on div at bounding box center [807, 244] width 39 height 77
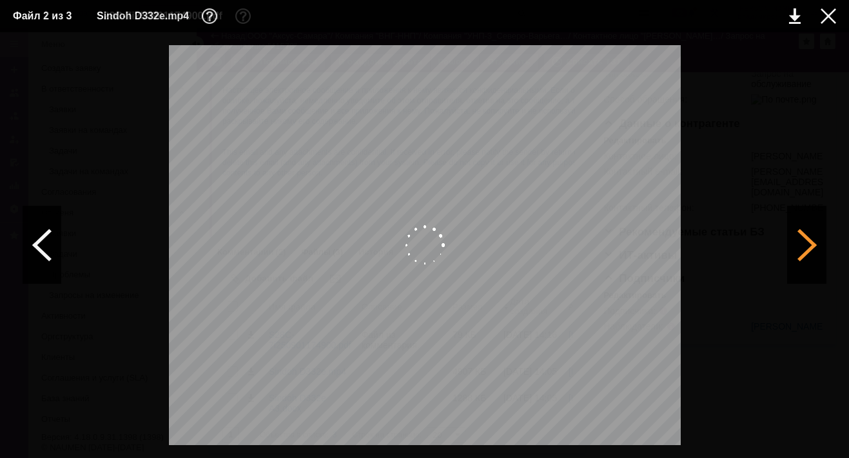
click at [810, 244] on div at bounding box center [807, 244] width 39 height 77
click at [809, 246] on div at bounding box center [807, 244] width 39 height 77
click at [808, 242] on div at bounding box center [807, 244] width 39 height 77
click at [805, 250] on div at bounding box center [807, 244] width 39 height 77
click at [803, 242] on div at bounding box center [807, 244] width 39 height 77
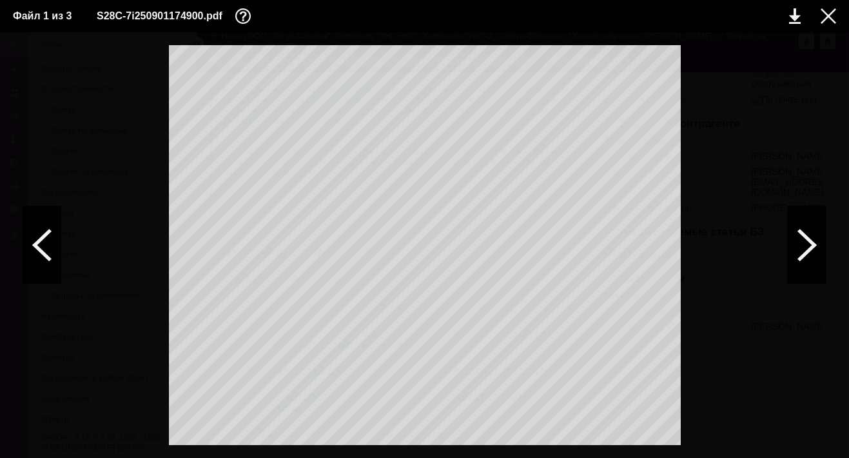
scroll to position [1055, 0]
click at [828, 12] on div at bounding box center [827, 15] width 15 height 15
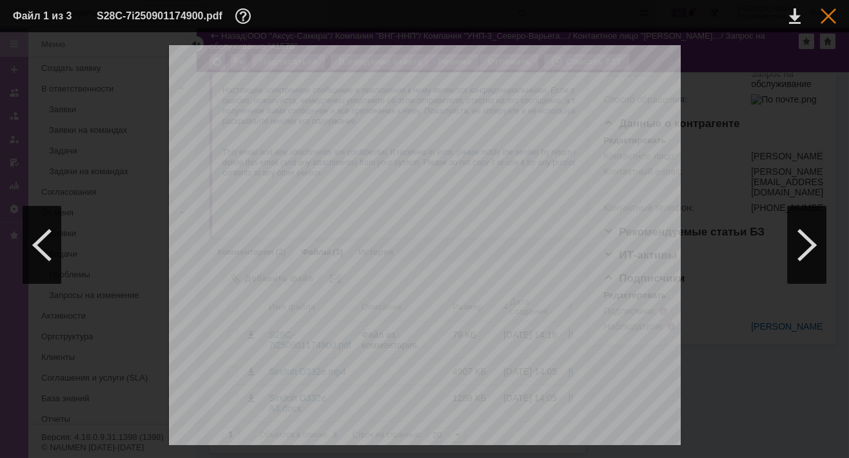
click at [829, 14] on div at bounding box center [827, 15] width 15 height 15
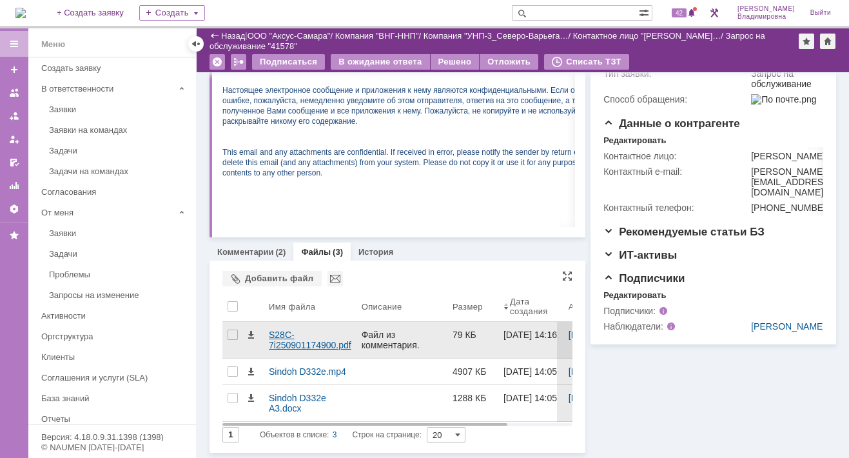
click at [274, 331] on div "S28C-7i250901174900.pdf" at bounding box center [310, 339] width 82 height 21
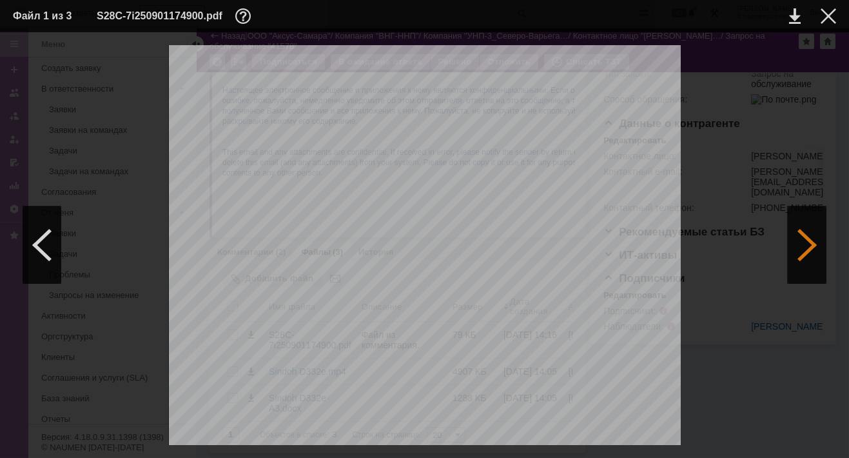
click at [804, 245] on div at bounding box center [807, 244] width 39 height 77
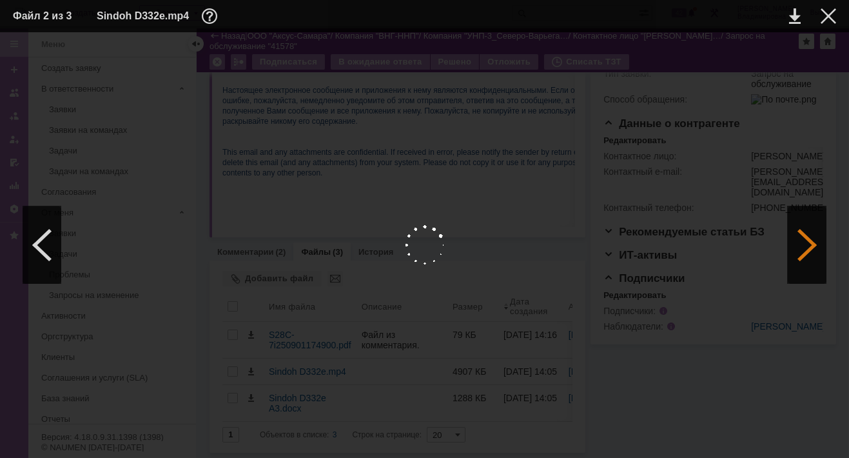
click at [804, 245] on div at bounding box center [807, 244] width 39 height 77
click at [826, 15] on div at bounding box center [827, 15] width 15 height 15
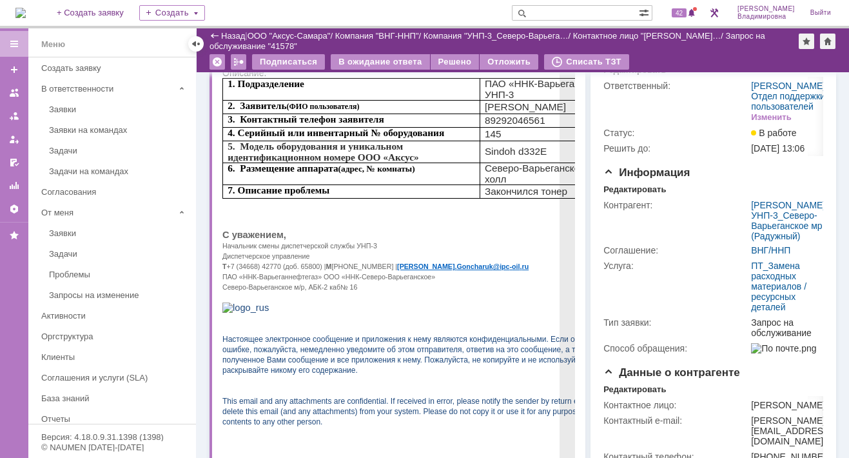
scroll to position [252, 0]
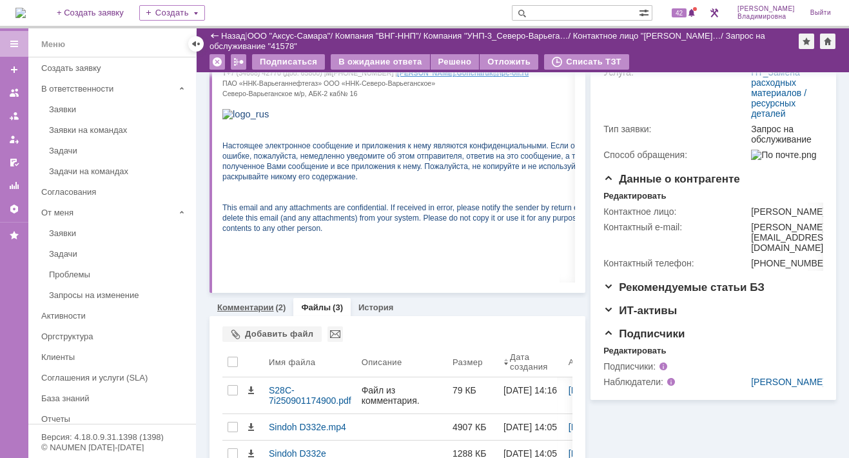
click at [240, 304] on link "Комментарии" at bounding box center [245, 307] width 57 height 10
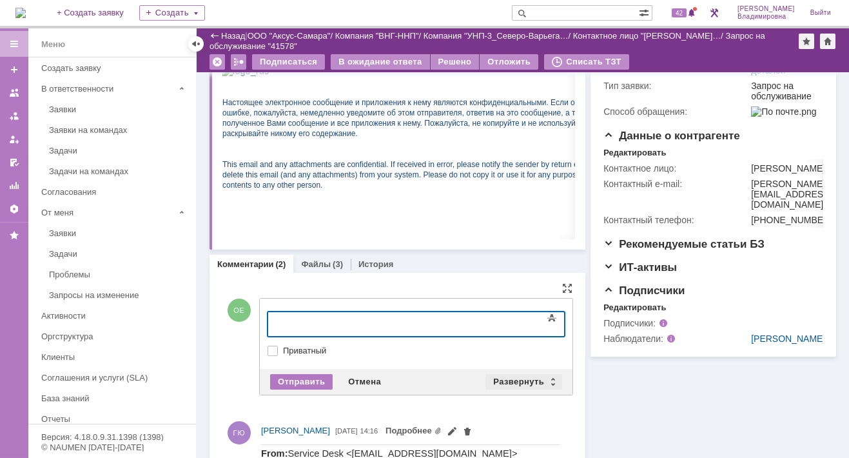
click at [518, 378] on div "Развернуть" at bounding box center [523, 381] width 77 height 15
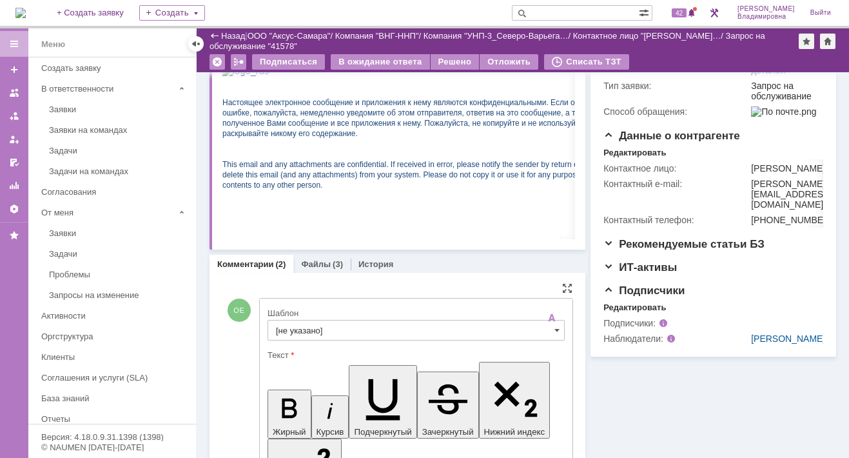
click at [297, 326] on input "[не указано]" at bounding box center [415, 330] width 297 height 21
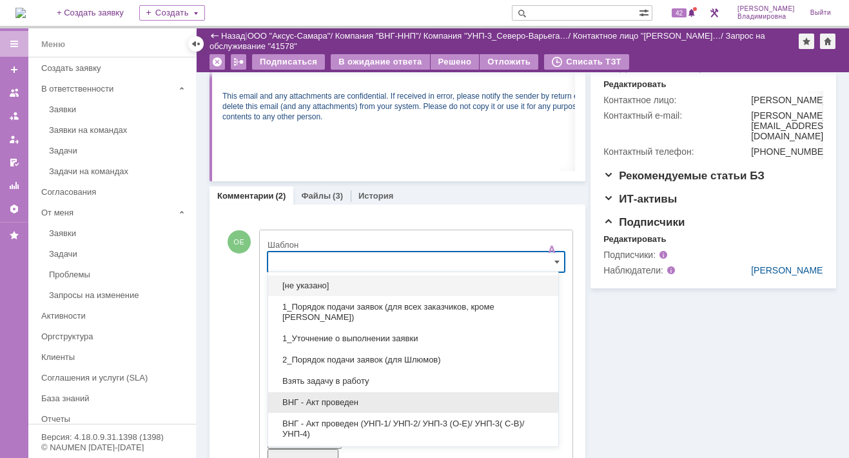
click at [316, 398] on span "ВНГ - Акт проведен" at bounding box center [413, 402] width 275 height 10
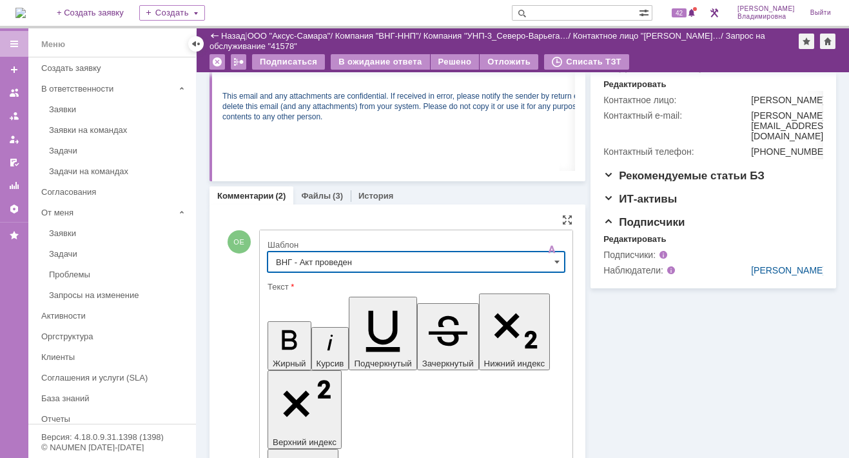
type input "ВНГ - Акт проведен"
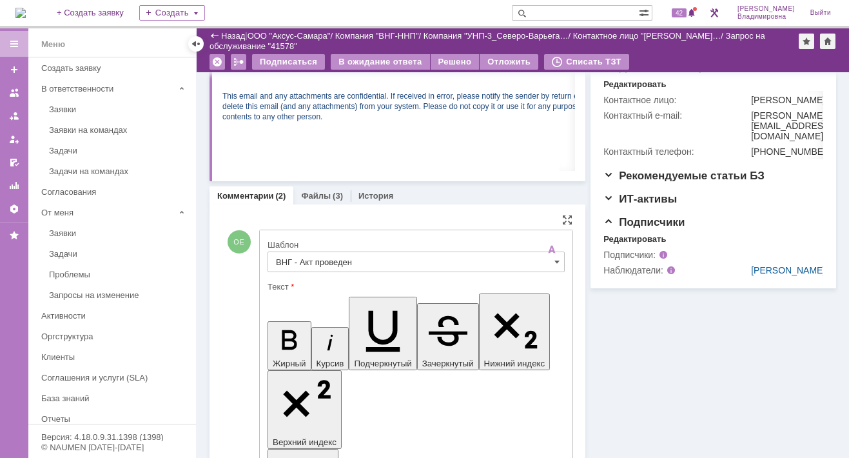
drag, startPoint x: 329, startPoint y: 2961, endPoint x: 340, endPoint y: 2965, distance: 12.0
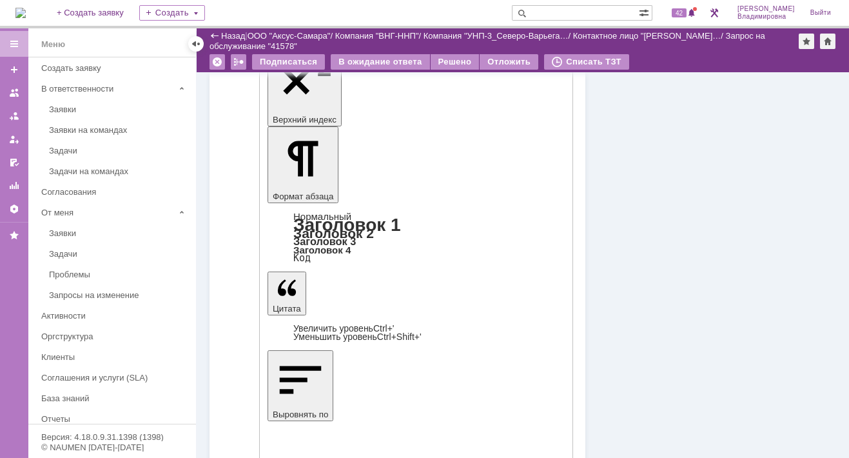
scroll to position [815, 0]
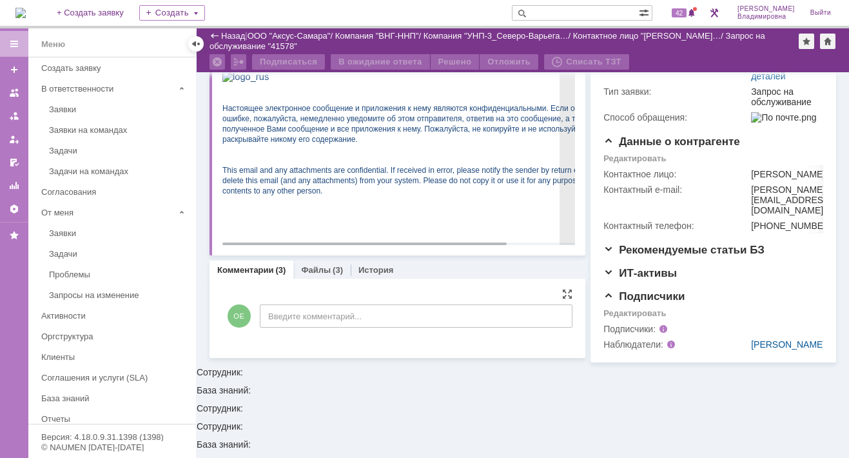
scroll to position [0, 0]
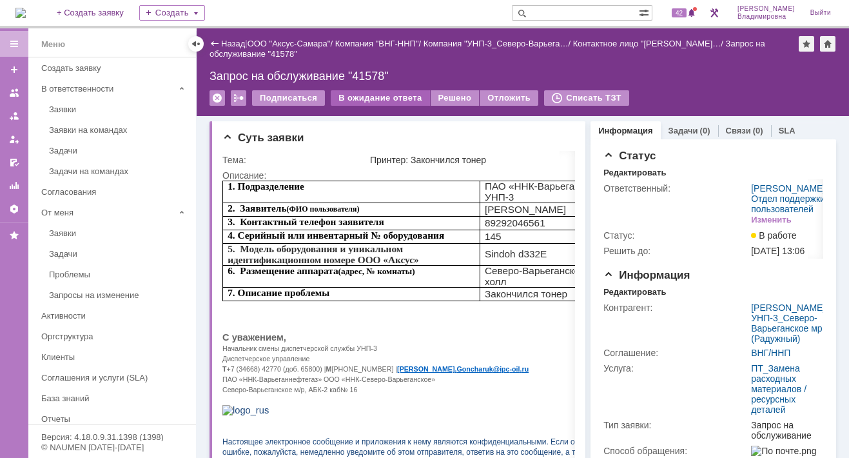
click at [391, 95] on div "В ожидание ответа" at bounding box center [380, 97] width 99 height 15
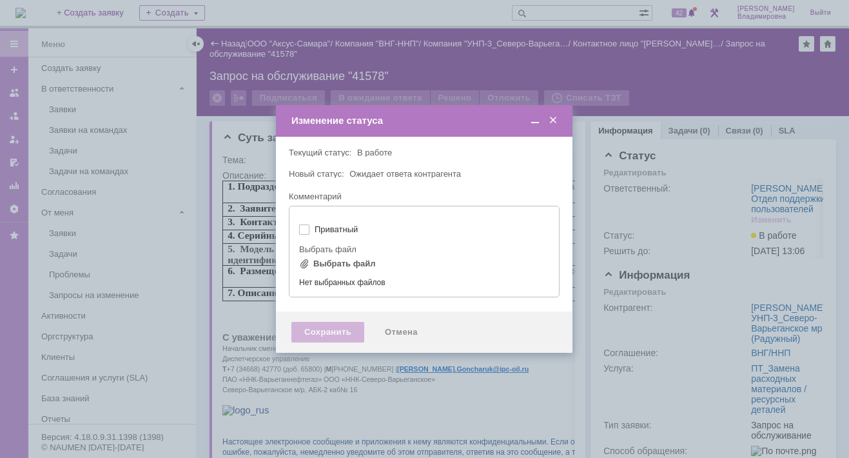
type input "[не указано]"
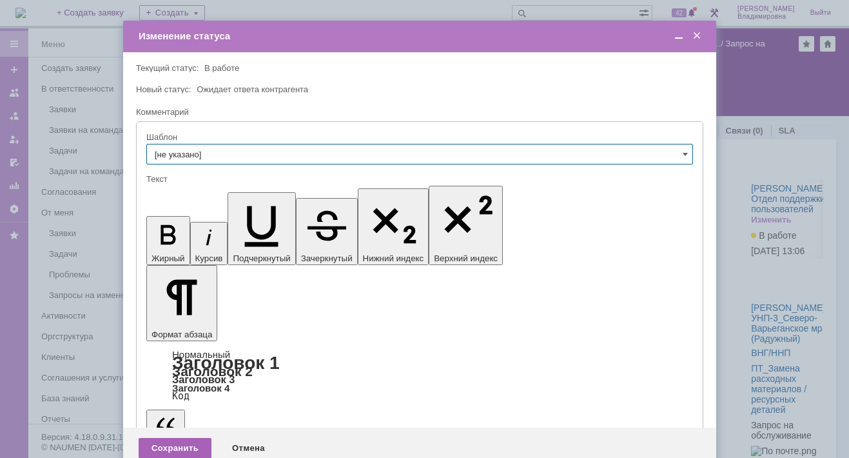
click at [189, 438] on div "Сохранить" at bounding box center [175, 448] width 73 height 21
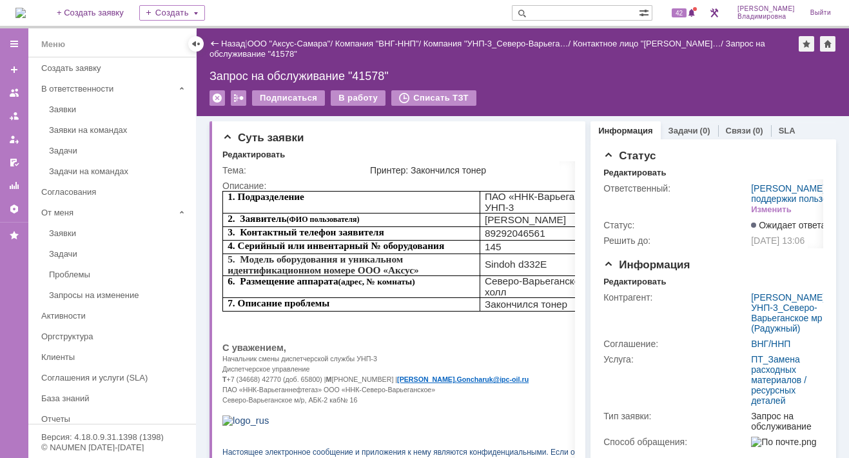
click at [559, 12] on input "text" at bounding box center [575, 12] width 127 height 15
type input "41567"
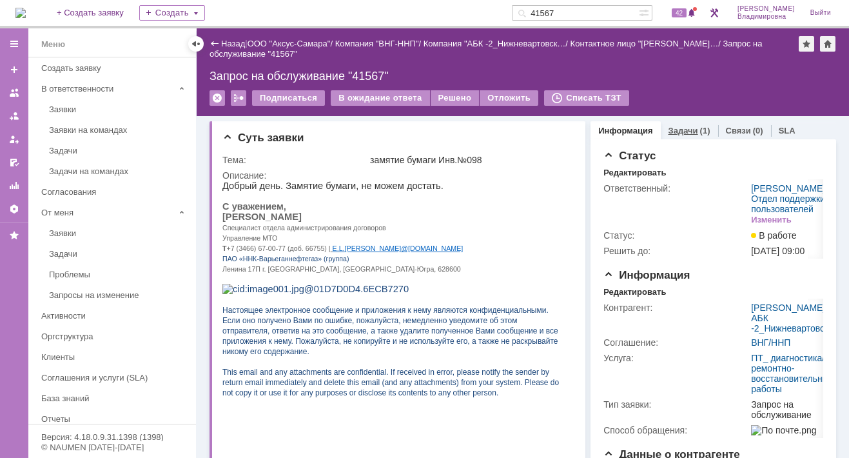
click at [672, 129] on link "Задачи" at bounding box center [683, 131] width 30 height 10
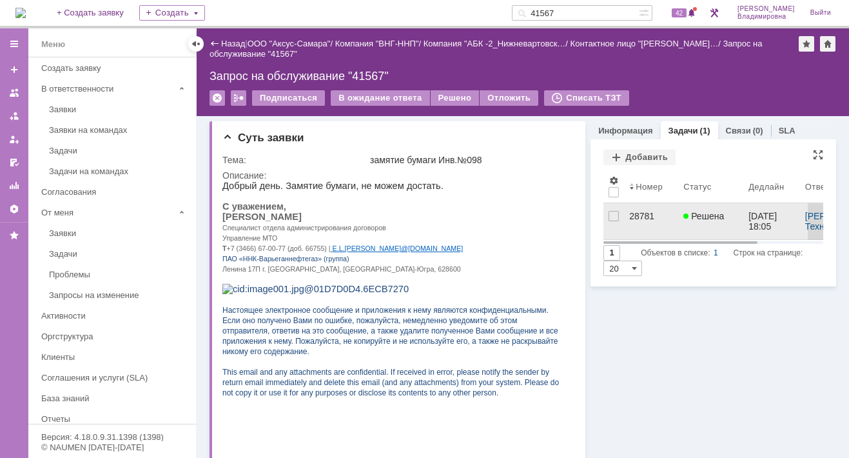
click at [638, 213] on div "28781" at bounding box center [651, 216] width 44 height 10
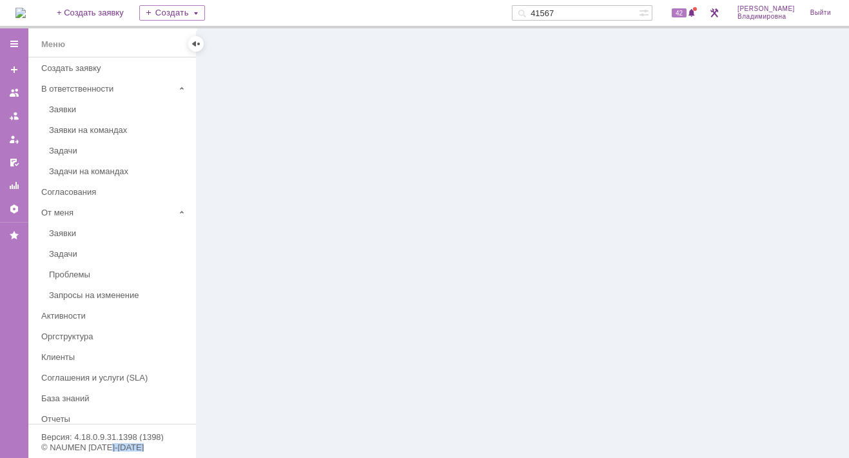
click at [638, 213] on div at bounding box center [523, 242] width 652 height 429
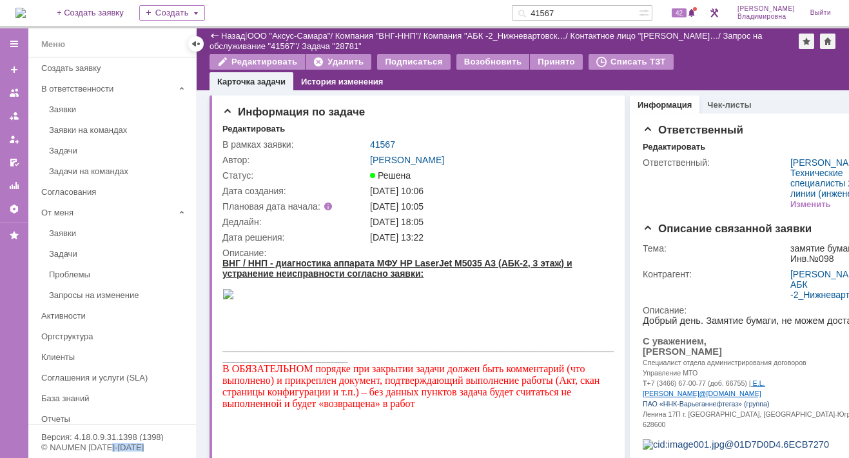
scroll to position [516, 0]
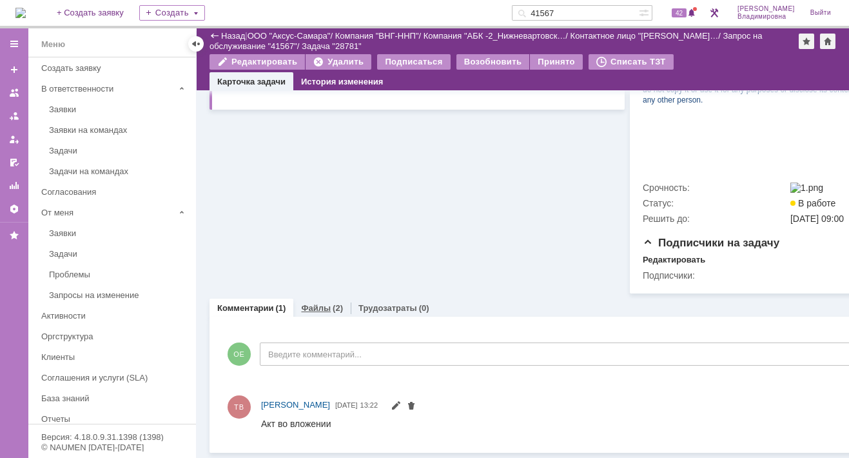
click at [307, 317] on div "Файлы (2)" at bounding box center [321, 307] width 57 height 19
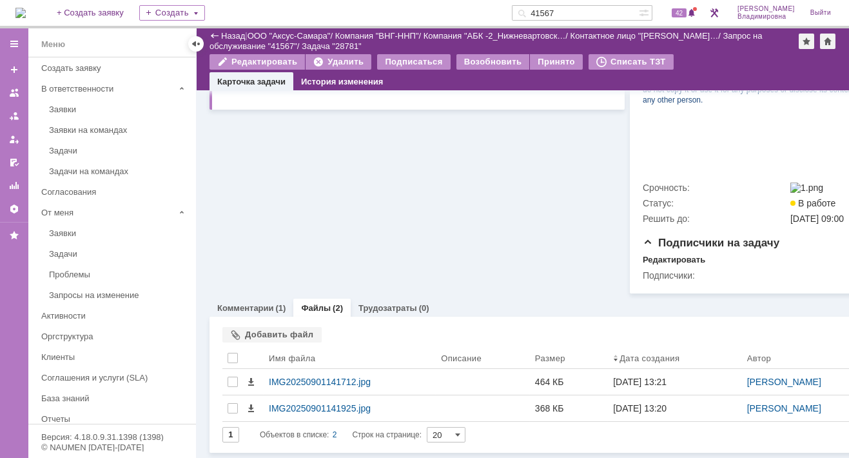
scroll to position [516, 0]
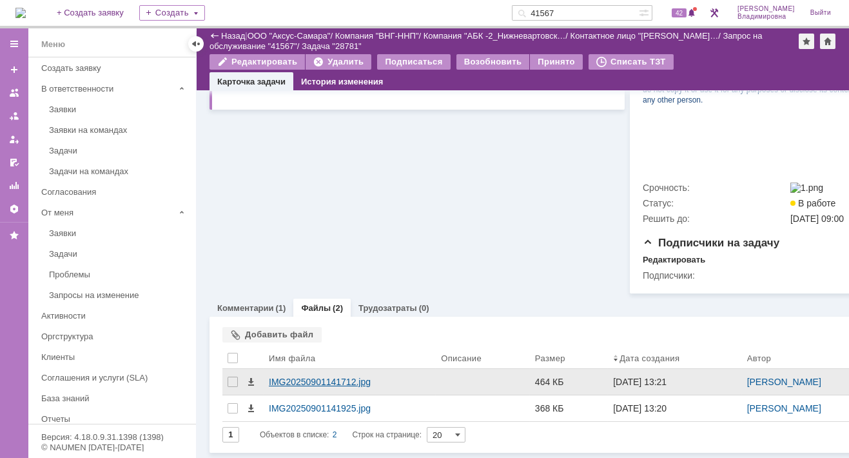
click at [300, 387] on div "IMG20250901141712.jpg" at bounding box center [350, 381] width 162 height 10
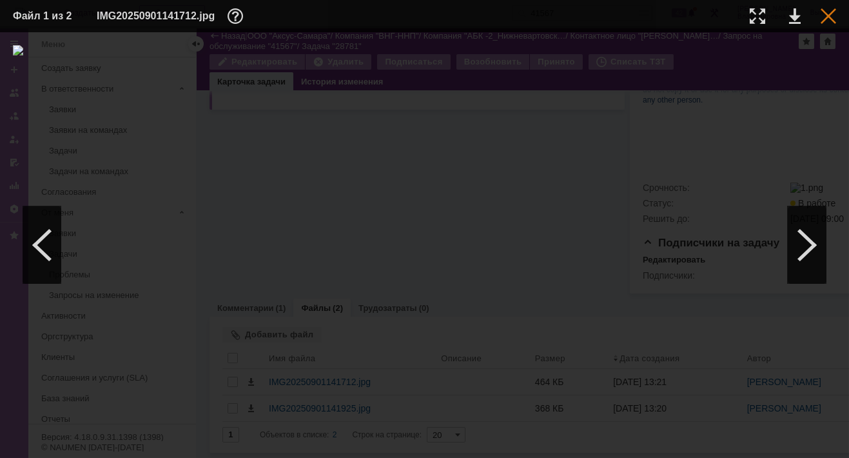
click at [833, 12] on div at bounding box center [827, 15] width 15 height 15
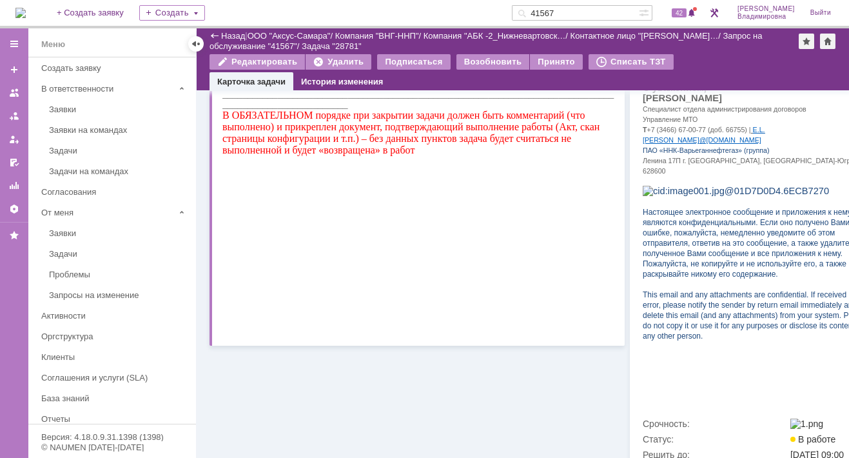
scroll to position [0, 0]
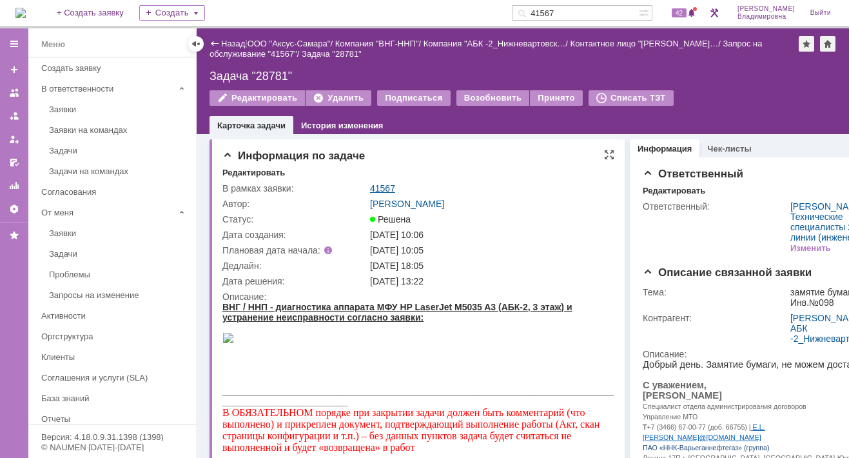
click at [380, 188] on link "41567" at bounding box center [382, 188] width 25 height 10
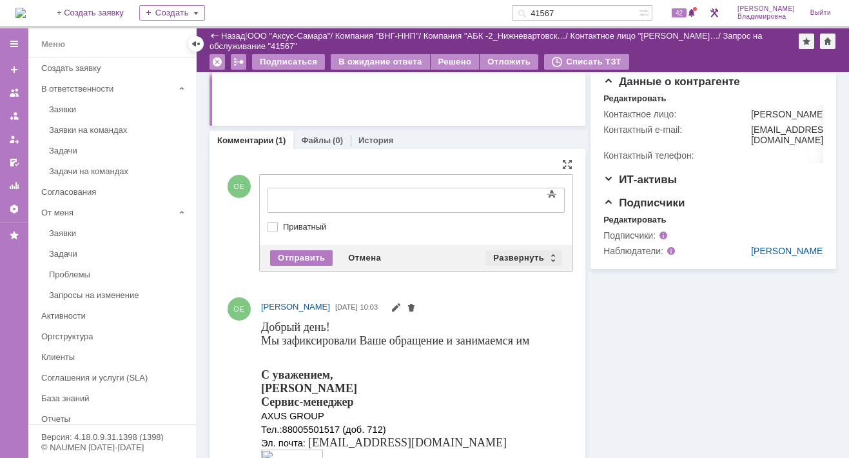
click at [525, 255] on div "Развернуть" at bounding box center [523, 257] width 77 height 15
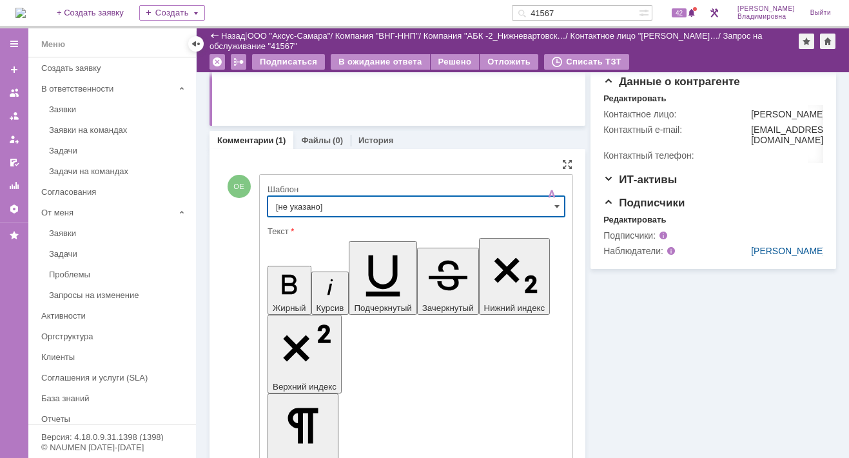
click at [305, 208] on input "[не указано]" at bounding box center [415, 206] width 297 height 21
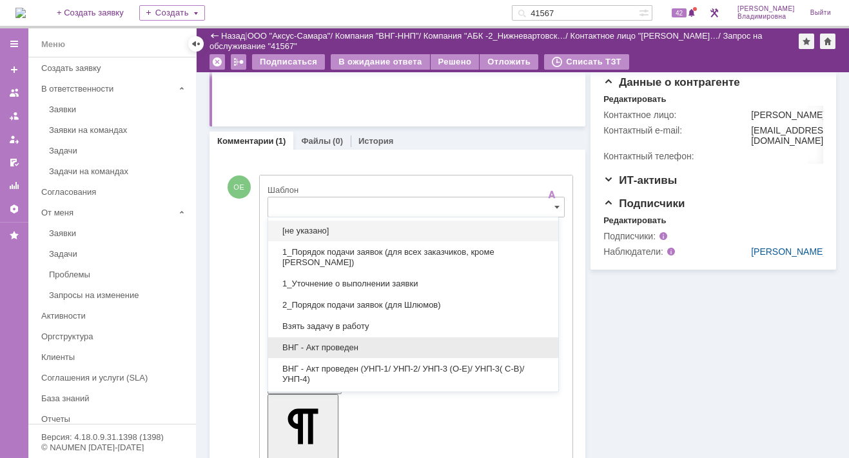
click at [320, 344] on span "ВНГ - Акт проведен" at bounding box center [413, 347] width 275 height 10
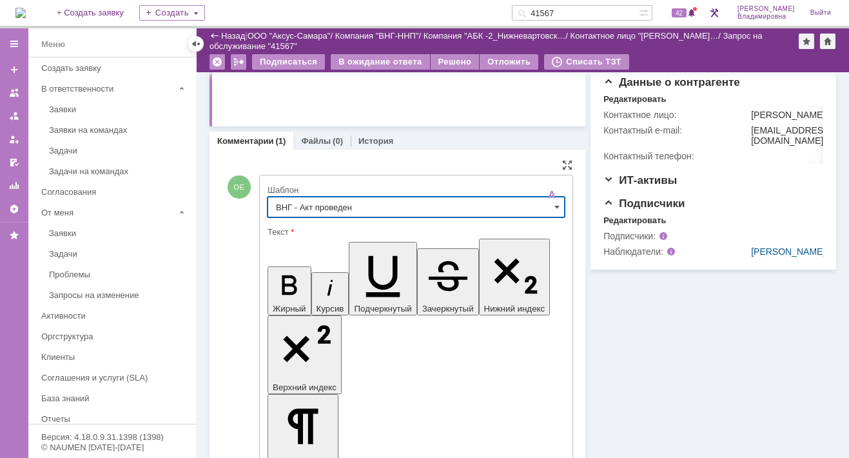
type input "ВНГ - Акт проведен"
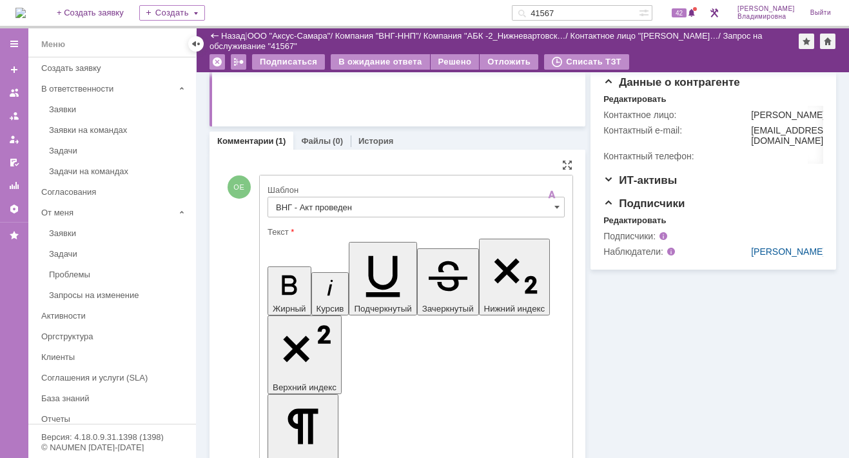
drag, startPoint x: 427, startPoint y: 2890, endPoint x: 479, endPoint y: 2911, distance: 55.5
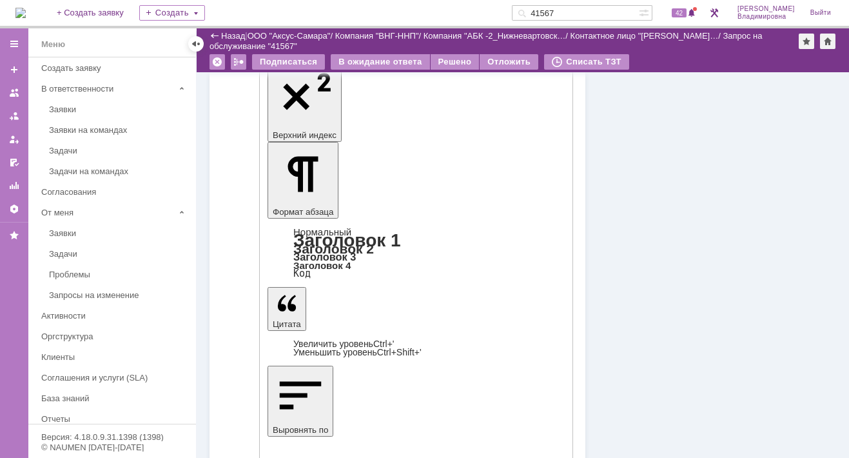
scroll to position [651, 0]
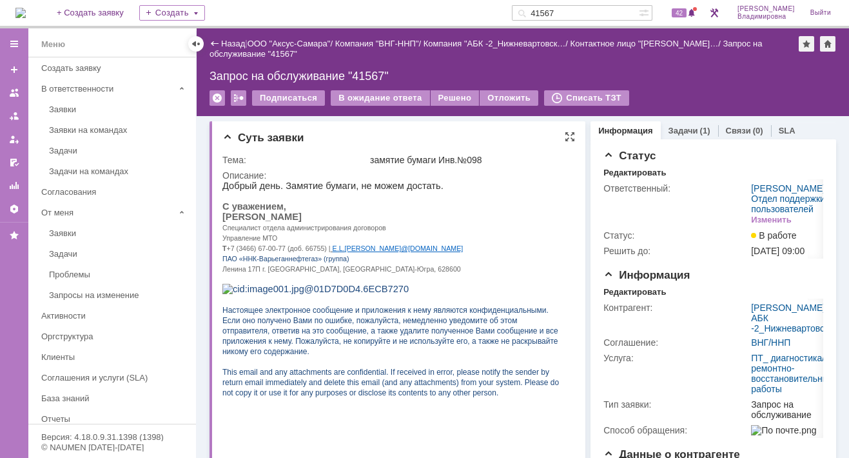
scroll to position [0, 0]
click at [450, 97] on div "Решено" at bounding box center [454, 97] width 49 height 15
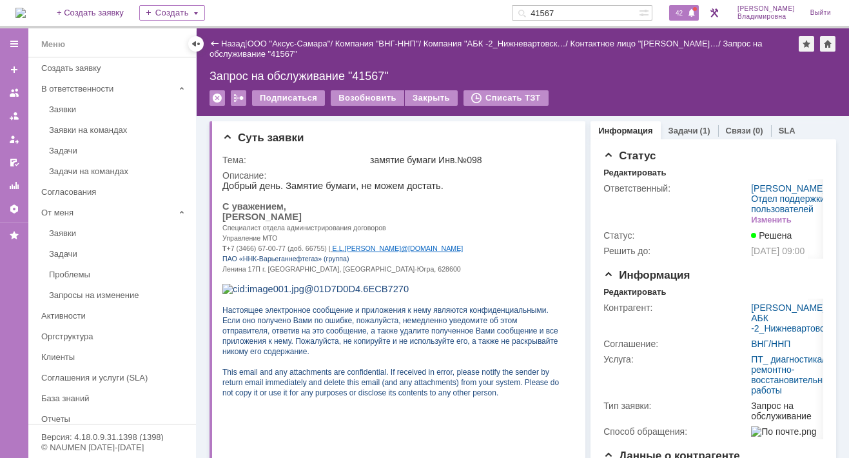
click at [684, 11] on span "42" at bounding box center [679, 12] width 15 height 9
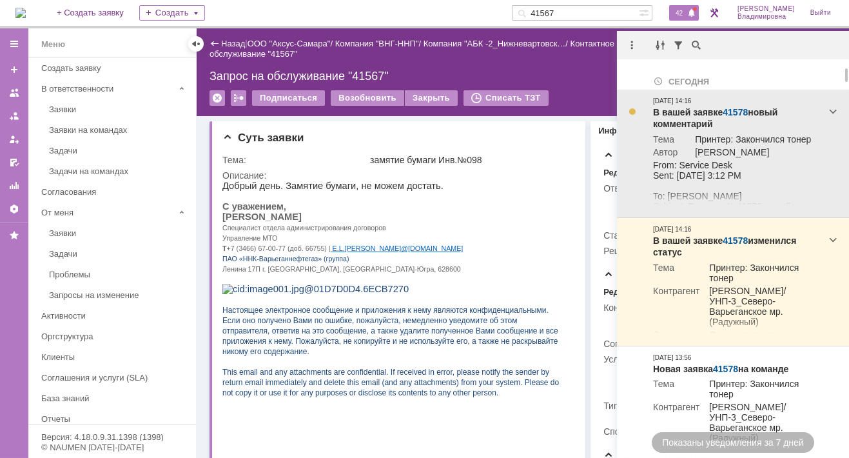
click at [742, 111] on link "41578" at bounding box center [734, 112] width 25 height 10
